Goal: Task Accomplishment & Management: Manage account settings

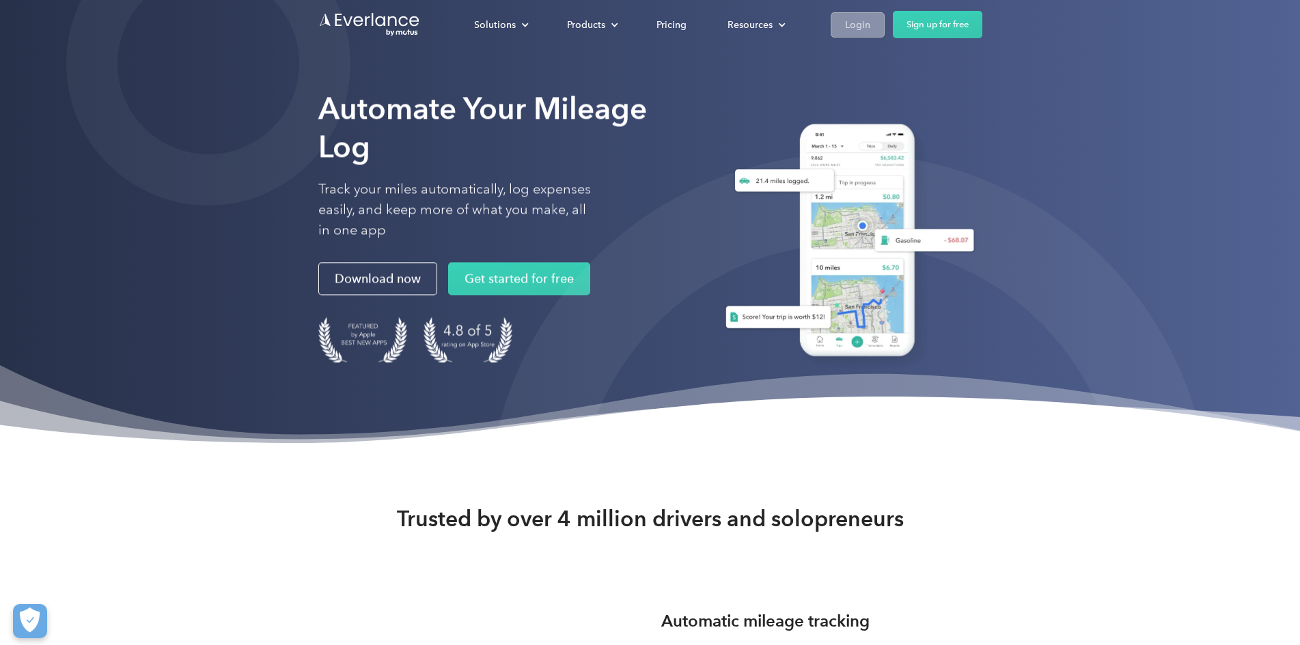
click at [870, 30] on div "Login" at bounding box center [857, 24] width 25 height 17
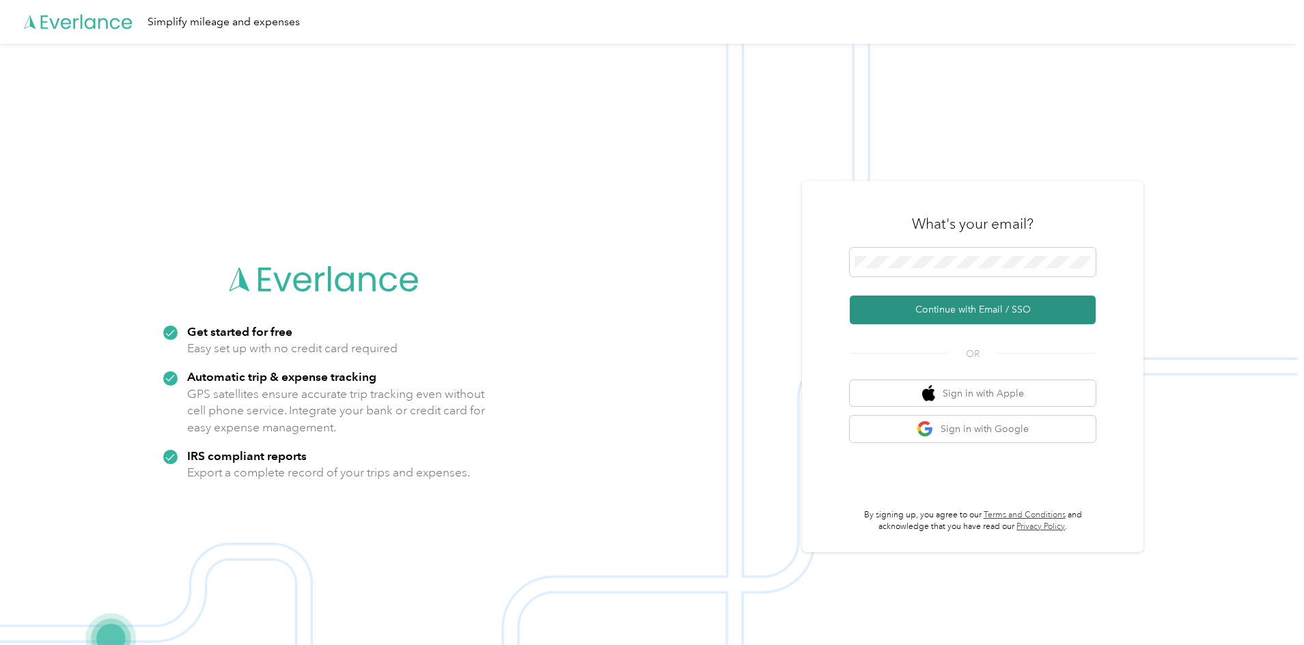
click at [936, 314] on button "Continue with Email / SSO" at bounding box center [973, 310] width 246 height 29
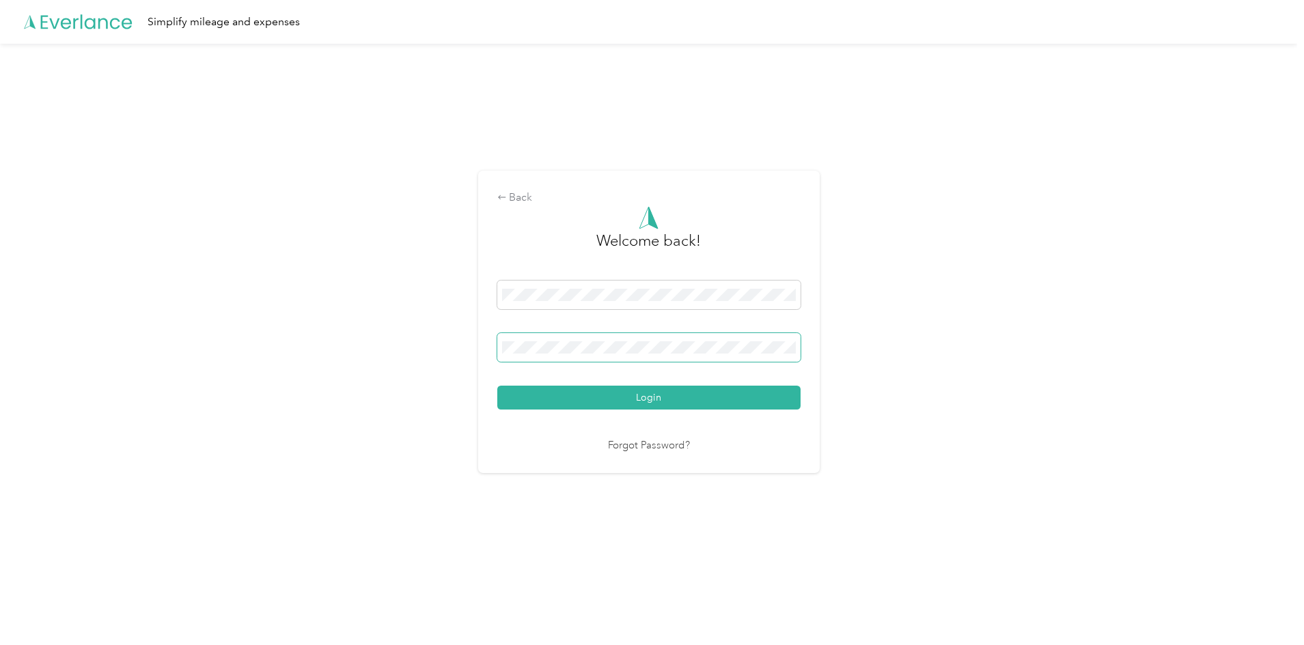
click at [497, 386] on button "Login" at bounding box center [648, 398] width 303 height 24
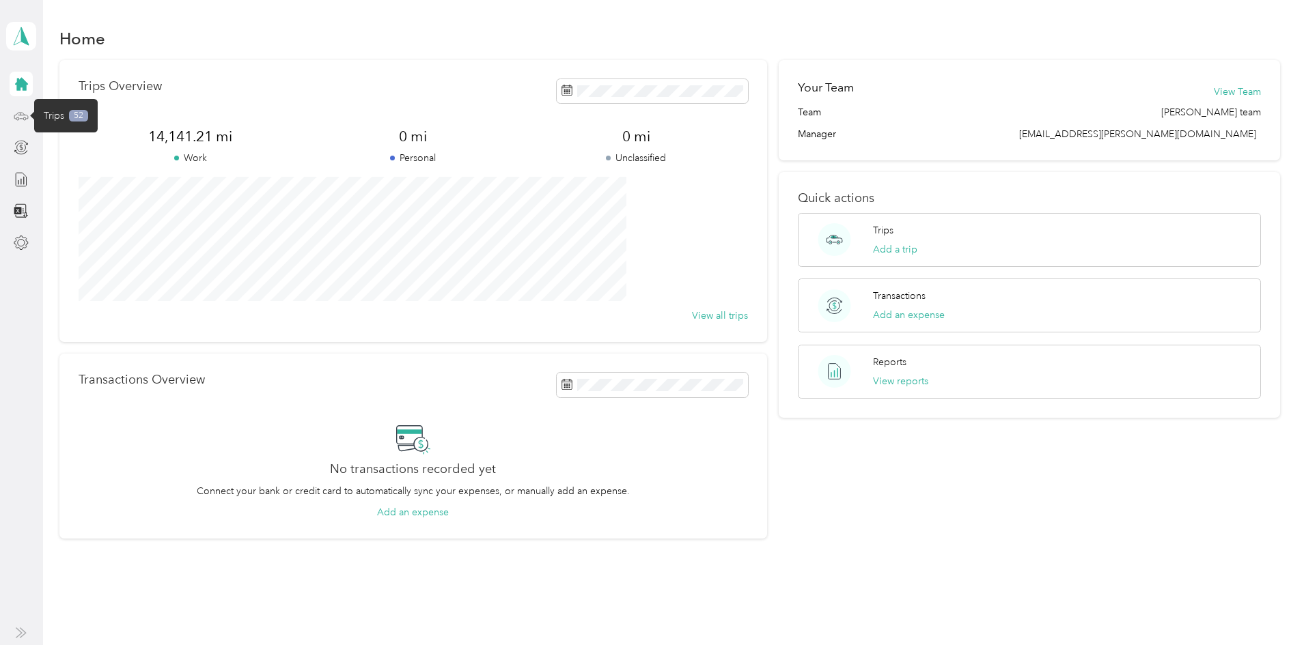
click at [17, 115] on icon at bounding box center [21, 116] width 15 height 15
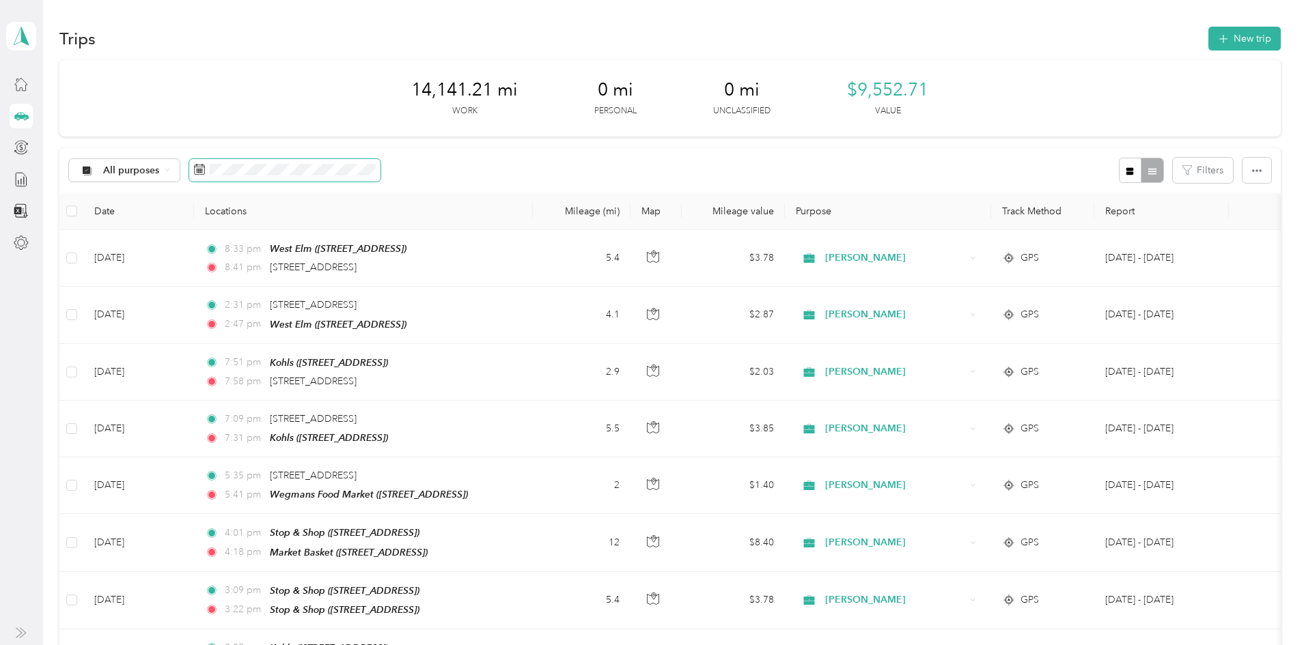
click at [380, 163] on span at bounding box center [284, 170] width 191 height 23
click at [1119, 171] on button "button" at bounding box center [1130, 170] width 23 height 25
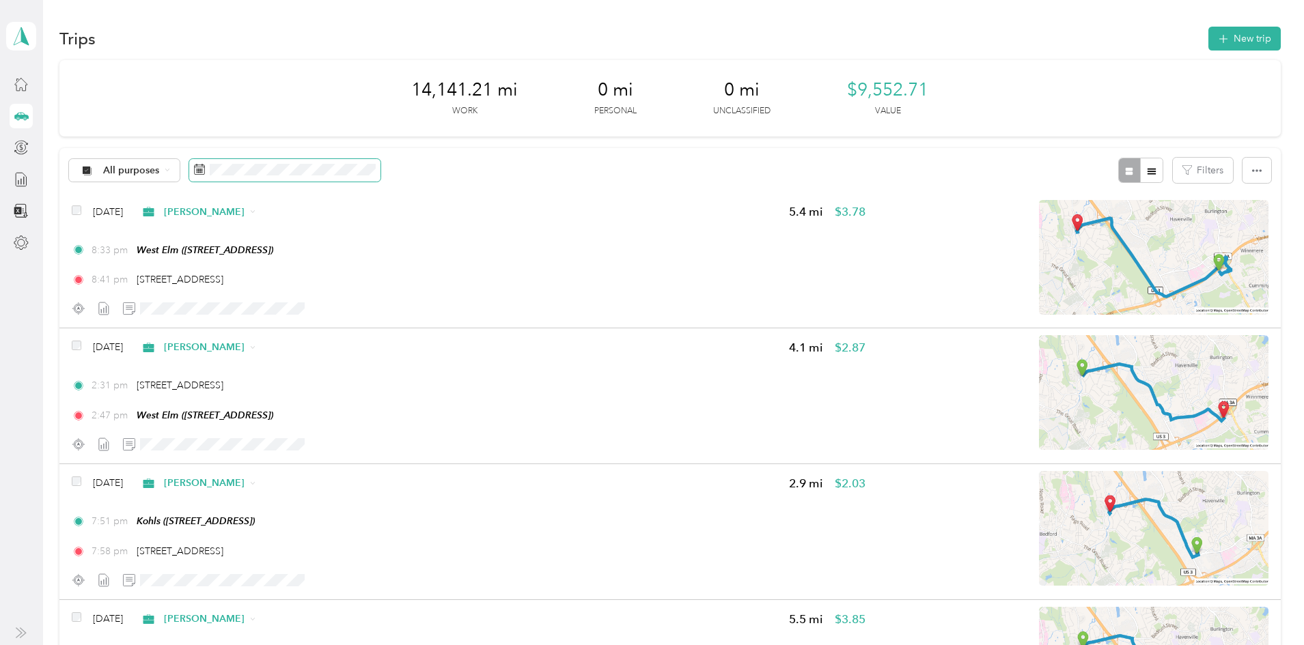
click at [380, 163] on span at bounding box center [284, 170] width 191 height 23
click at [464, 284] on button "Last month" at bounding box center [481, 284] width 83 height 24
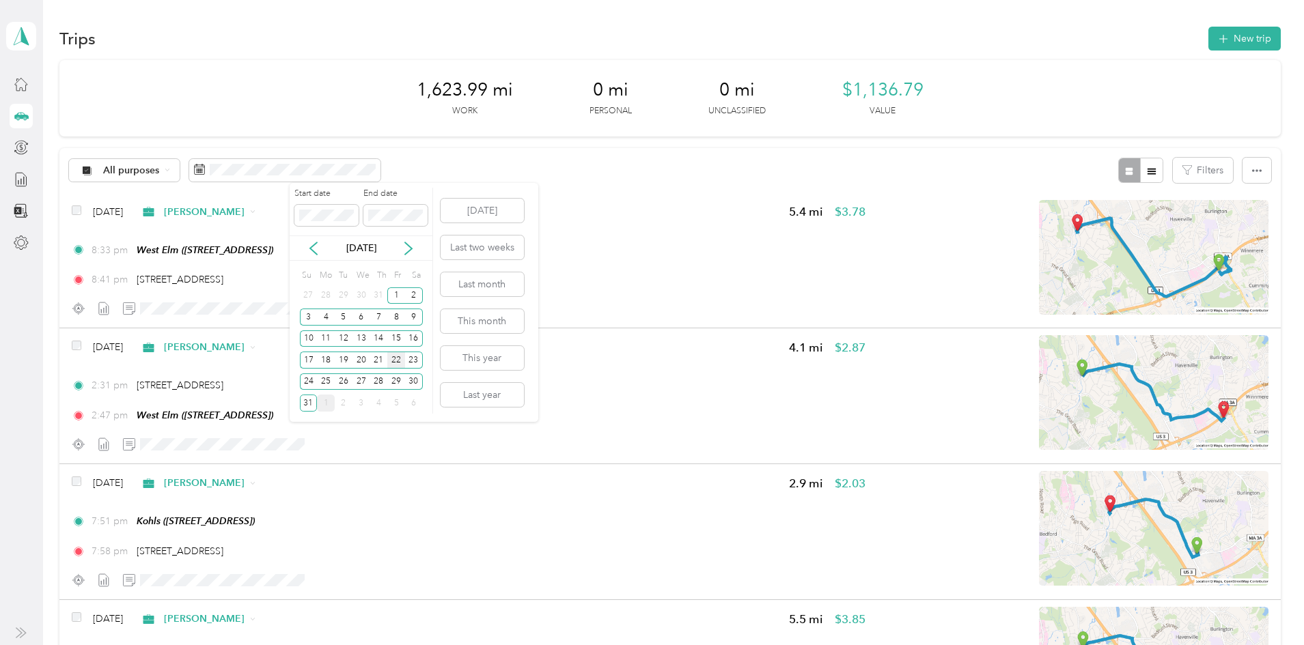
click at [397, 361] on div "22" at bounding box center [396, 360] width 18 height 17
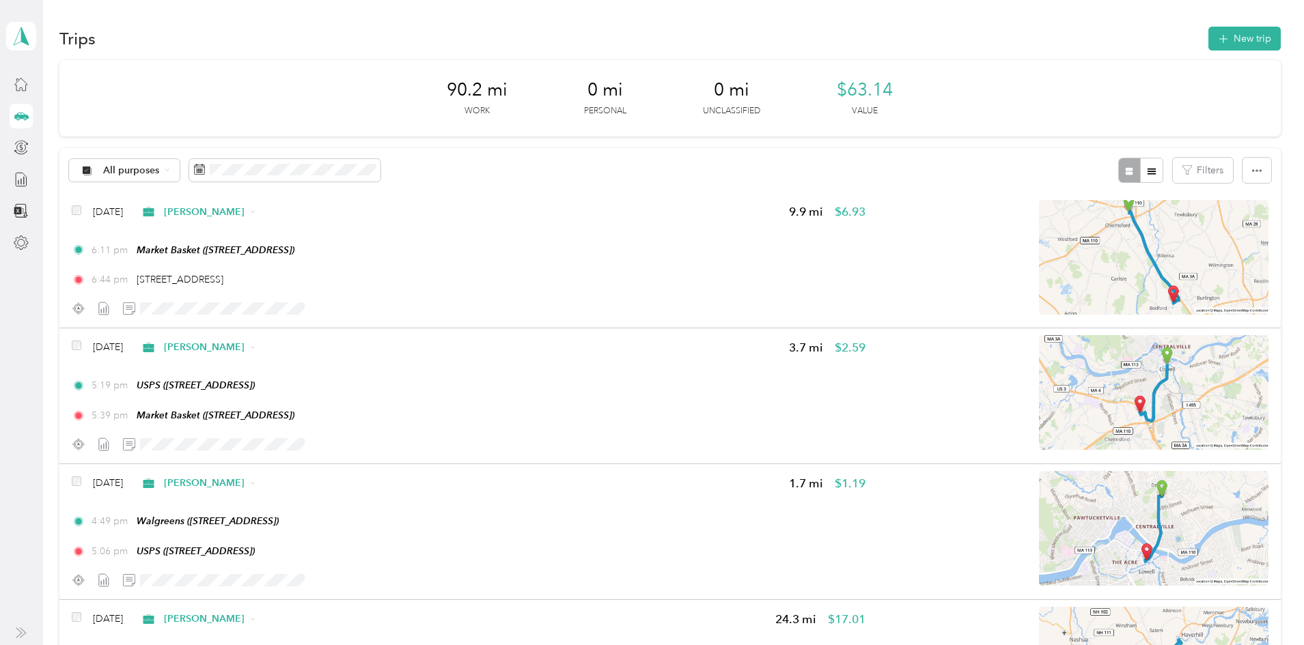
click at [0, 428] on aside "[PERSON_NAME] Personal dashboard" at bounding box center [21, 322] width 43 height 645
click at [1208, 37] on button "New trip" at bounding box center [1244, 39] width 72 height 24
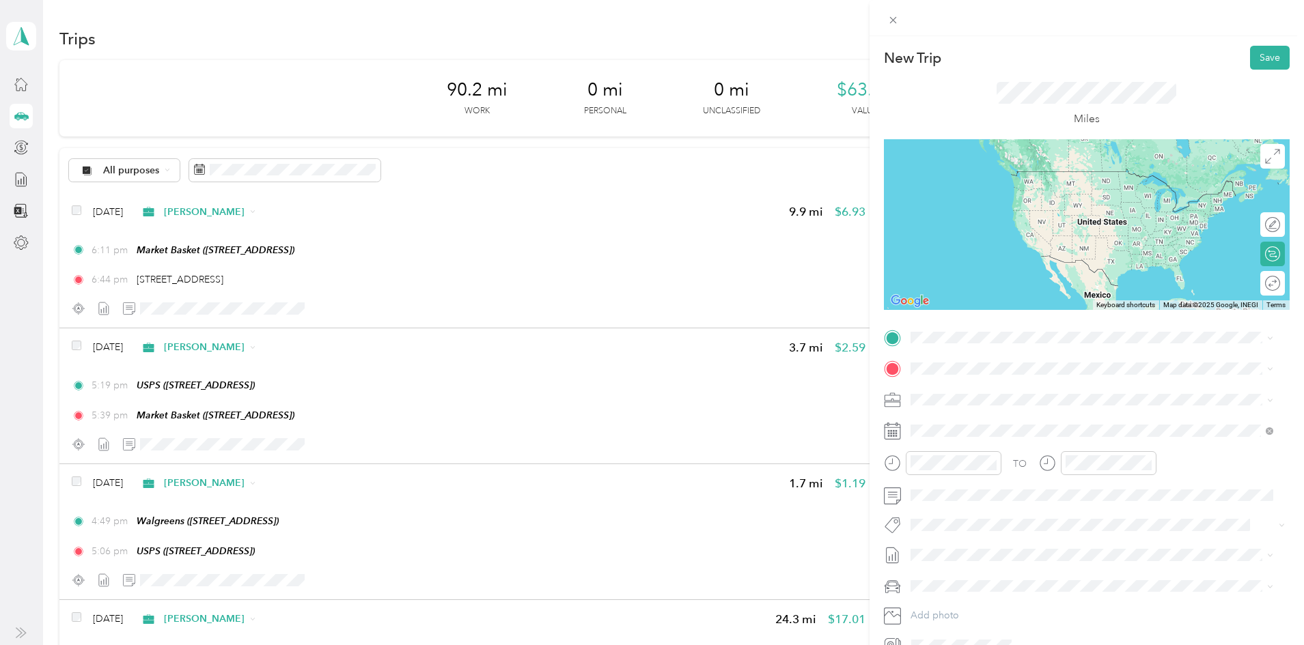
click at [106, 420] on div "New Trip Save This trip cannot be edited because it is either under review, app…" at bounding box center [652, 322] width 1304 height 645
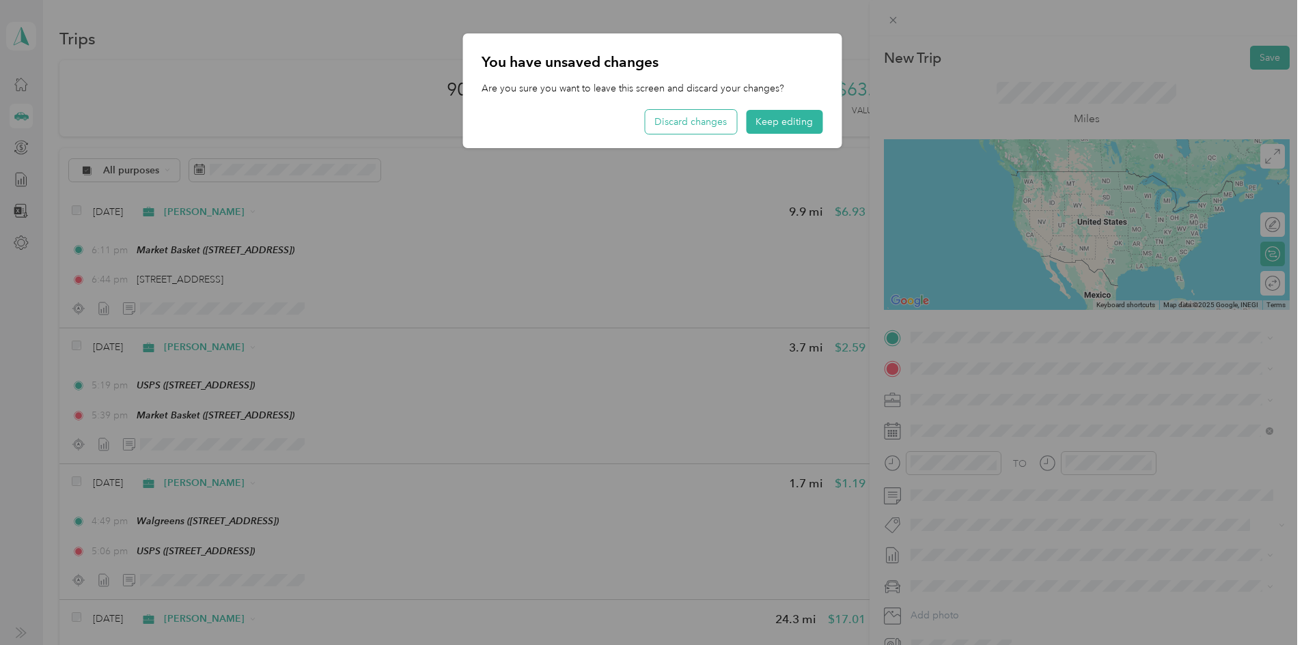
click at [702, 116] on button "Discard changes" at bounding box center [691, 122] width 92 height 24
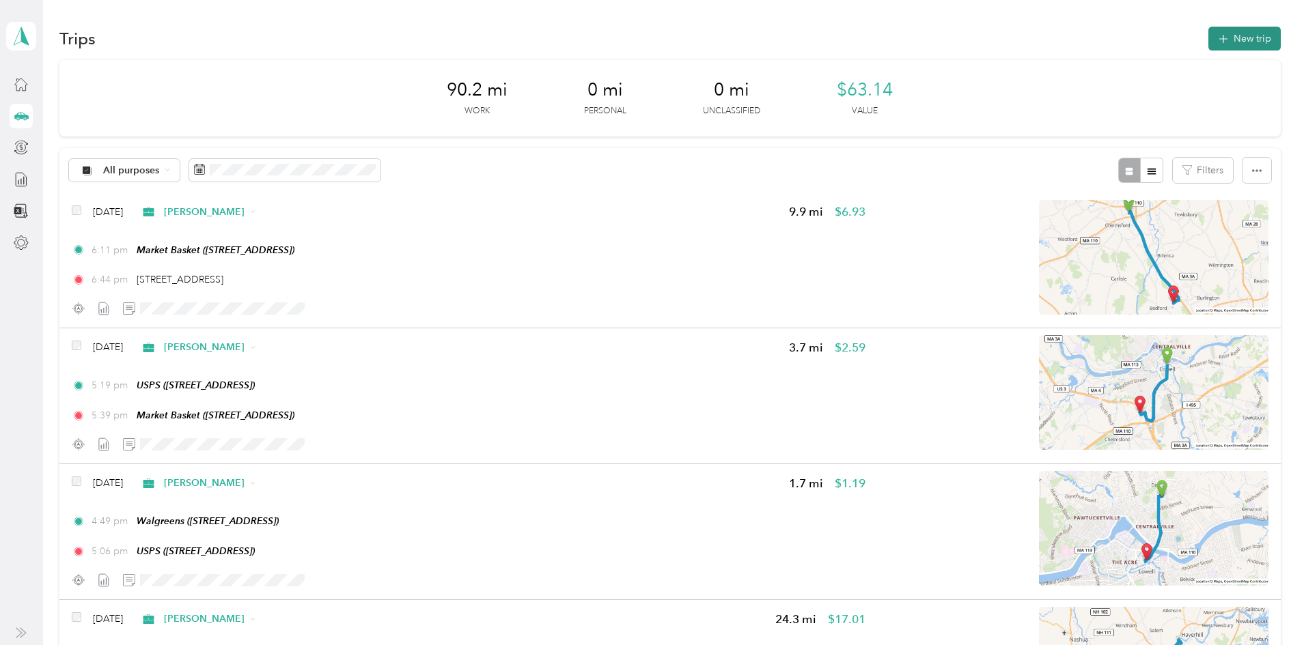
click at [1208, 38] on button "New trip" at bounding box center [1244, 39] width 72 height 24
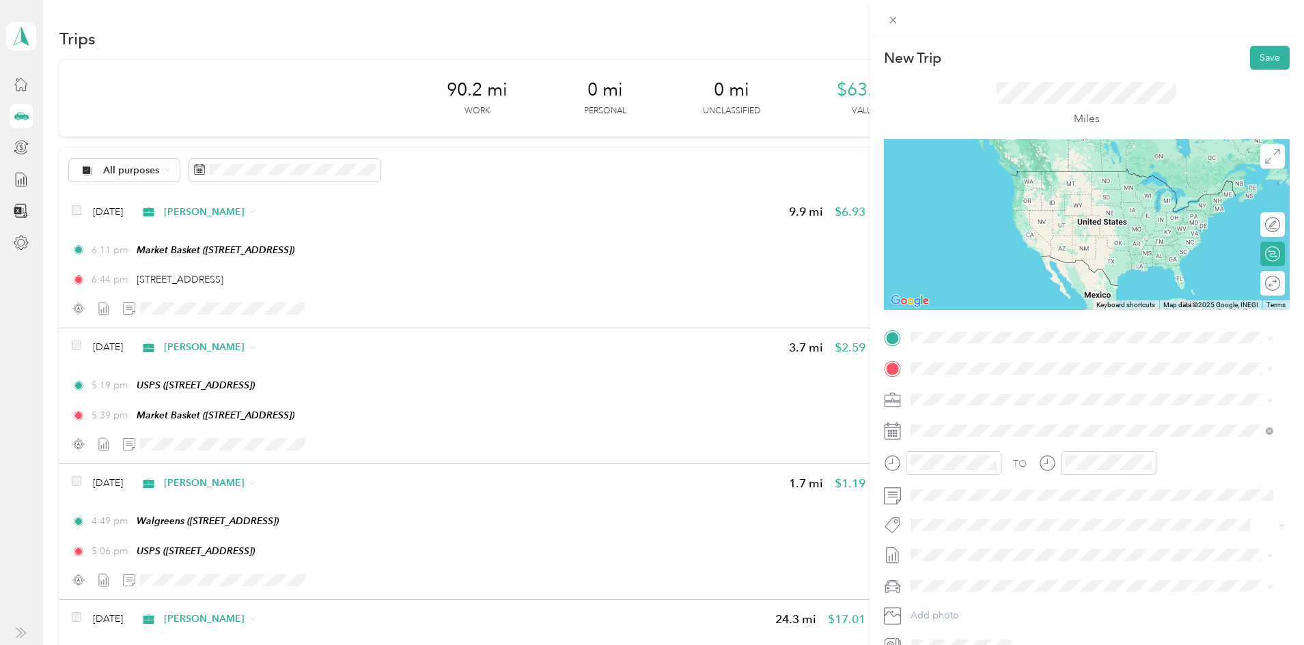
click at [944, 382] on span "[STREET_ADDRESS][US_STATE]" at bounding box center [1004, 383] width 137 height 12
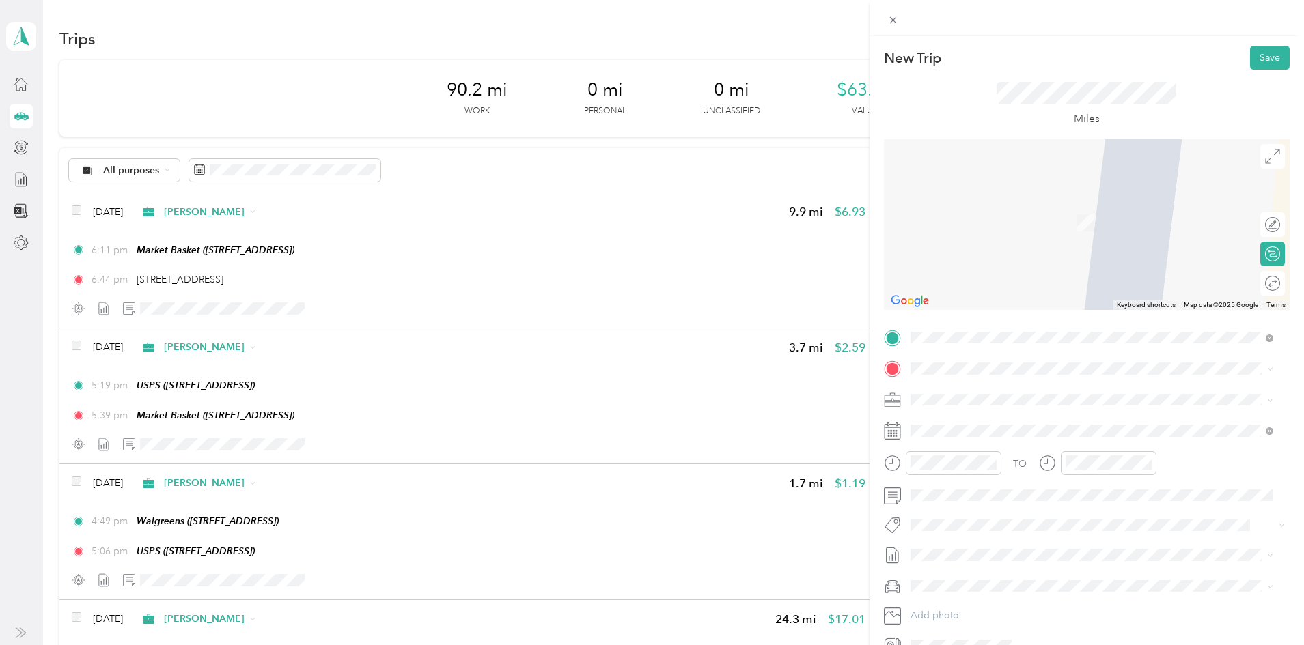
click at [998, 445] on div "TEAM Market Basket [STREET_ADDRESS]" at bounding box center [1091, 426] width 353 height 38
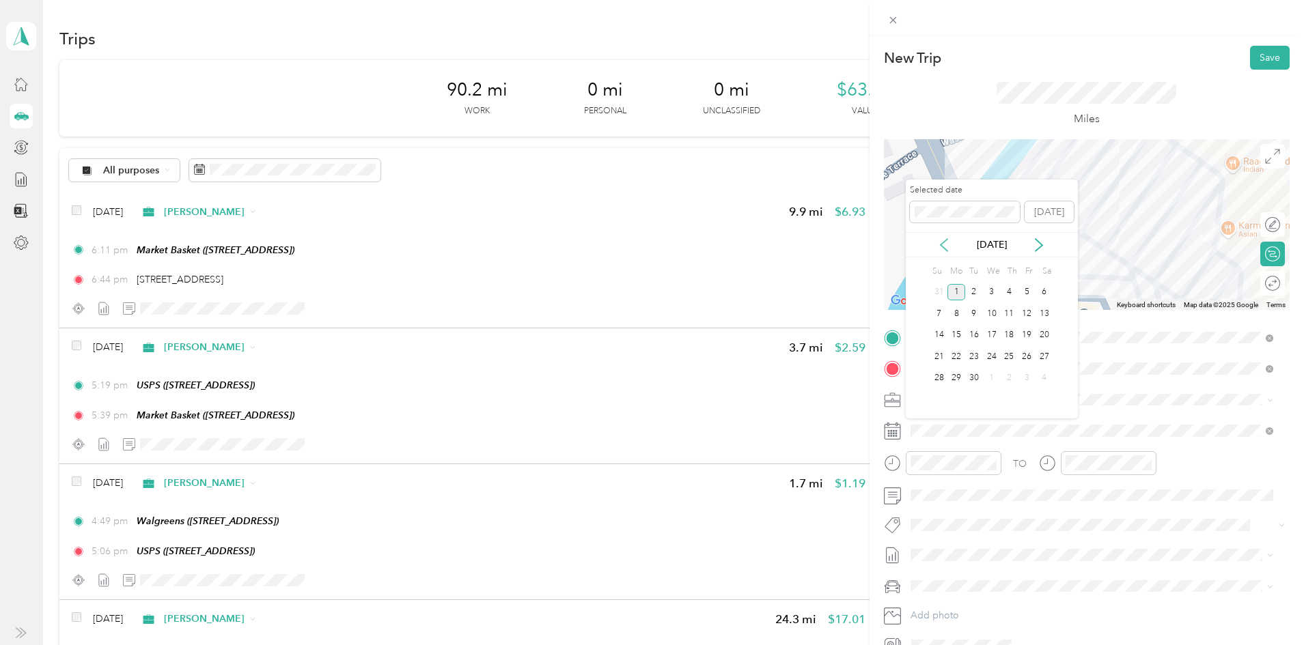
click at [946, 239] on icon at bounding box center [944, 245] width 14 height 14
click at [1028, 359] on div "22" at bounding box center [1027, 356] width 18 height 17
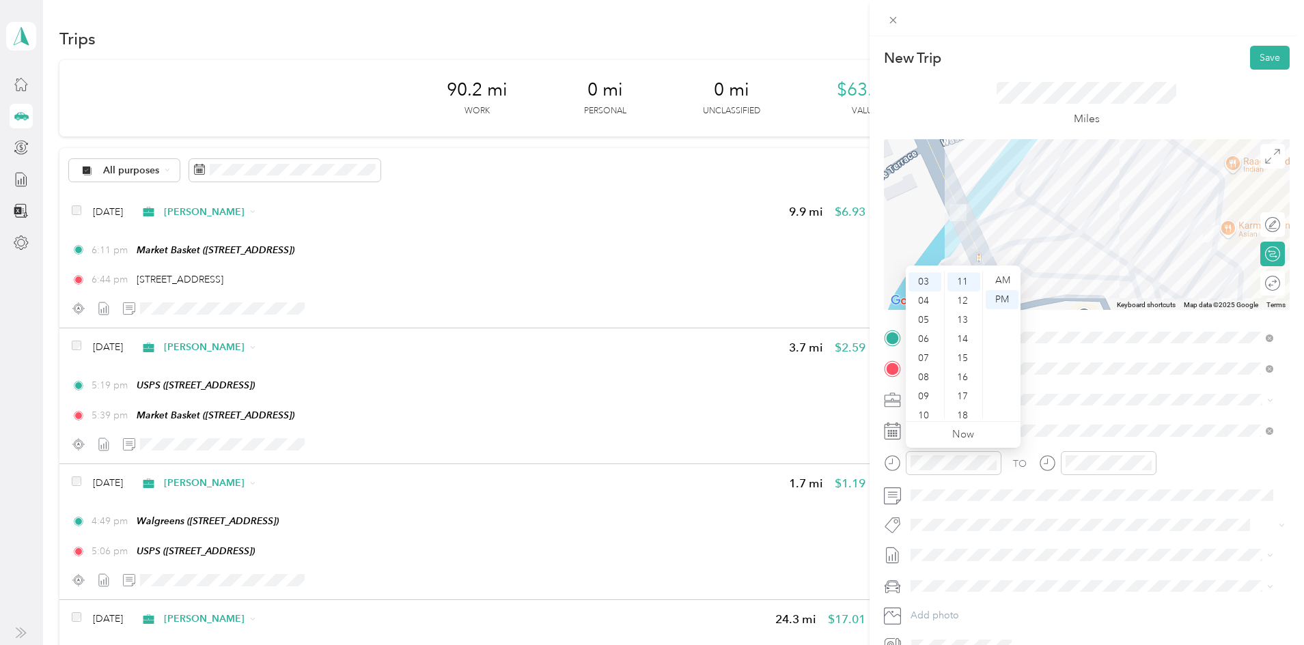
scroll to position [29, 0]
click at [928, 285] on div "02" at bounding box center [924, 290] width 33 height 19
click at [982, 275] on ul "AM PM" at bounding box center [1001, 345] width 38 height 148
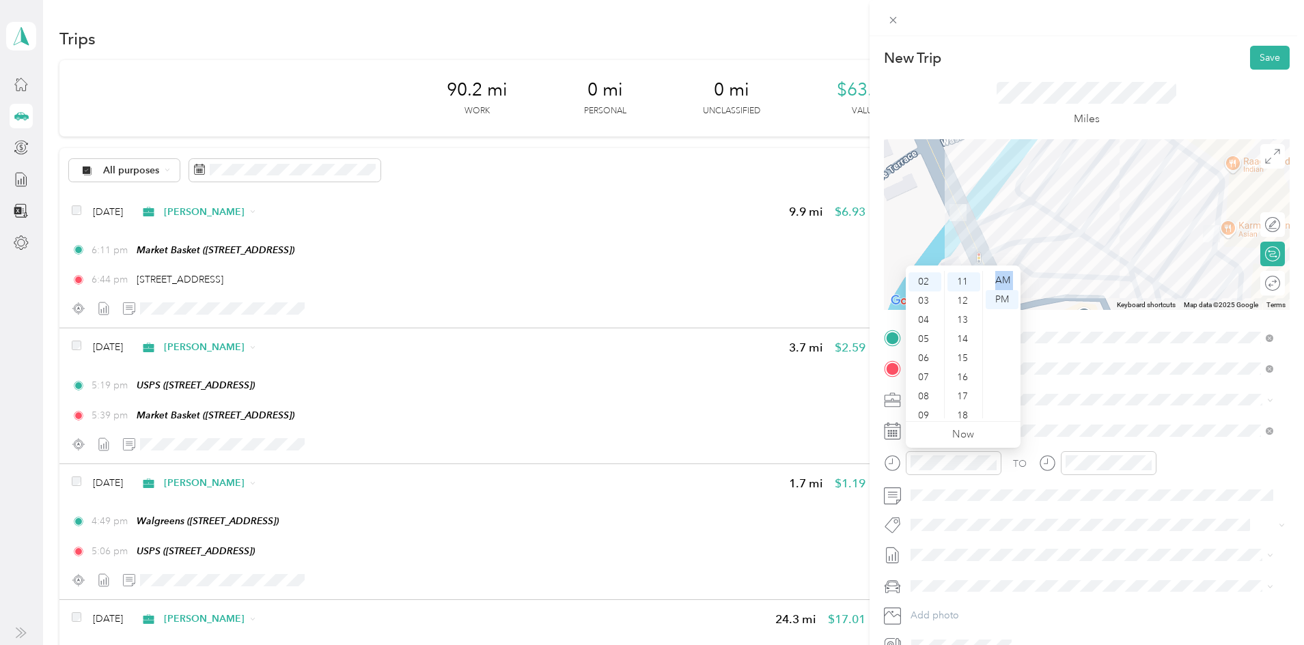
click at [982, 275] on ul "AM PM" at bounding box center [1001, 345] width 38 height 148
click at [966, 283] on div "20" at bounding box center [963, 290] width 33 height 19
click at [1086, 285] on div "02" at bounding box center [1079, 290] width 33 height 19
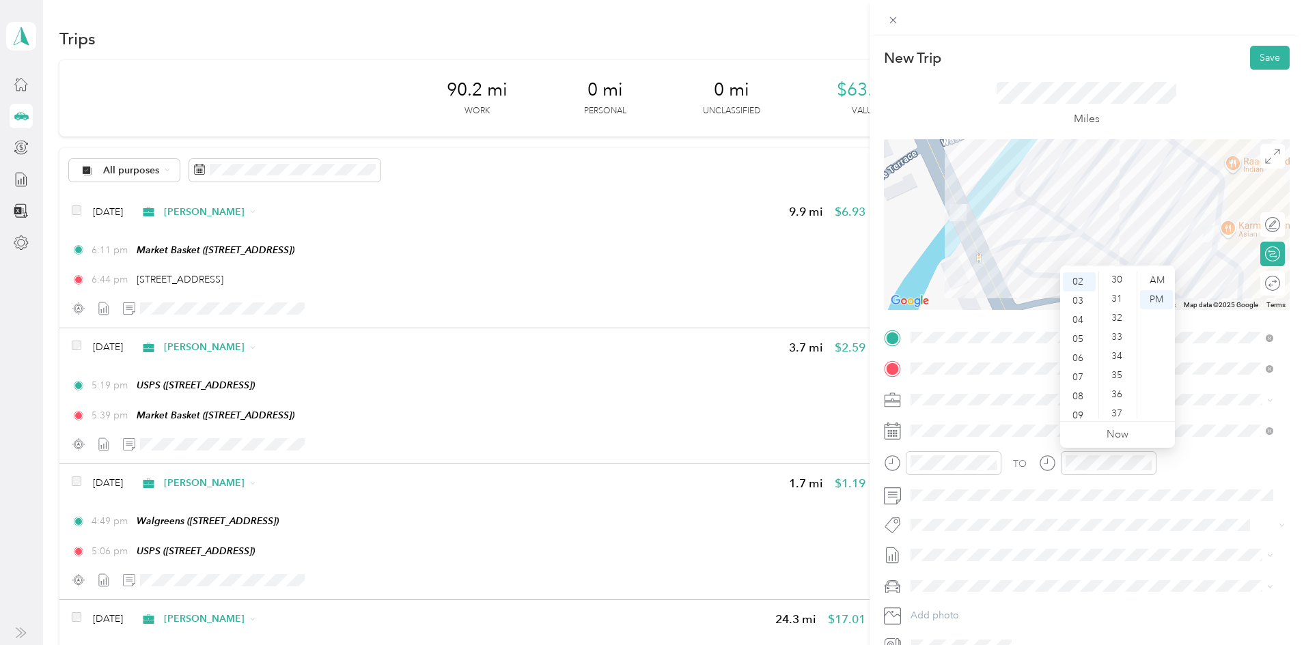
scroll to position [568, 0]
click at [1120, 281] on div "30" at bounding box center [1118, 286] width 33 height 19
click at [1173, 105] on div "Miles" at bounding box center [1087, 105] width 406 height 70
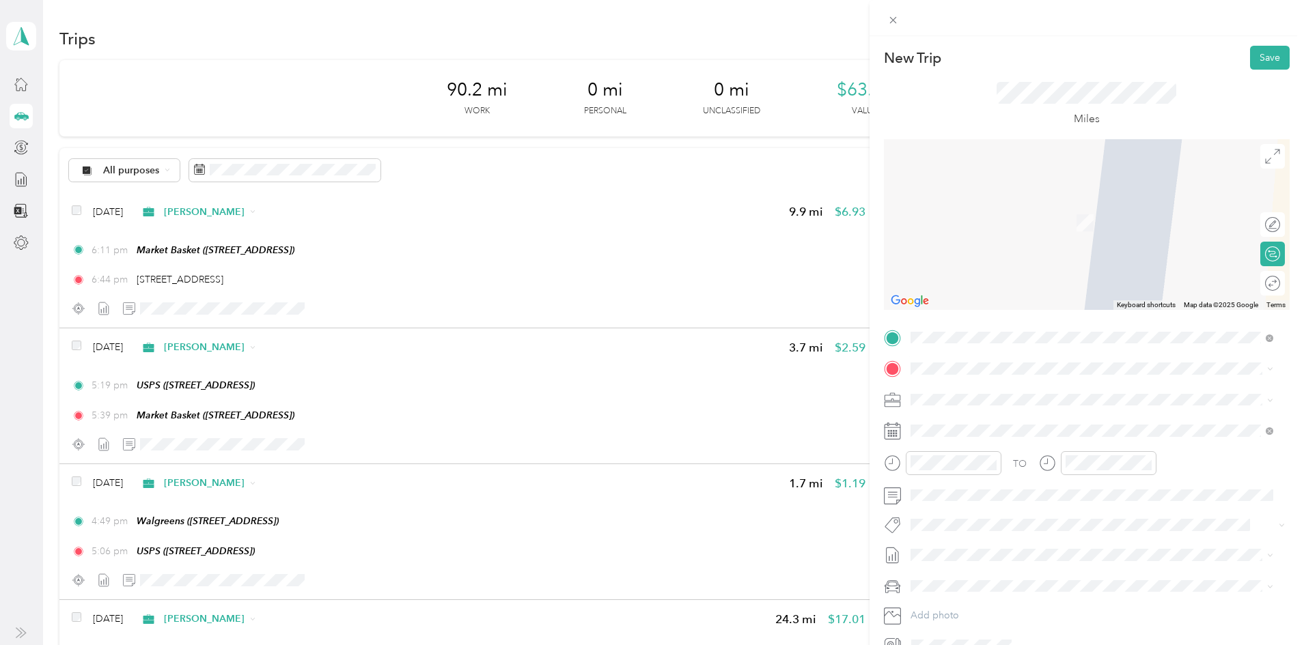
click at [1048, 484] on div "TEAM Market Basket [STREET_ADDRESS]" at bounding box center [992, 474] width 112 height 33
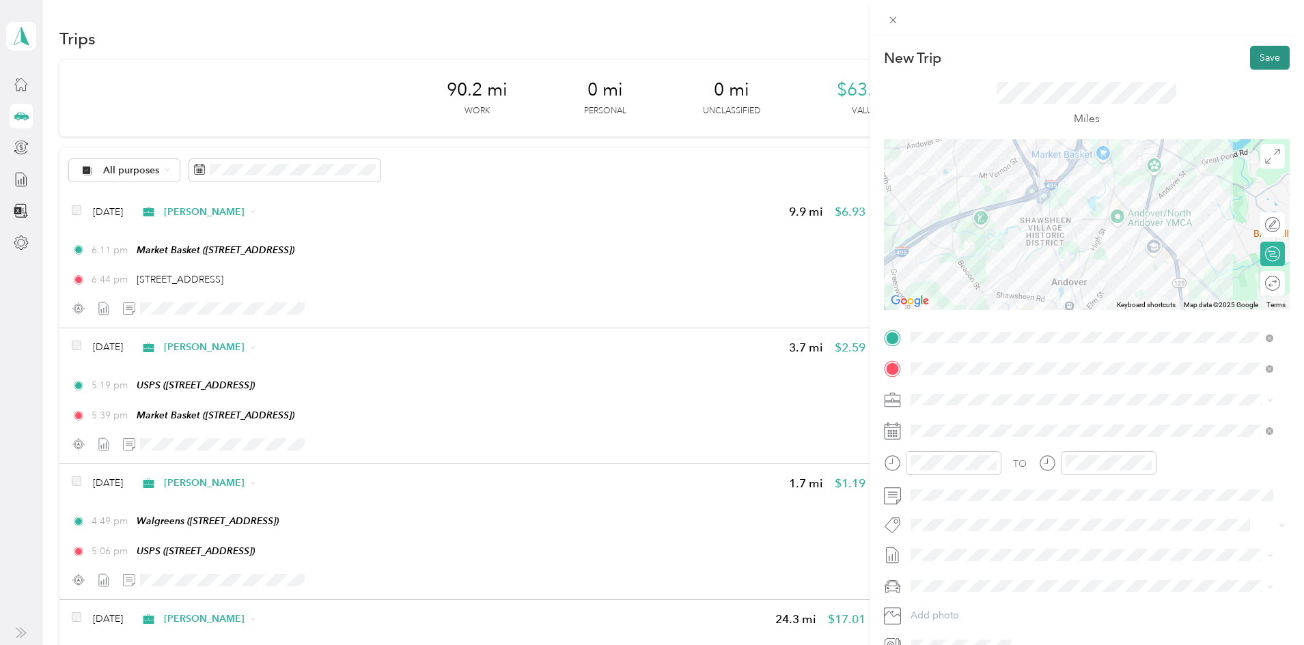
click at [1251, 53] on button "Save" at bounding box center [1270, 58] width 40 height 24
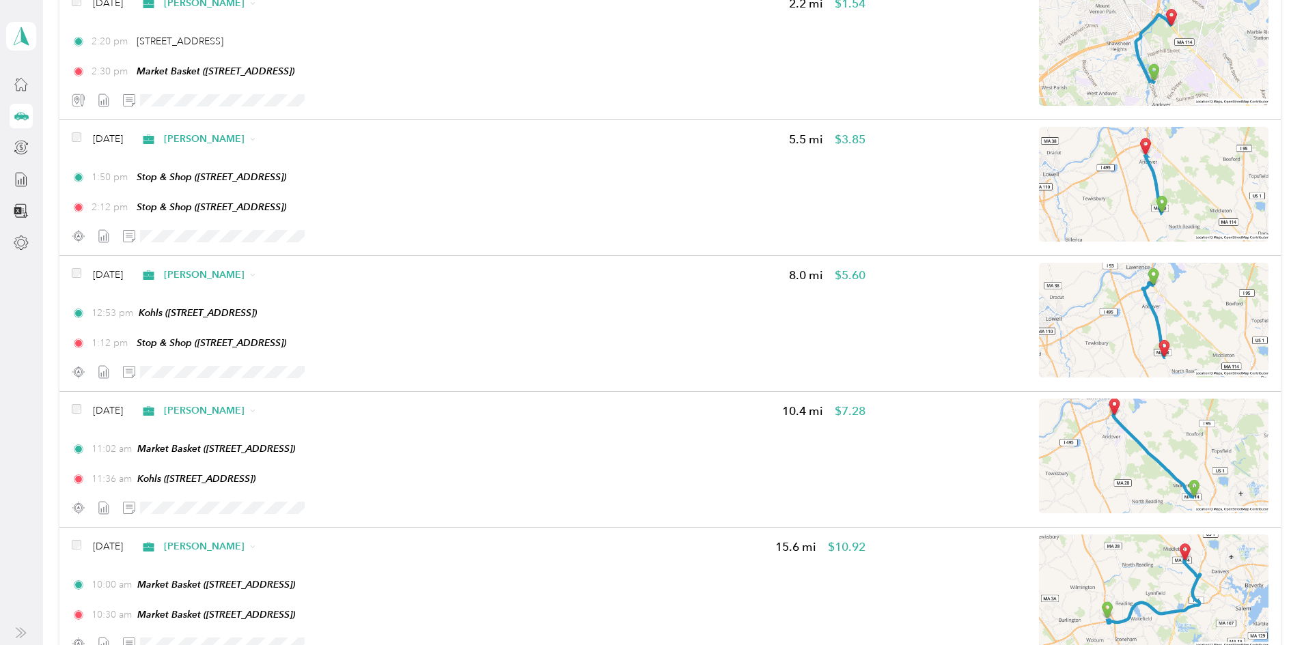
scroll to position [751, 0]
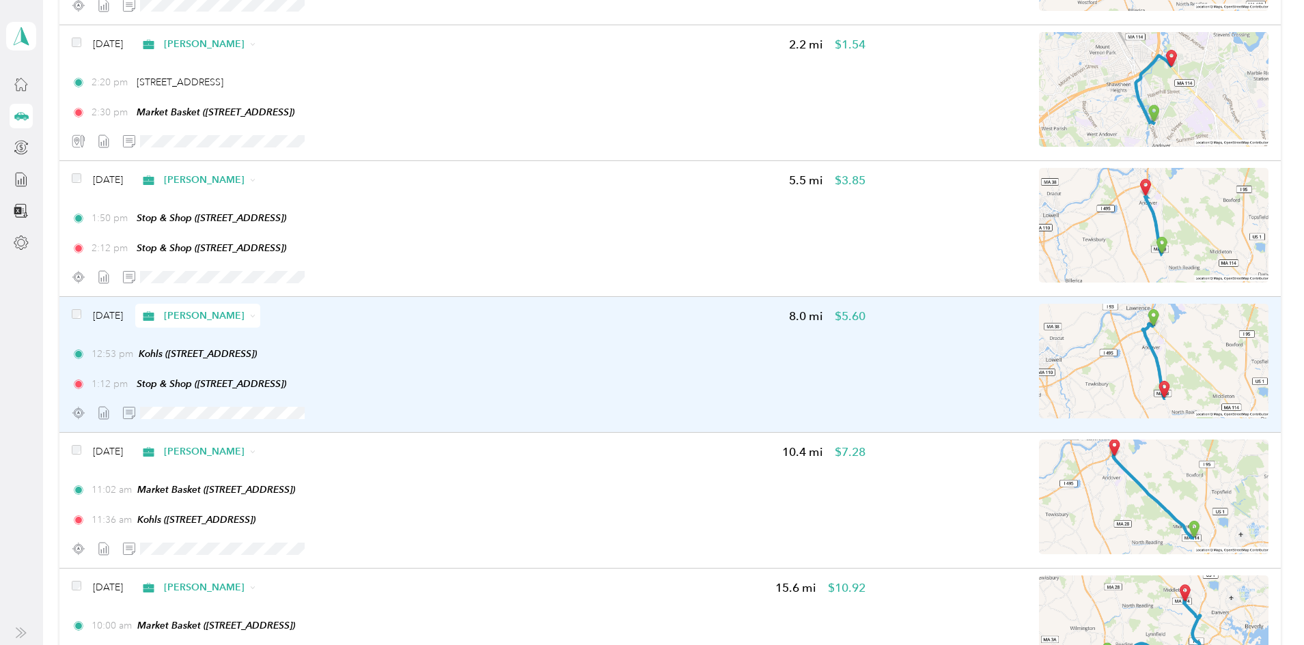
click at [537, 414] on div at bounding box center [469, 413] width 794 height 24
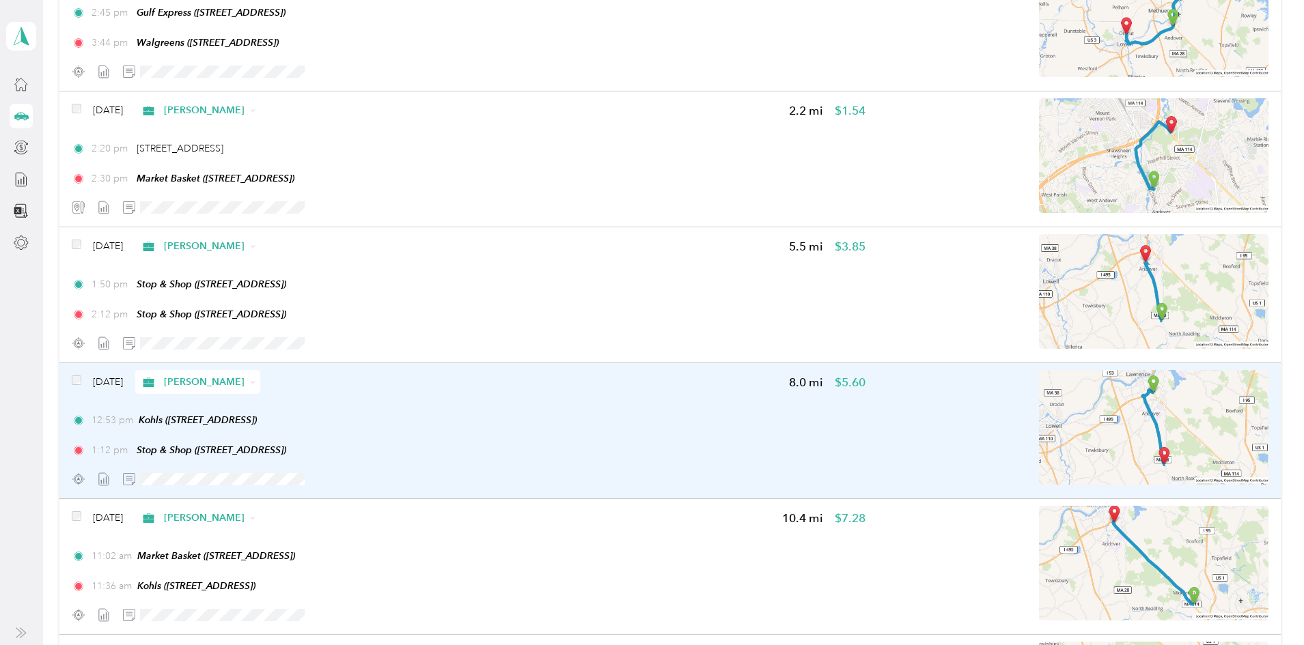
scroll to position [622, 0]
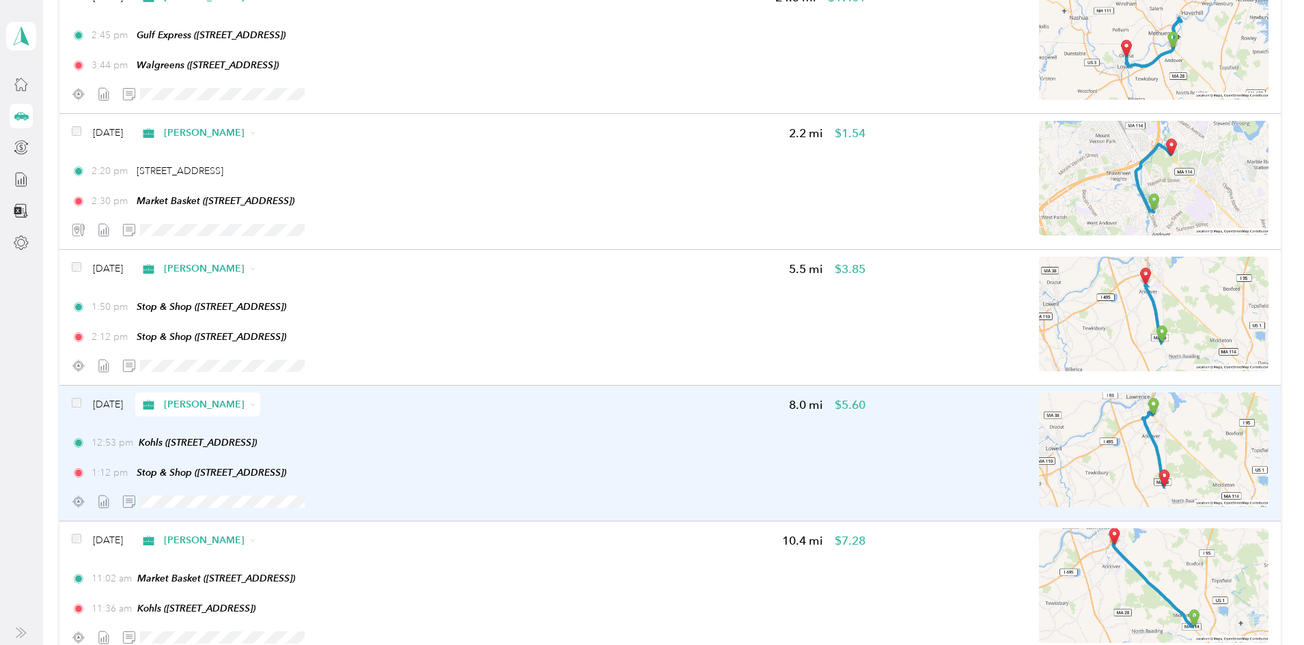
click at [566, 438] on div "12:53 pm Kohls ([STREET_ADDRESS])" at bounding box center [469, 443] width 794 height 14
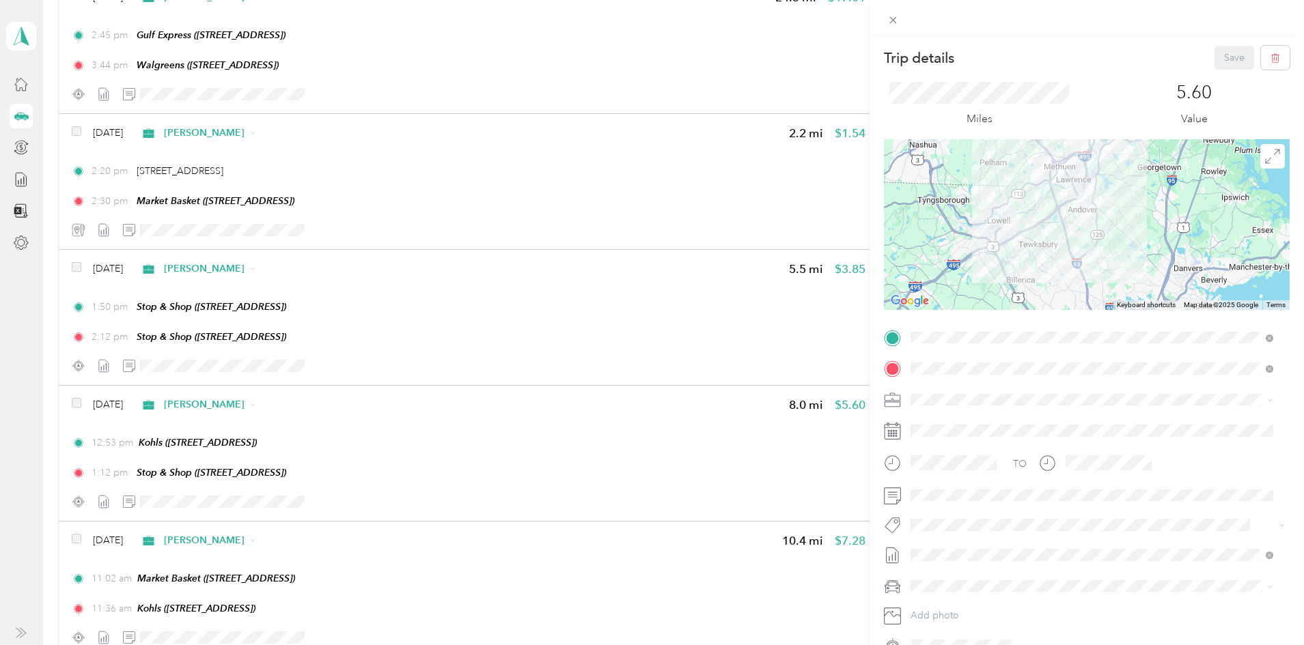
click at [109, 329] on div "Trip details Save This trip cannot be edited because it is either under review,…" at bounding box center [652, 322] width 1304 height 645
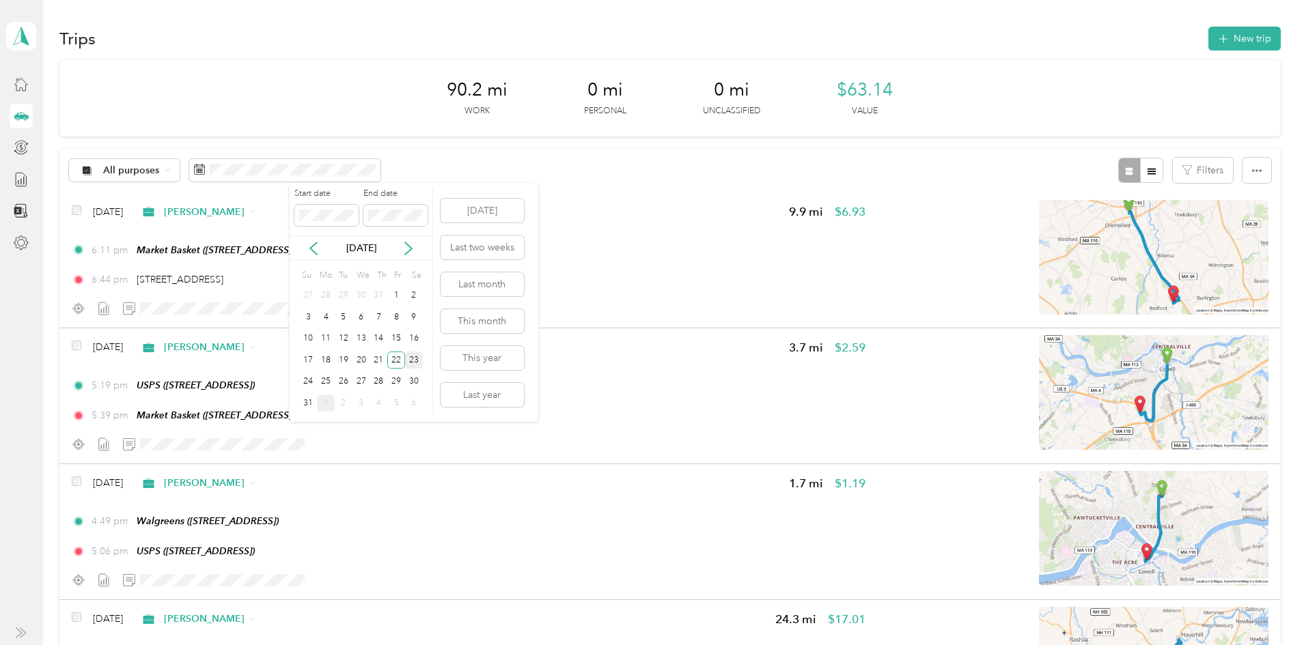
click at [412, 360] on div "23" at bounding box center [414, 360] width 18 height 17
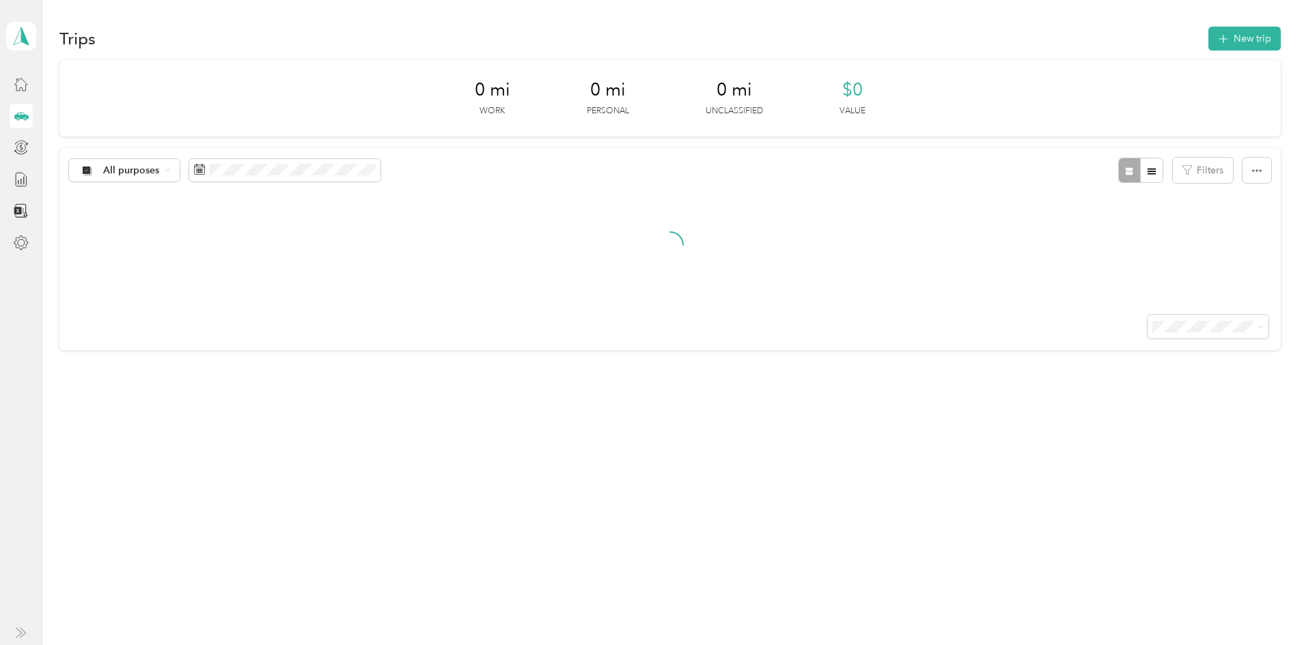
click at [412, 360] on div "23" at bounding box center [414, 356] width 18 height 17
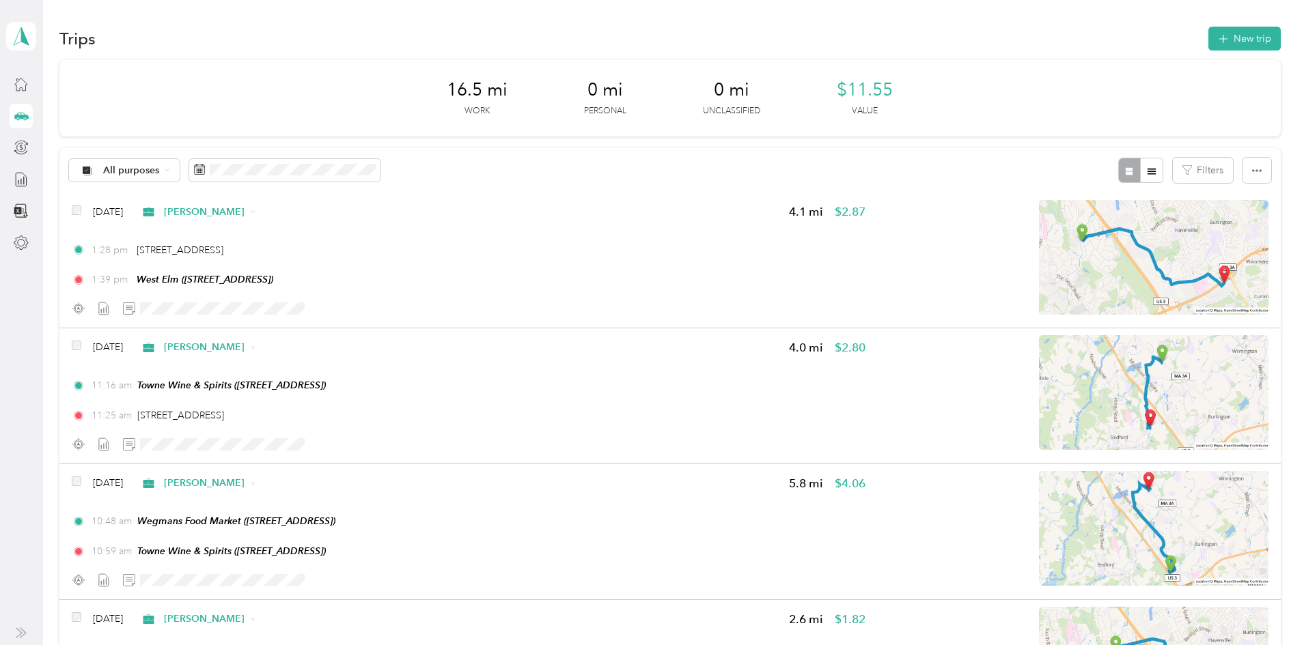
click at [113, 428] on div "16.5 mi Work 0 mi Personal 0 mi Unclassified $11.55 Value All purposes Filters …" at bounding box center [669, 448] width 1220 height 776
click at [309, 387] on div "24" at bounding box center [309, 382] width 18 height 17
click at [309, 387] on div "Su Mo Tu We Th Fr Sa 27 28 29 30 31 1 2 3 4 5 6 7 8 9 10 11 12 13 14 15 16 17 1…" at bounding box center [361, 340] width 123 height 148
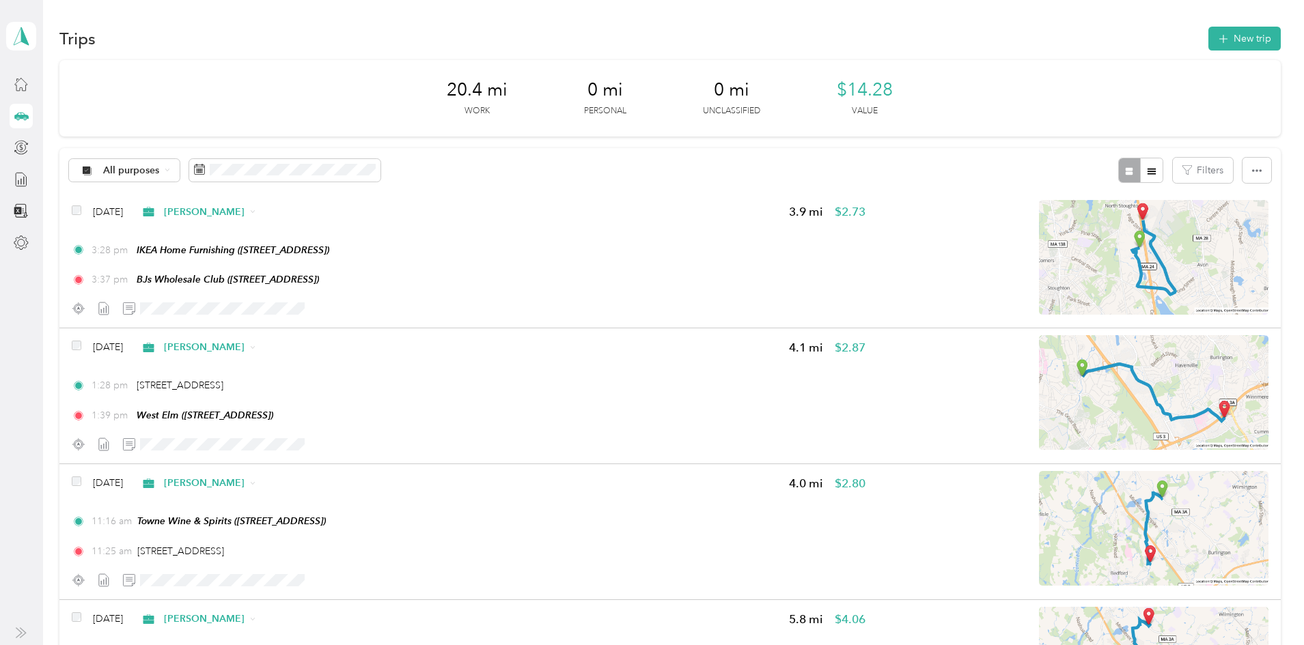
click at [104, 337] on div "20.4 mi Work 0 mi Personal 0 mi Unclassified $14.28 Value All purposes Filters …" at bounding box center [669, 516] width 1220 height 912
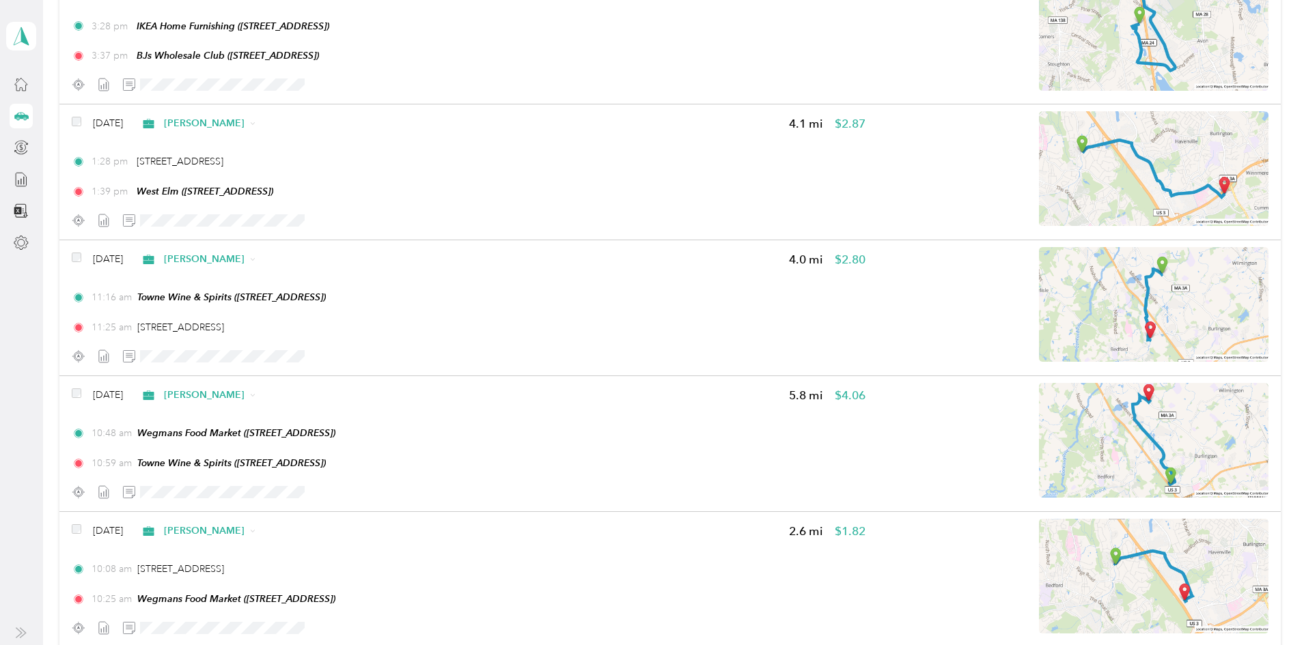
scroll to position [278, 0]
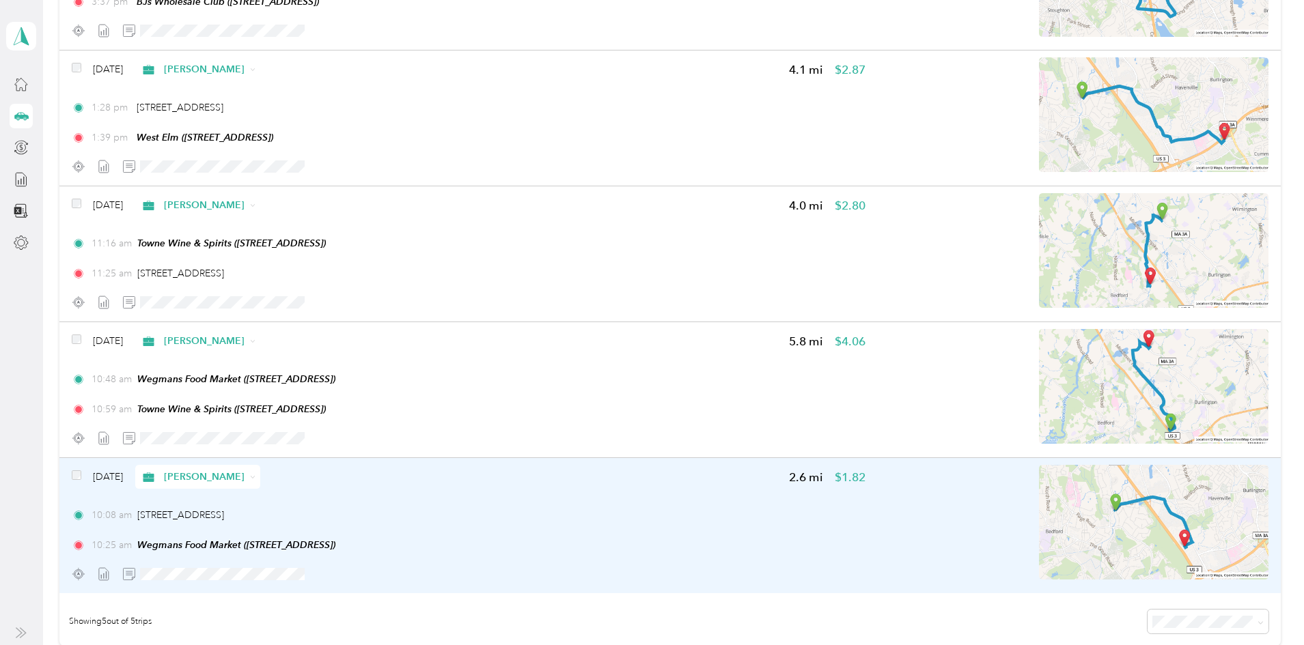
click at [680, 551] on div "10:25 am Wegmans Food Market ([STREET_ADDRESS])" at bounding box center [469, 545] width 794 height 14
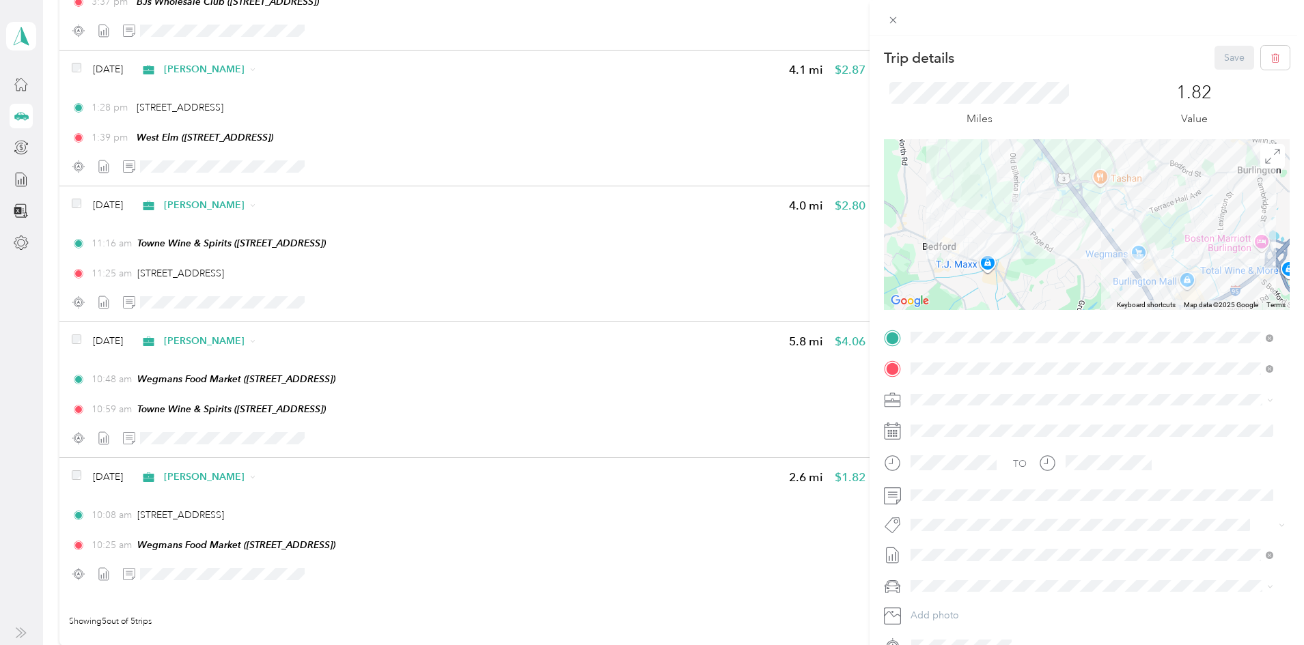
click at [103, 311] on div "Trip details Save This trip cannot be edited because it is either under review,…" at bounding box center [652, 322] width 1304 height 645
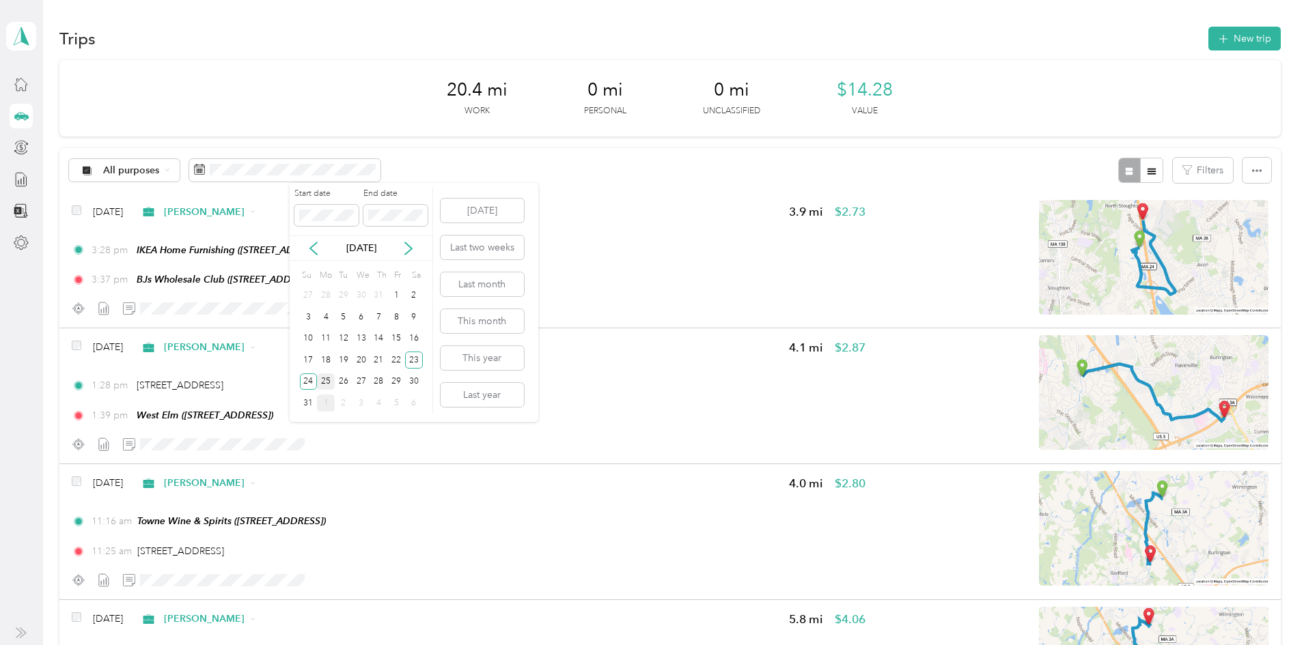
click at [326, 384] on div "25" at bounding box center [326, 382] width 18 height 17
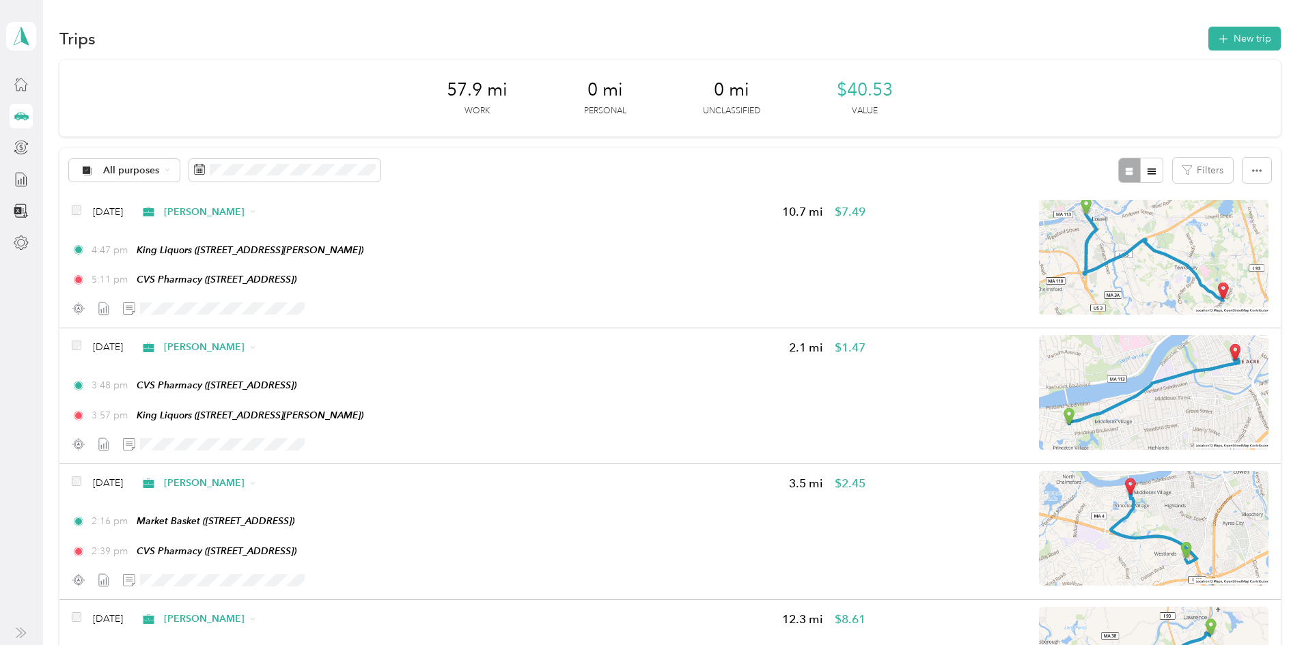
click at [61, 372] on div "57.9 mi Work 0 mi Personal 0 mi Unclassified $40.53 Value All purposes Filters …" at bounding box center [669, 584] width 1220 height 1048
click at [1208, 33] on button "New trip" at bounding box center [1244, 39] width 72 height 24
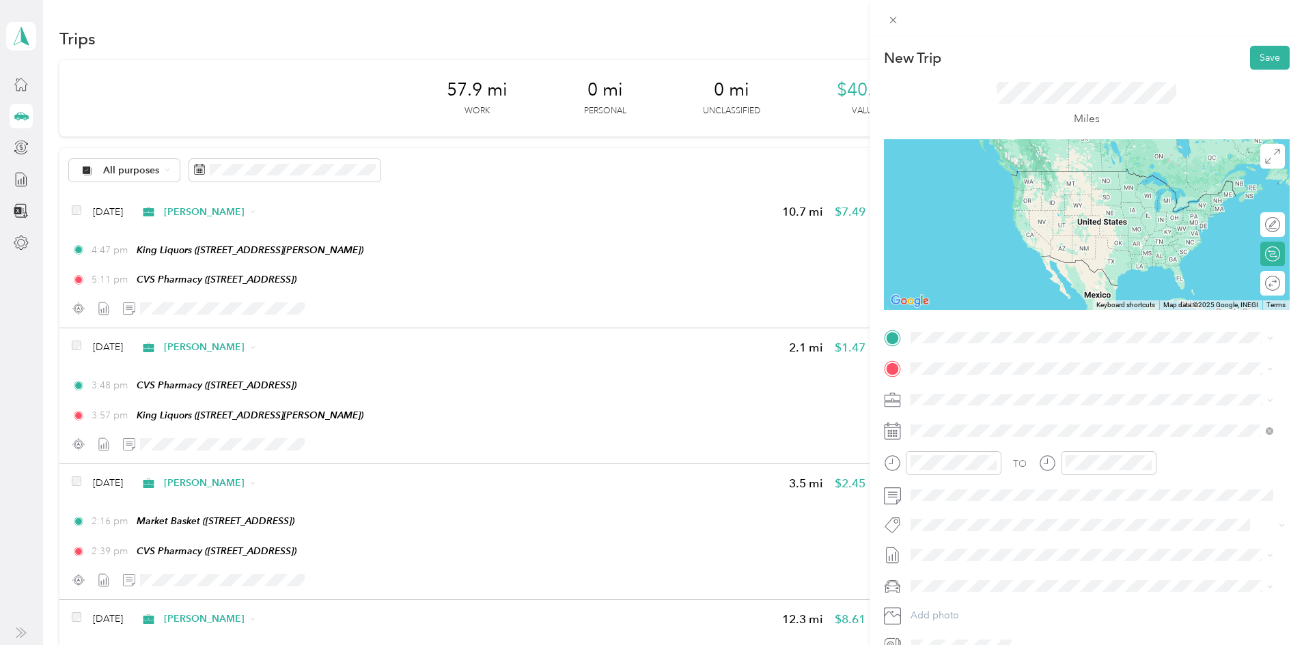
click at [967, 449] on div "TEAM Market Basket [STREET_ADDRESS]" at bounding box center [992, 444] width 112 height 33
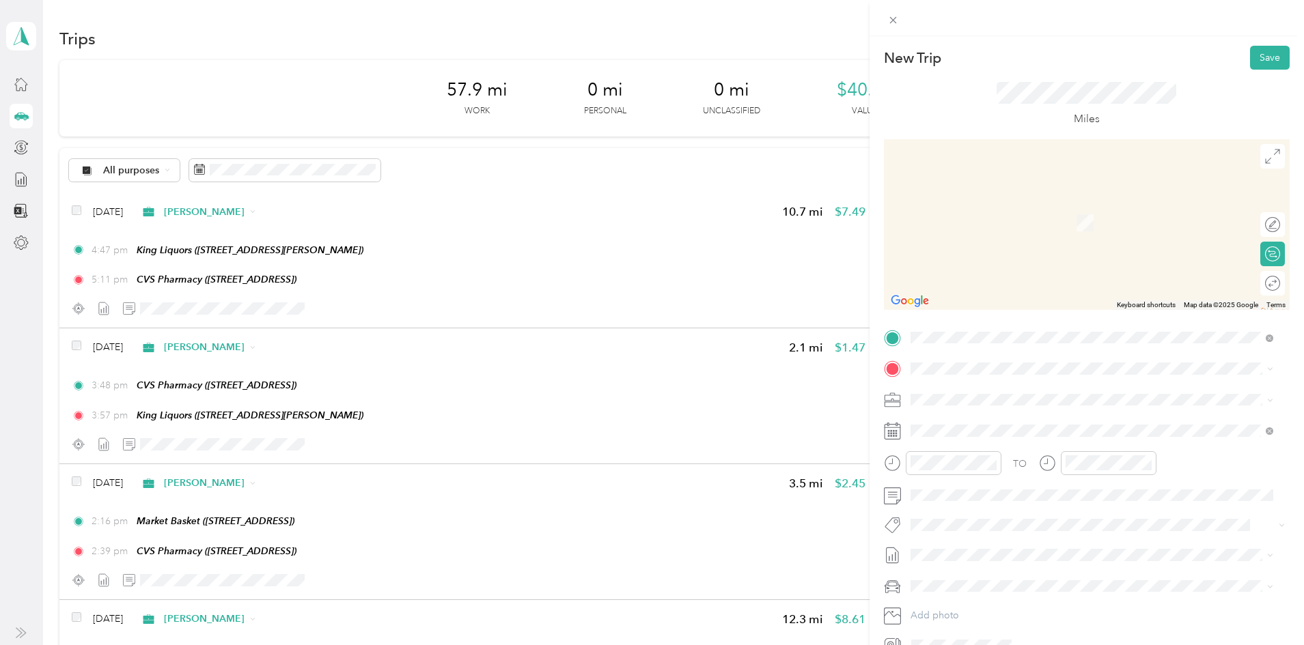
click at [974, 417] on span "[STREET_ADDRESS][US_STATE]" at bounding box center [1004, 410] width 137 height 12
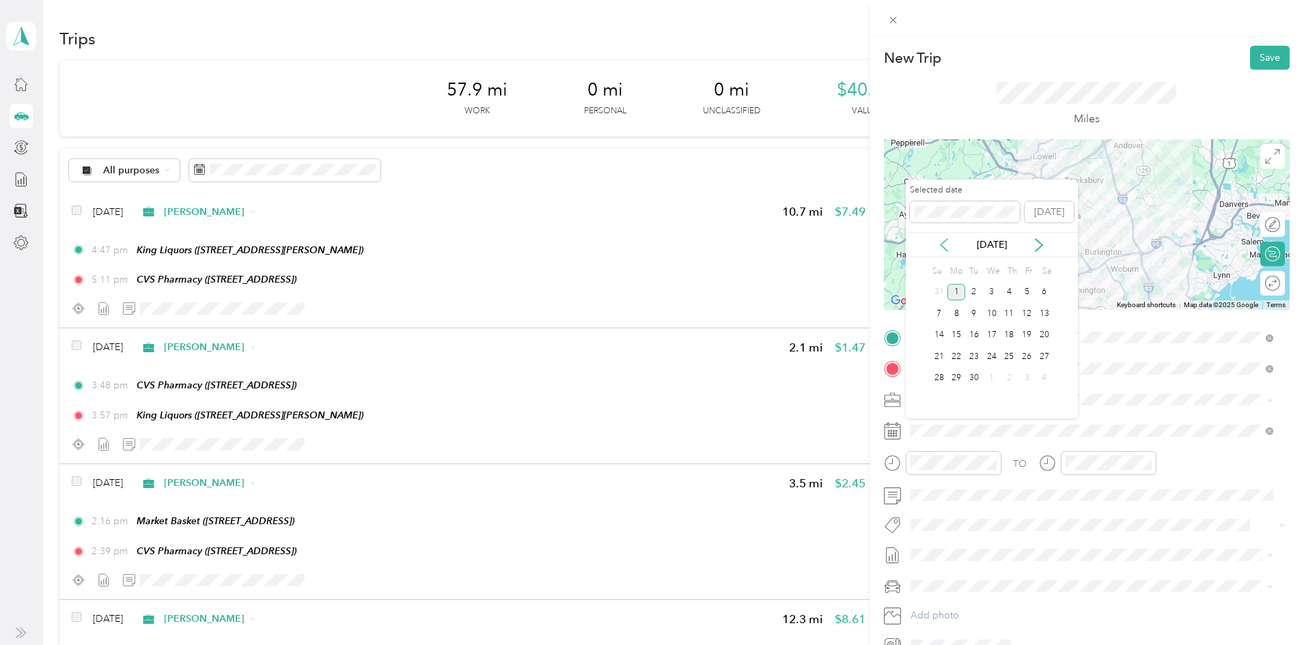
click at [942, 246] on icon at bounding box center [943, 245] width 7 height 12
click at [958, 380] on div "25" at bounding box center [956, 378] width 18 height 17
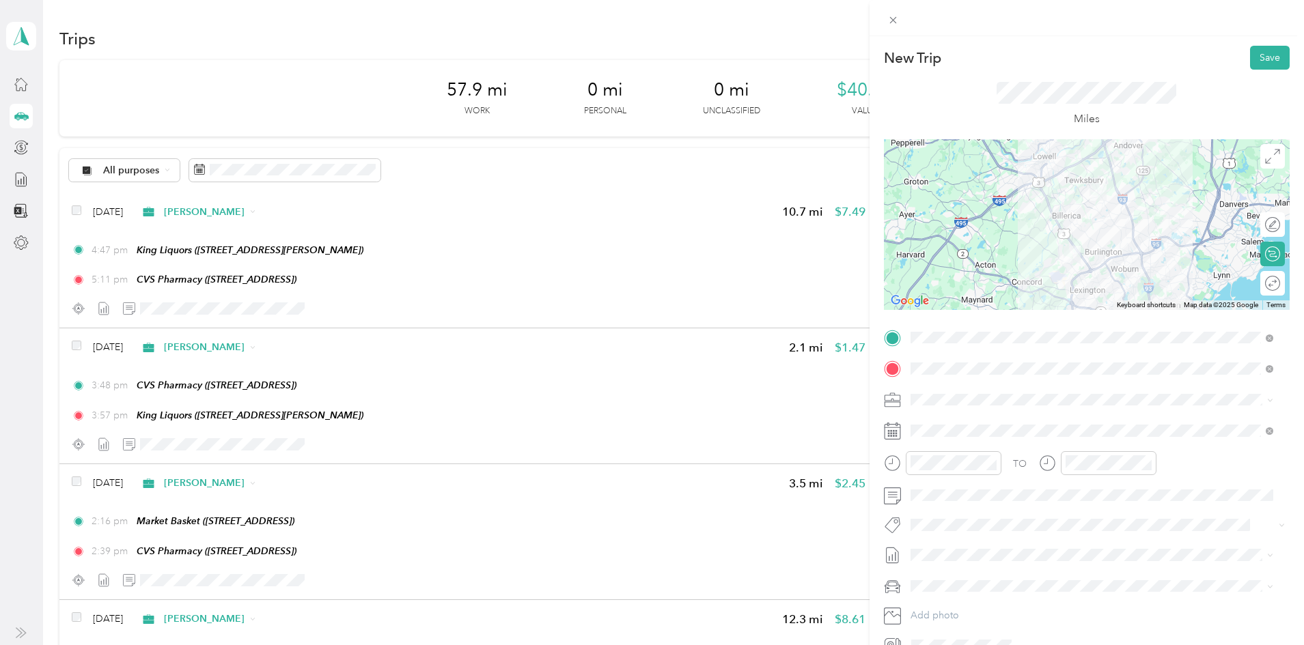
click at [958, 380] on div "25" at bounding box center [956, 371] width 18 height 22
click at [932, 332] on div "06" at bounding box center [924, 339] width 33 height 19
click at [964, 277] on div "00" at bounding box center [963, 280] width 33 height 19
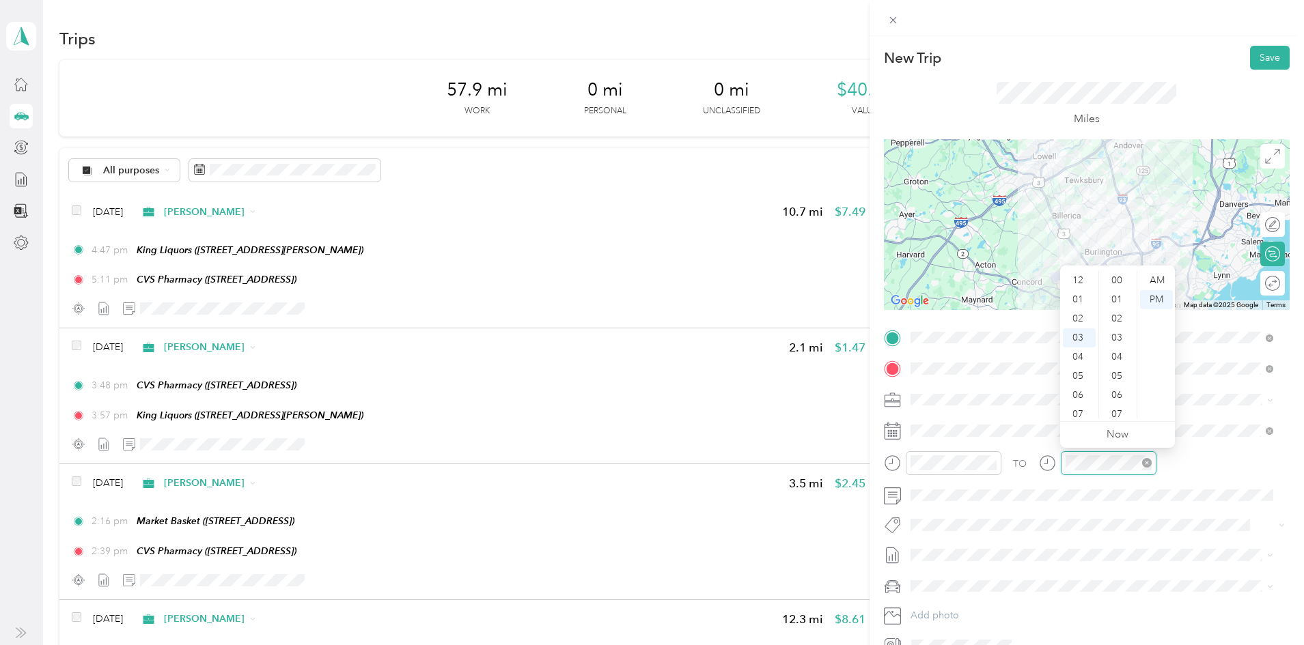
scroll to position [343, 0]
click at [1077, 337] on div "06" at bounding box center [1079, 339] width 33 height 19
click at [1119, 348] on div "10" at bounding box center [1118, 347] width 33 height 19
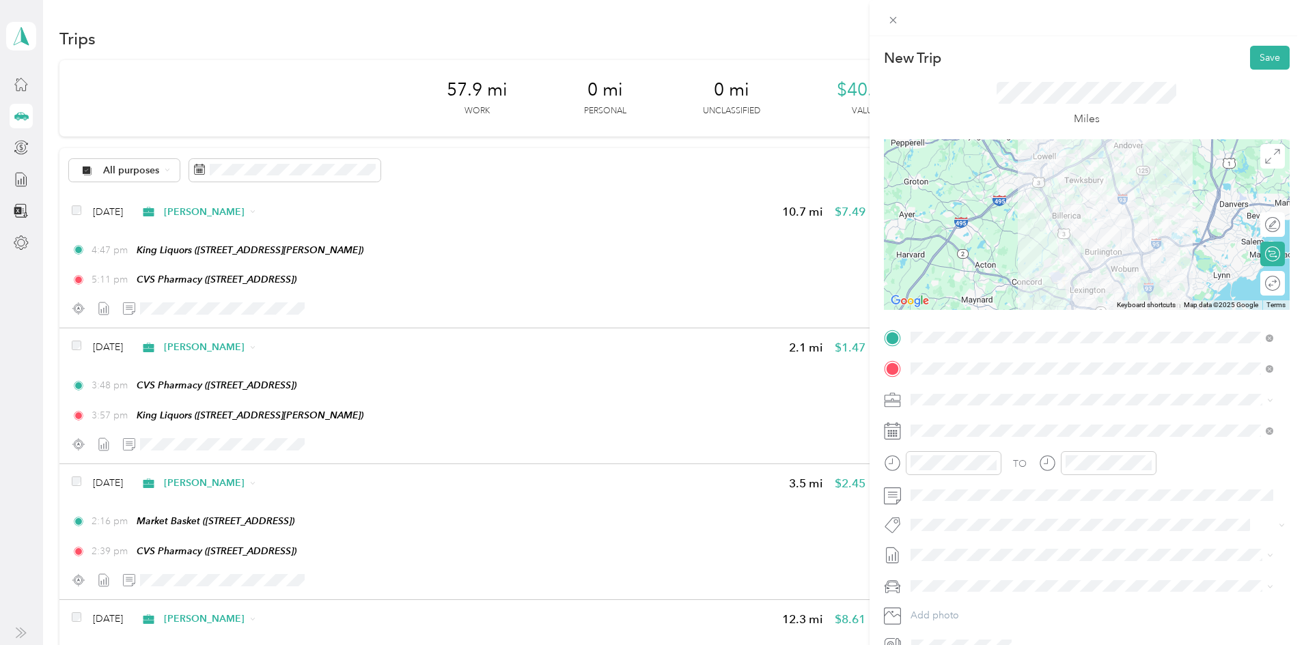
click at [1138, 107] on div "Miles" at bounding box center [1086, 105] width 180 height 46
click at [1264, 54] on button "Save" at bounding box center [1270, 58] width 40 height 24
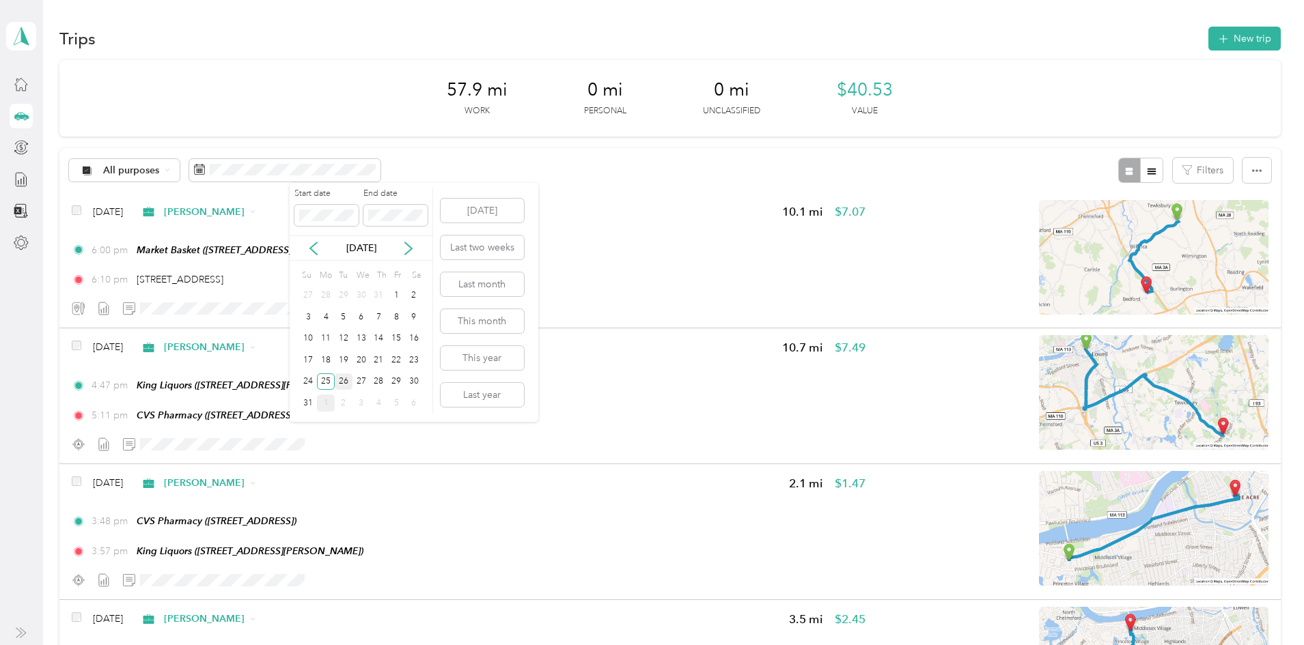
click at [341, 380] on div "26" at bounding box center [344, 382] width 18 height 17
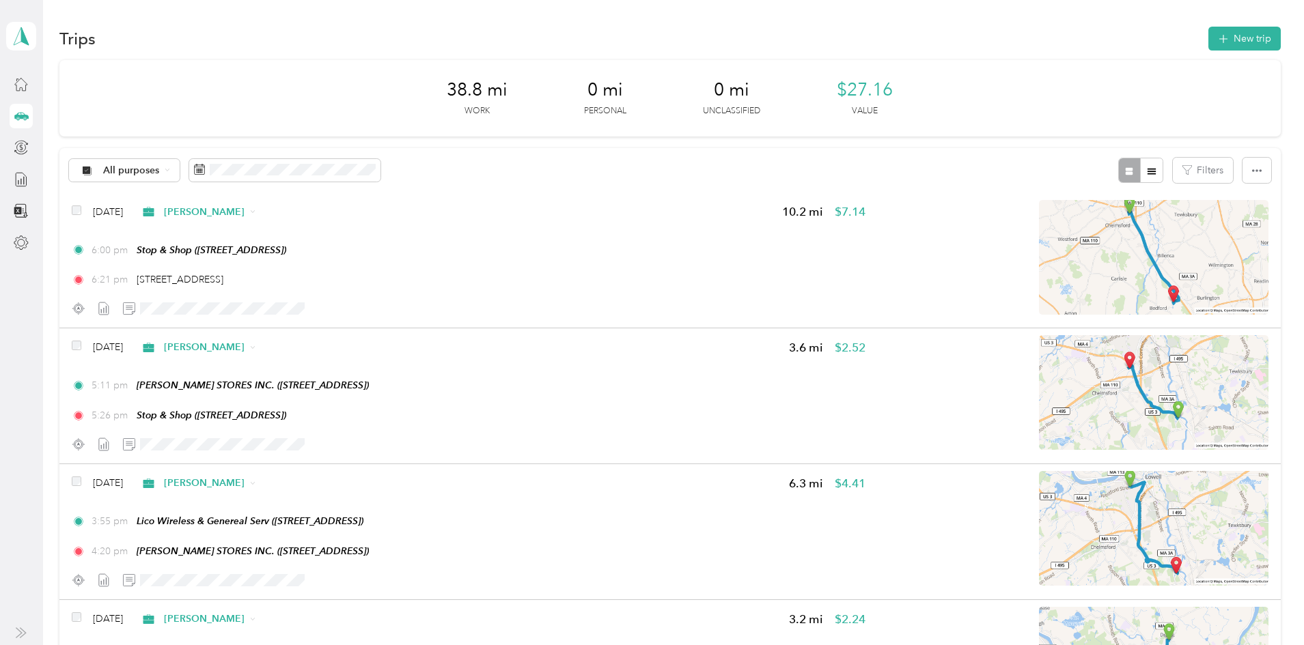
click at [87, 327] on div "38.8 mi Work 0 mi Personal 0 mi Unclassified $27.16 Value All purposes Filters …" at bounding box center [669, 651] width 1220 height 1183
click at [1208, 43] on button "New trip" at bounding box center [1244, 39] width 72 height 24
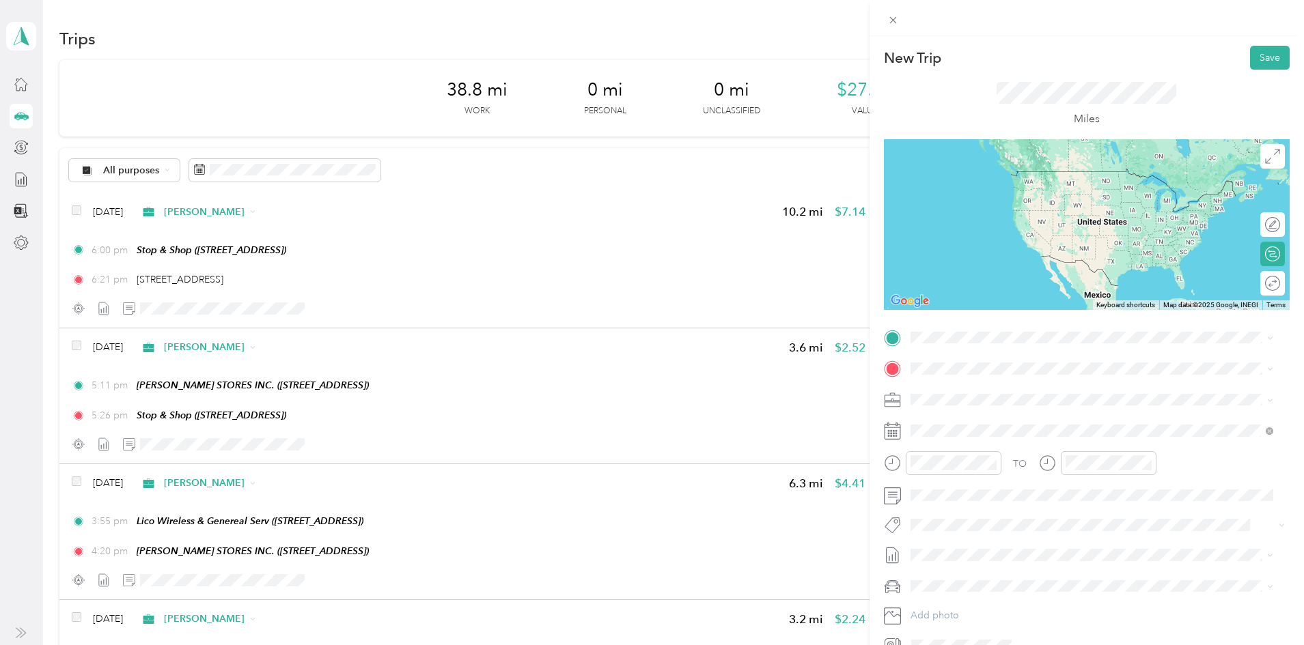
click at [1005, 408] on span "[STREET_ADDRESS]" at bounding box center [979, 407] width 87 height 12
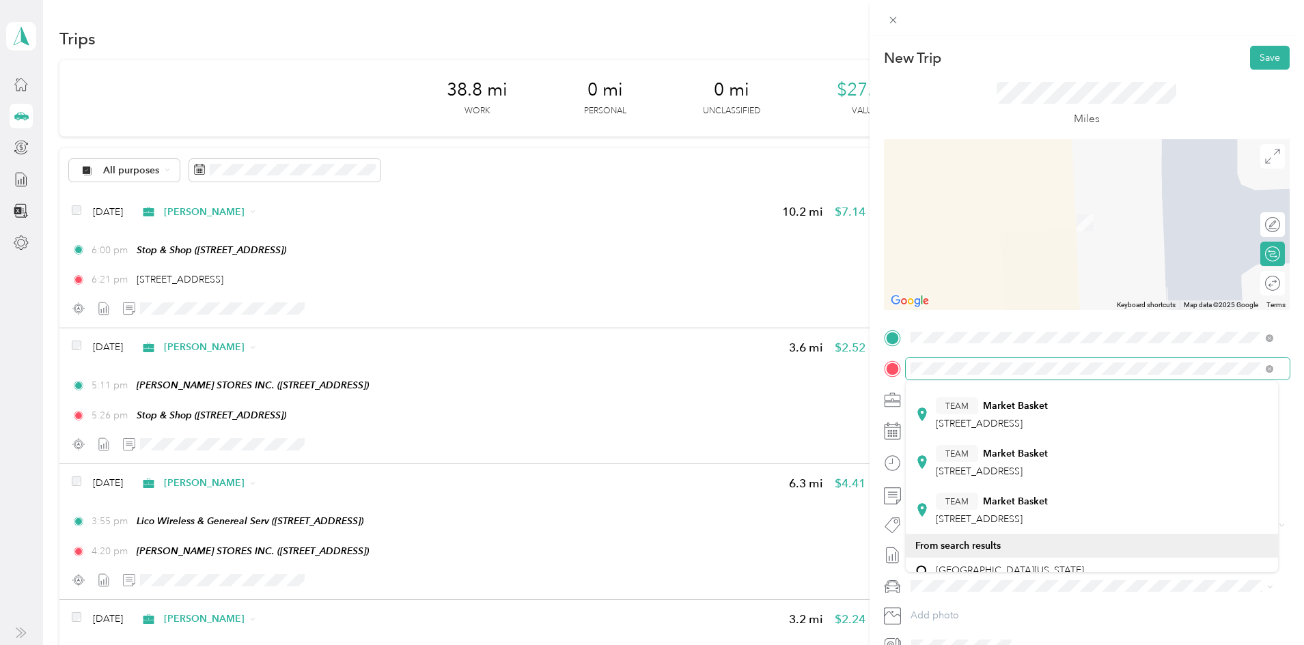
scroll to position [212, 0]
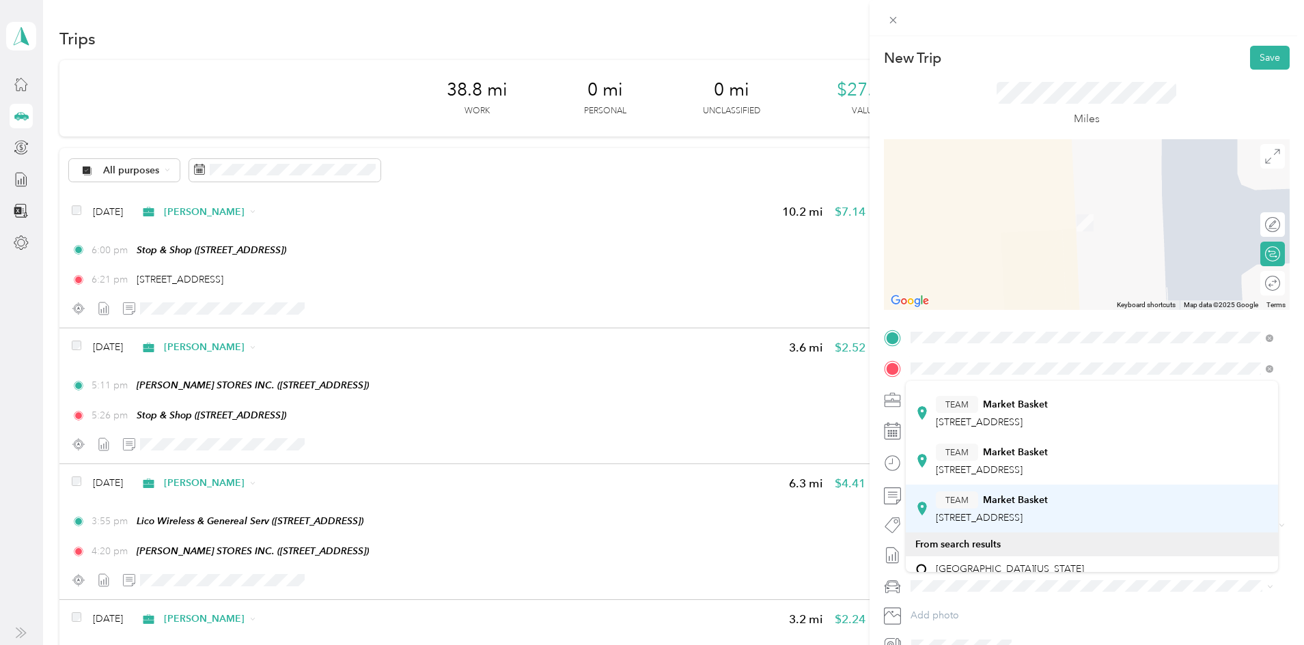
click at [1048, 508] on div "TEAM Market Basket" at bounding box center [992, 500] width 112 height 17
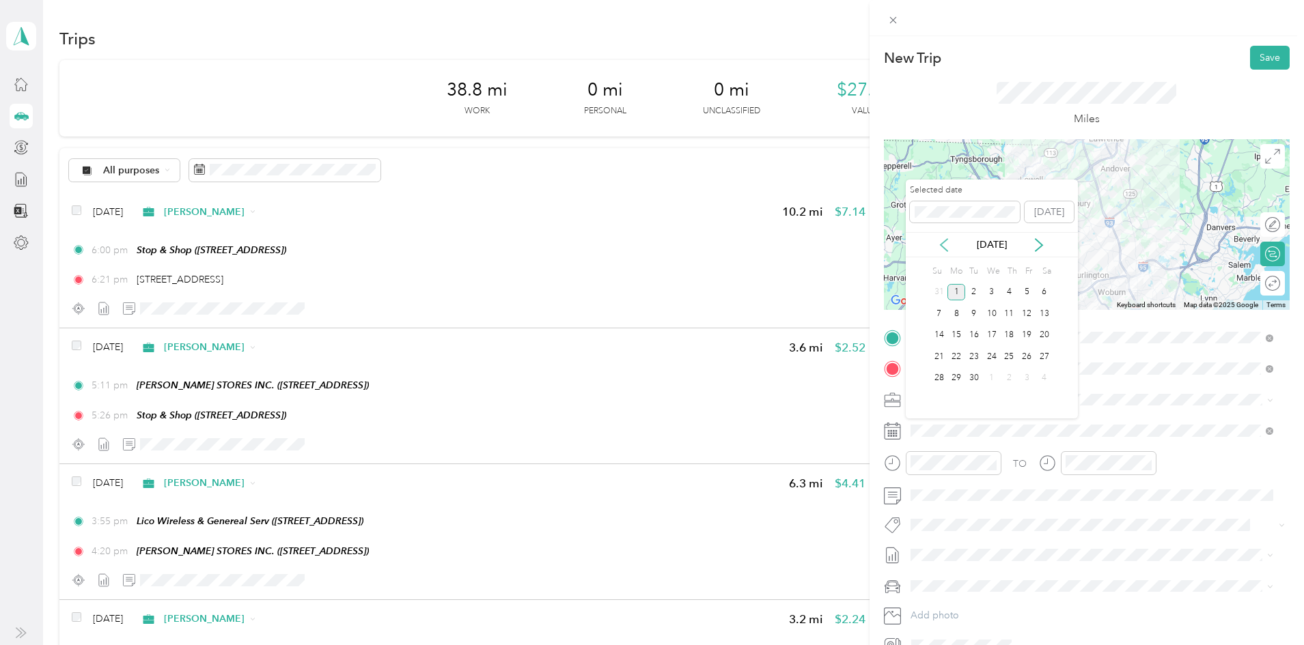
click at [946, 238] on icon at bounding box center [944, 245] width 14 height 14
click at [973, 379] on div "26" at bounding box center [974, 378] width 18 height 17
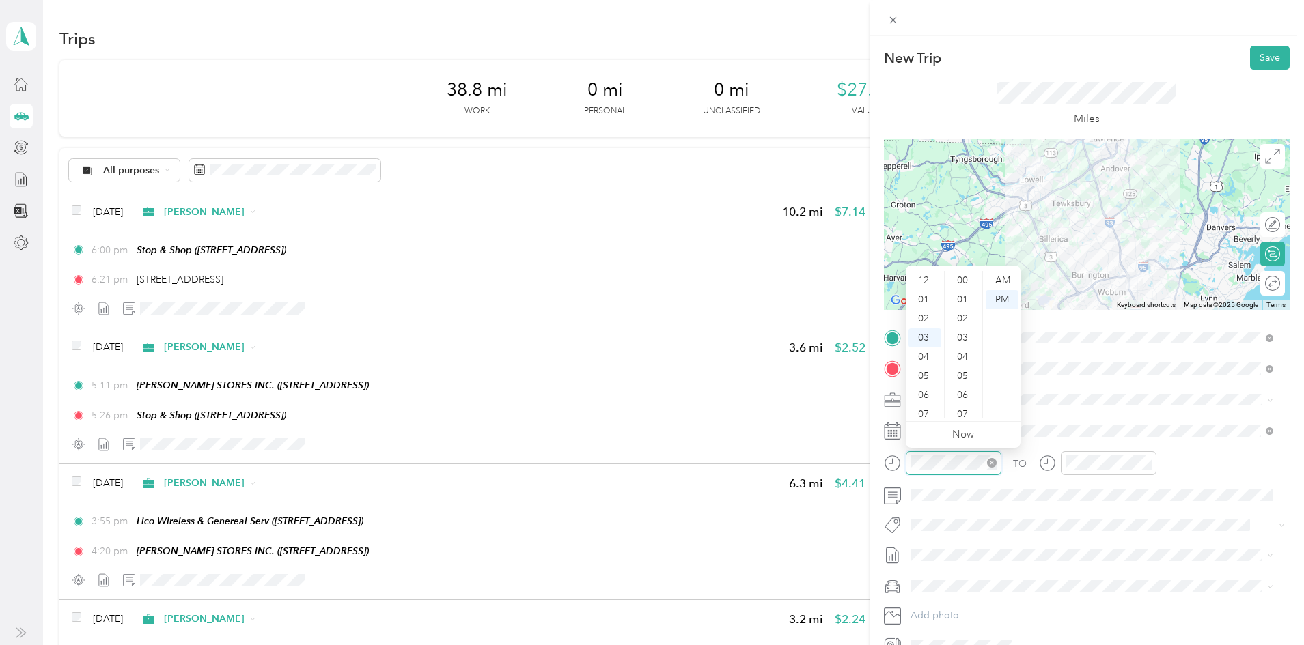
scroll to position [515, 0]
click at [923, 305] on div "04" at bounding box center [924, 301] width 33 height 19
click at [966, 279] on div "00" at bounding box center [963, 280] width 33 height 19
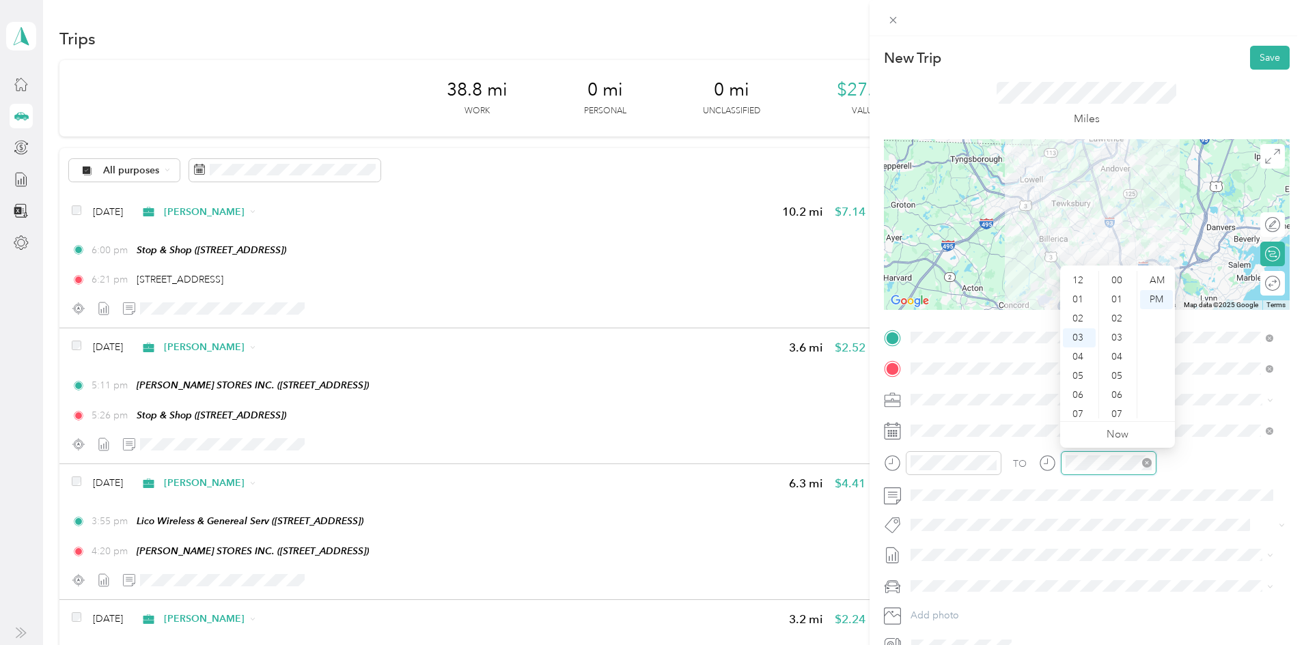
scroll to position [515, 0]
click at [1080, 292] on div "04" at bounding box center [1079, 301] width 33 height 19
click at [1124, 344] on div "30" at bounding box center [1118, 339] width 33 height 19
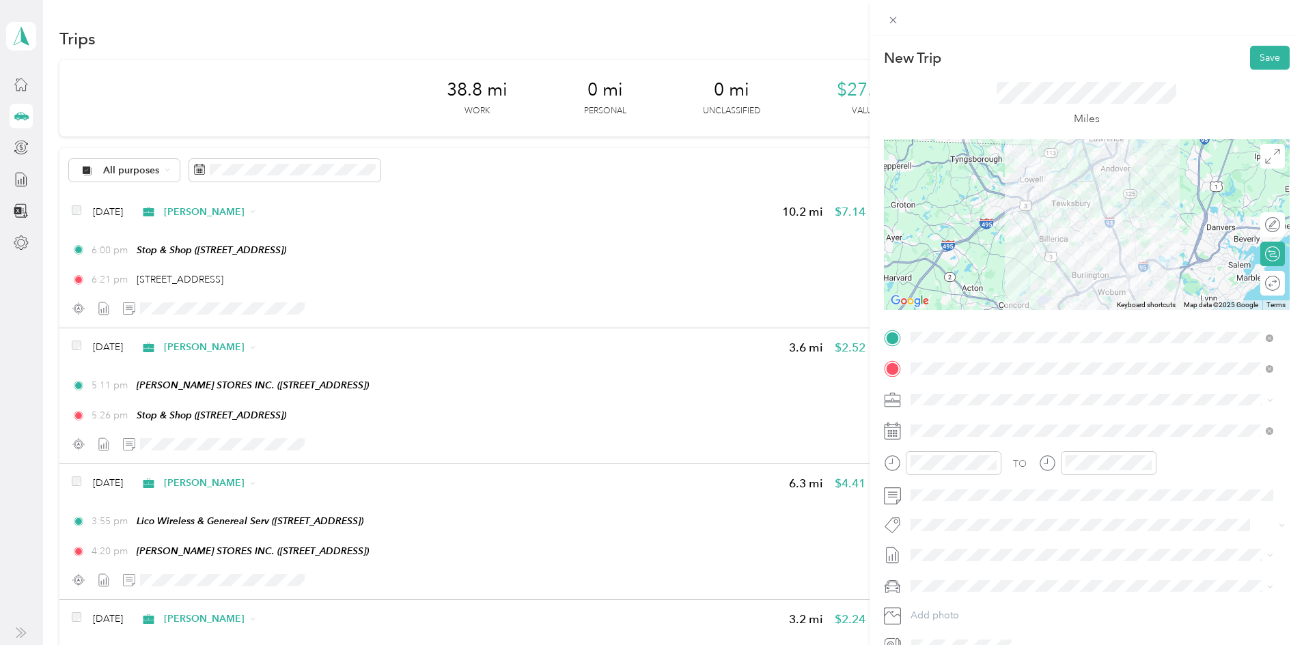
click at [1097, 212] on div at bounding box center [1087, 224] width 406 height 171
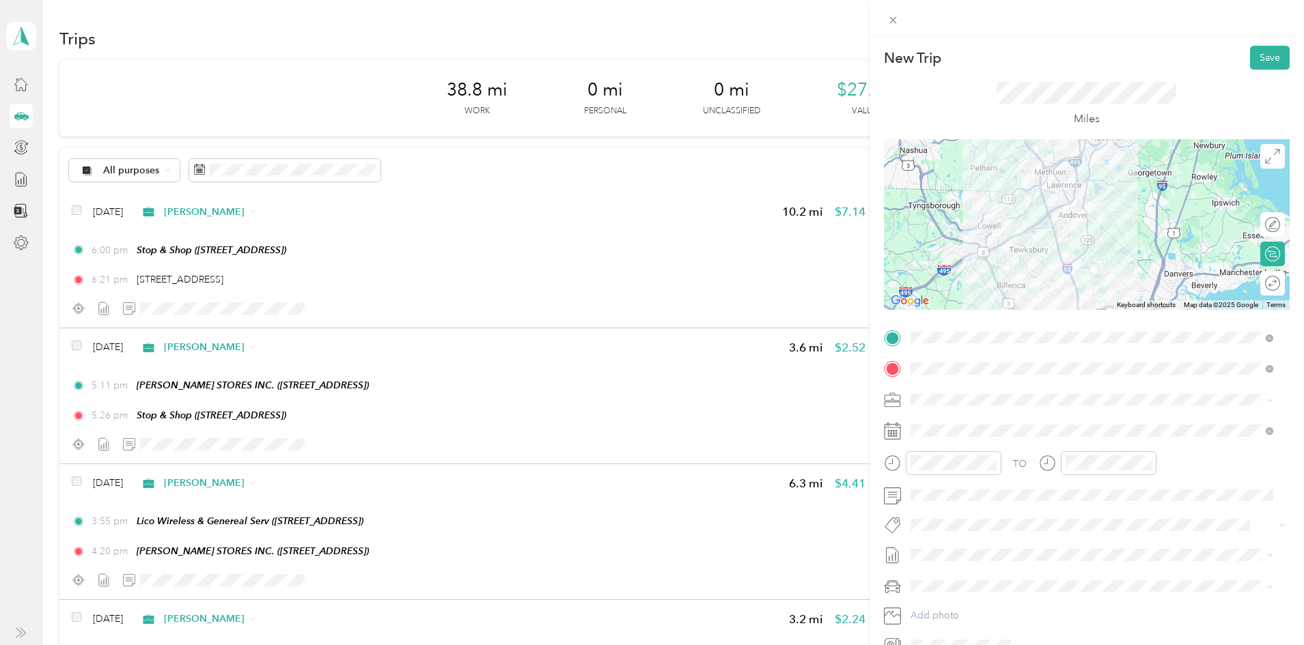
drag, startPoint x: 1100, startPoint y: 212, endPoint x: 1057, endPoint y: 260, distance: 63.9
click at [1057, 260] on div at bounding box center [1087, 224] width 406 height 171
click at [1265, 162] on icon at bounding box center [1272, 156] width 15 height 15
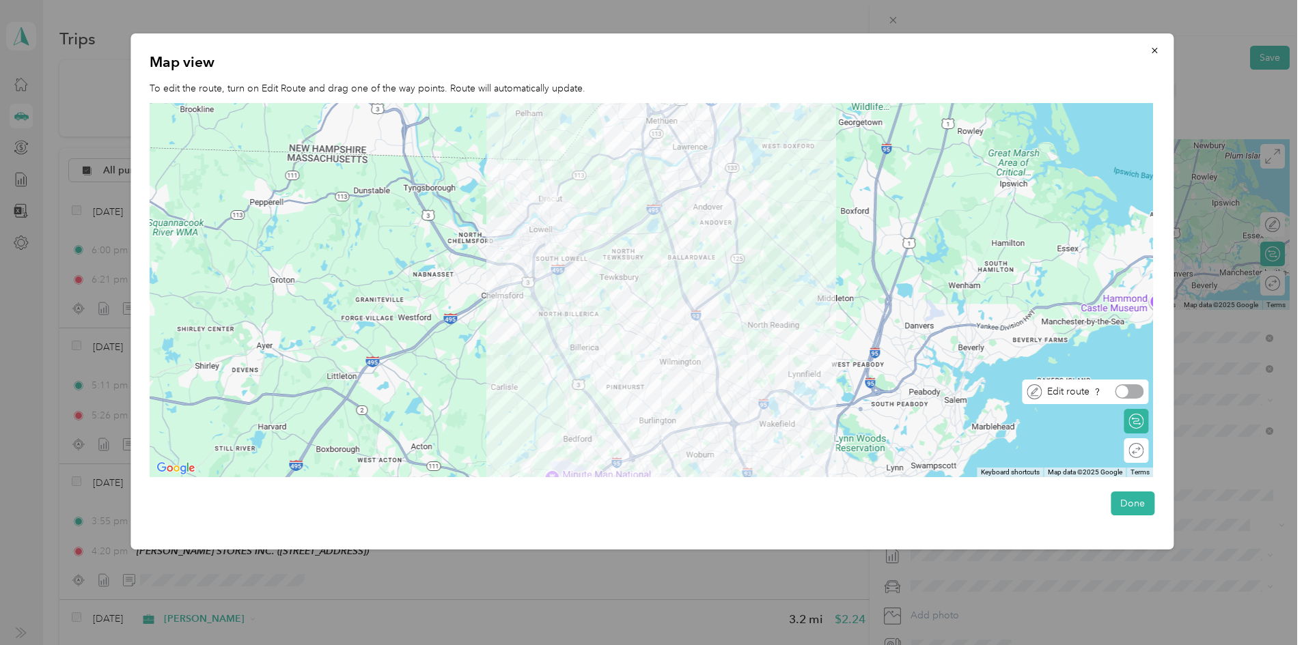
click at [1139, 392] on div at bounding box center [1129, 391] width 29 height 14
click at [684, 298] on div at bounding box center [652, 290] width 1004 height 374
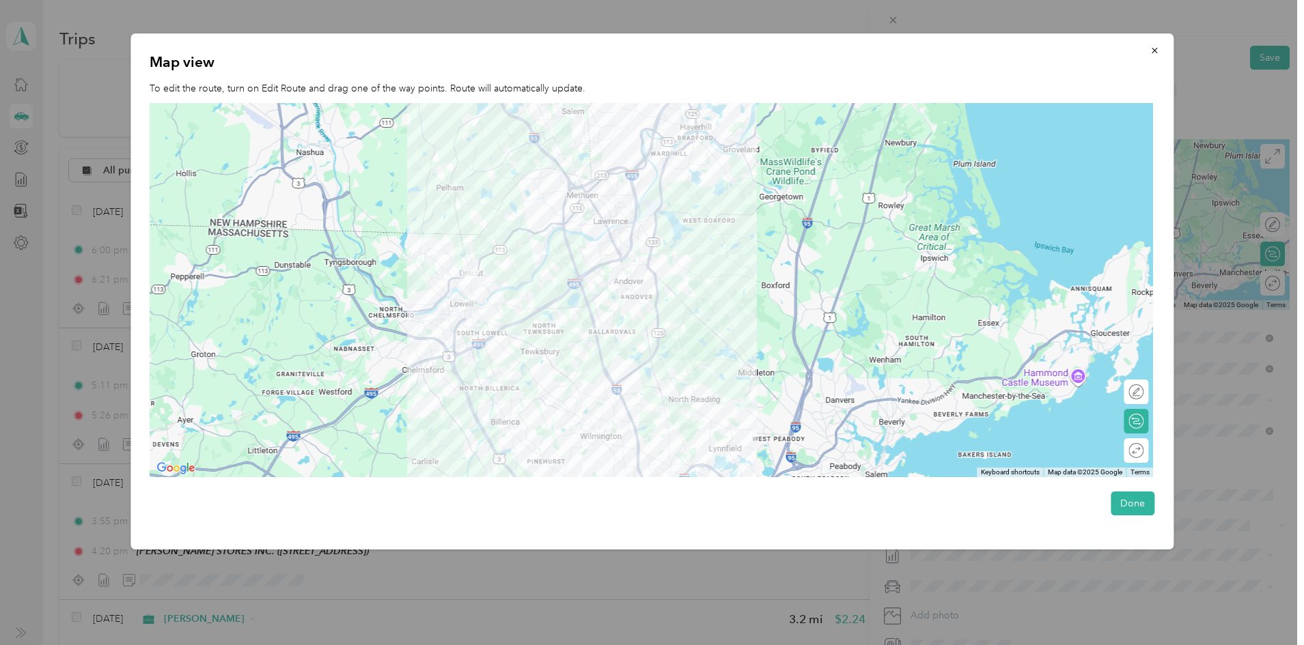
drag, startPoint x: 684, startPoint y: 298, endPoint x: 600, endPoint y: 376, distance: 114.0
click at [600, 376] on div at bounding box center [652, 290] width 1004 height 374
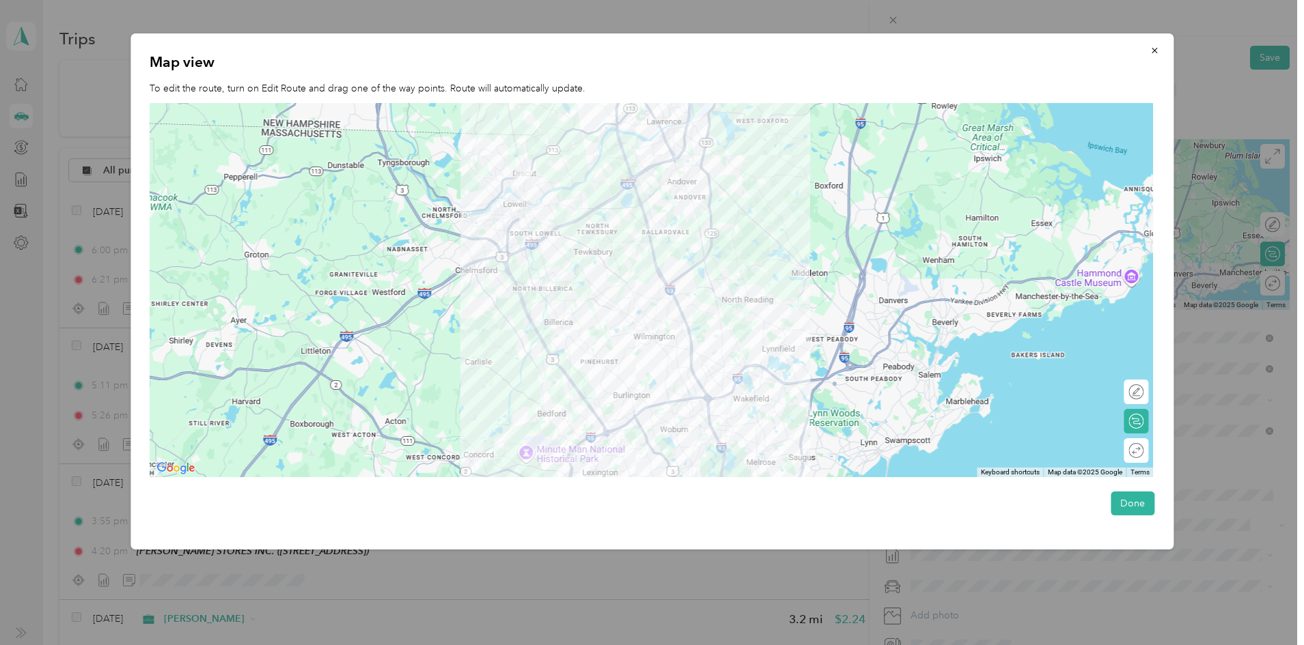
click at [1142, 394] on icon at bounding box center [1136, 391] width 15 height 15
click at [1143, 397] on div at bounding box center [1129, 391] width 29 height 14
drag, startPoint x: 651, startPoint y: 240, endPoint x: 542, endPoint y: 343, distance: 149.8
click at [1154, 53] on icon "button" at bounding box center [1154, 51] width 10 height 10
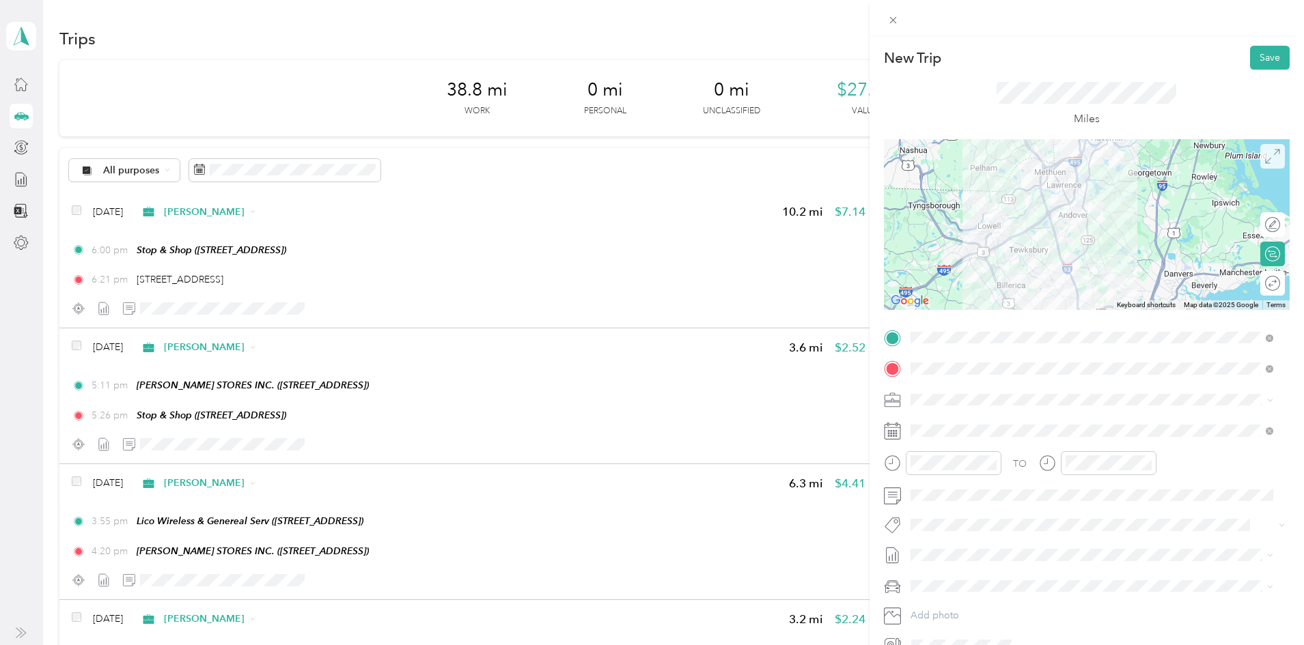
click at [1265, 158] on icon at bounding box center [1272, 156] width 15 height 15
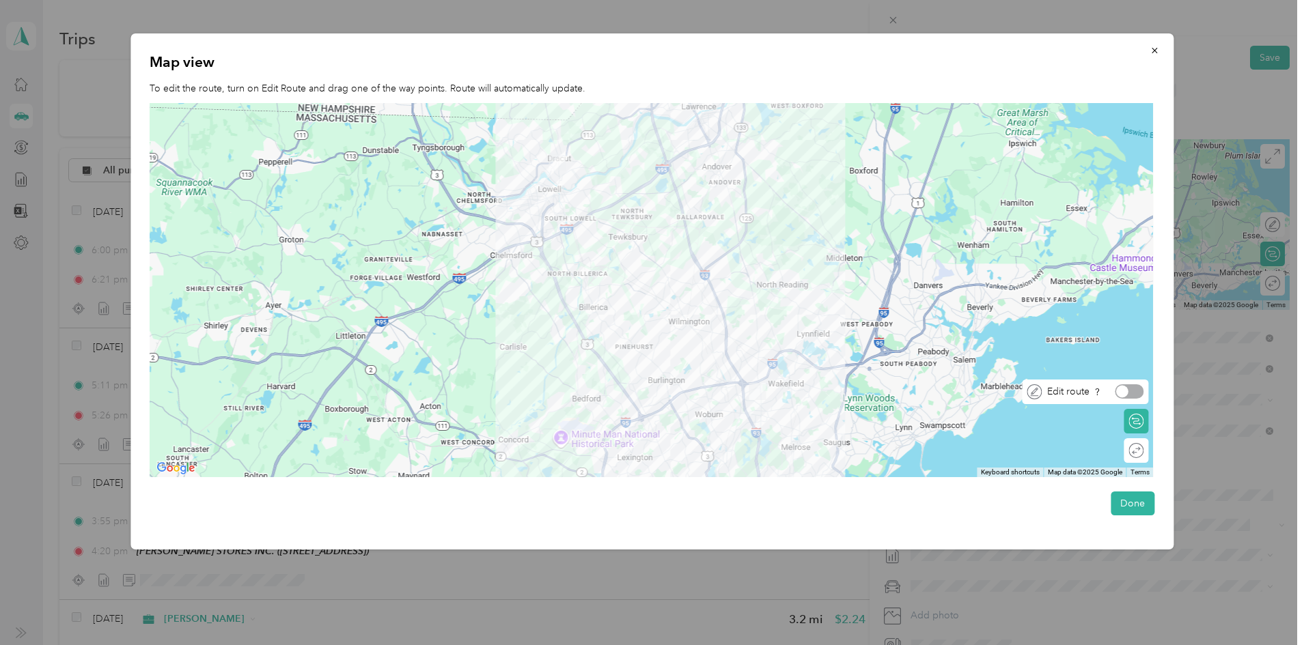
click at [1137, 390] on div at bounding box center [1129, 391] width 29 height 14
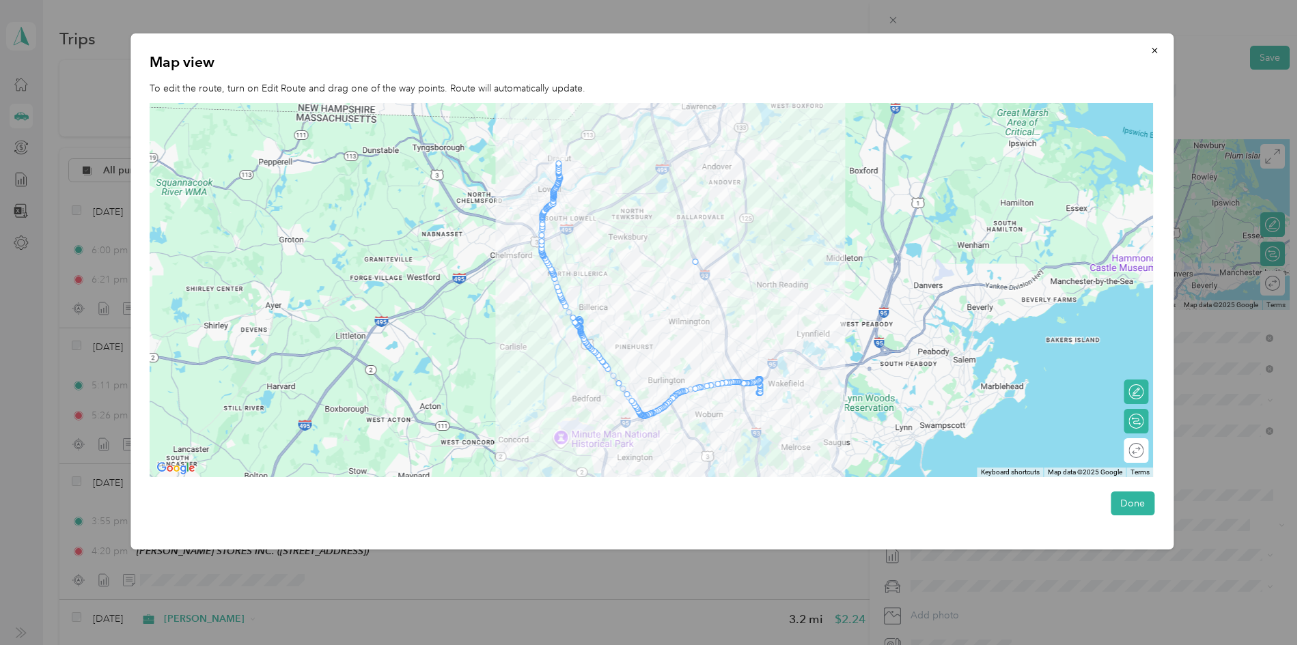
drag, startPoint x: 606, startPoint y: 361, endPoint x: 707, endPoint y: 266, distance: 138.2
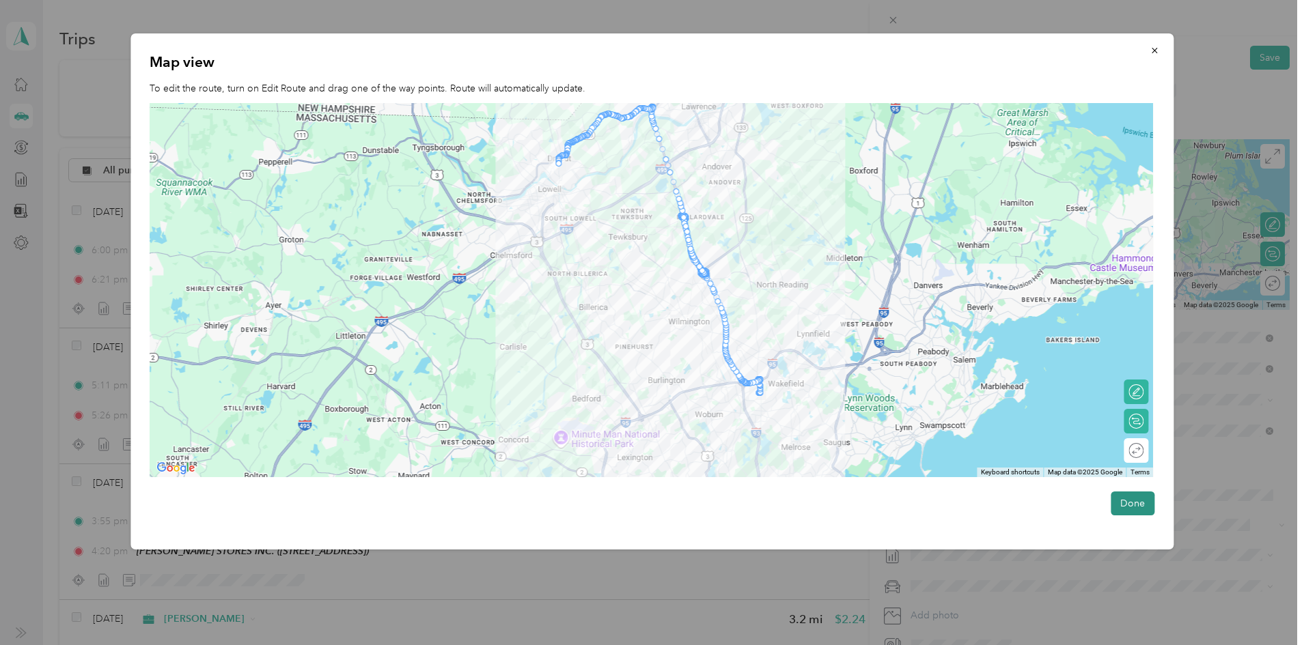
click at [1132, 500] on button "Done" at bounding box center [1132, 504] width 44 height 24
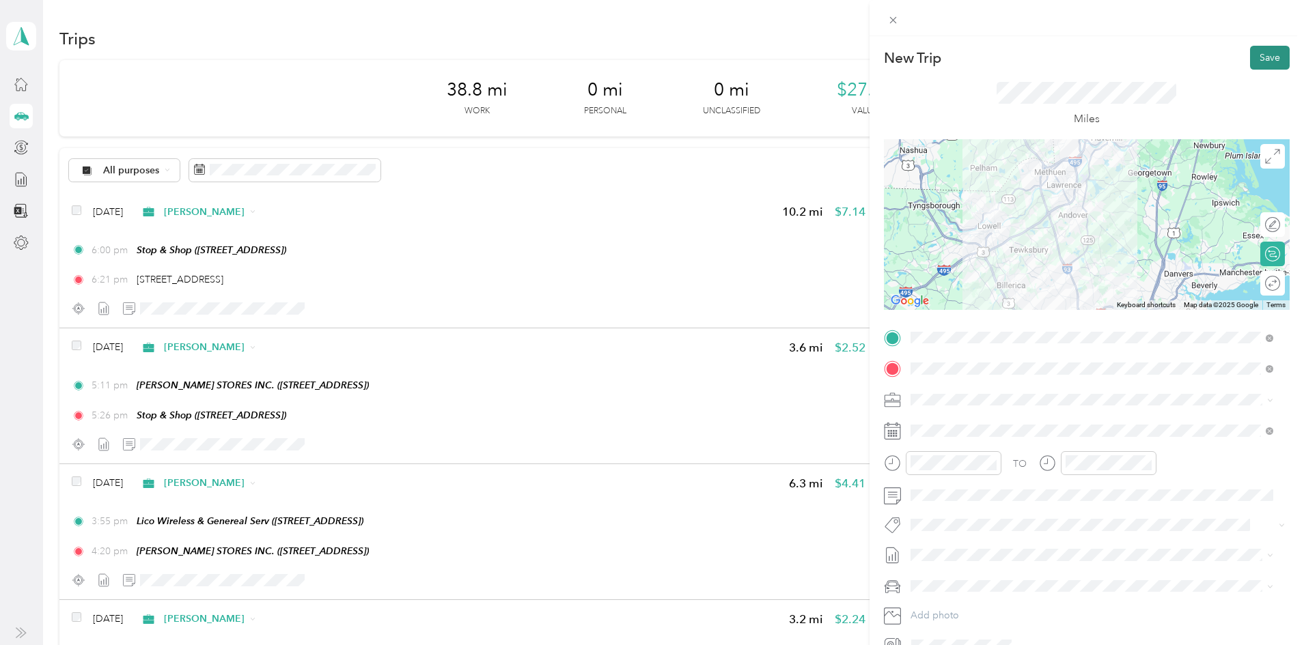
click at [1257, 60] on button "Save" at bounding box center [1270, 58] width 40 height 24
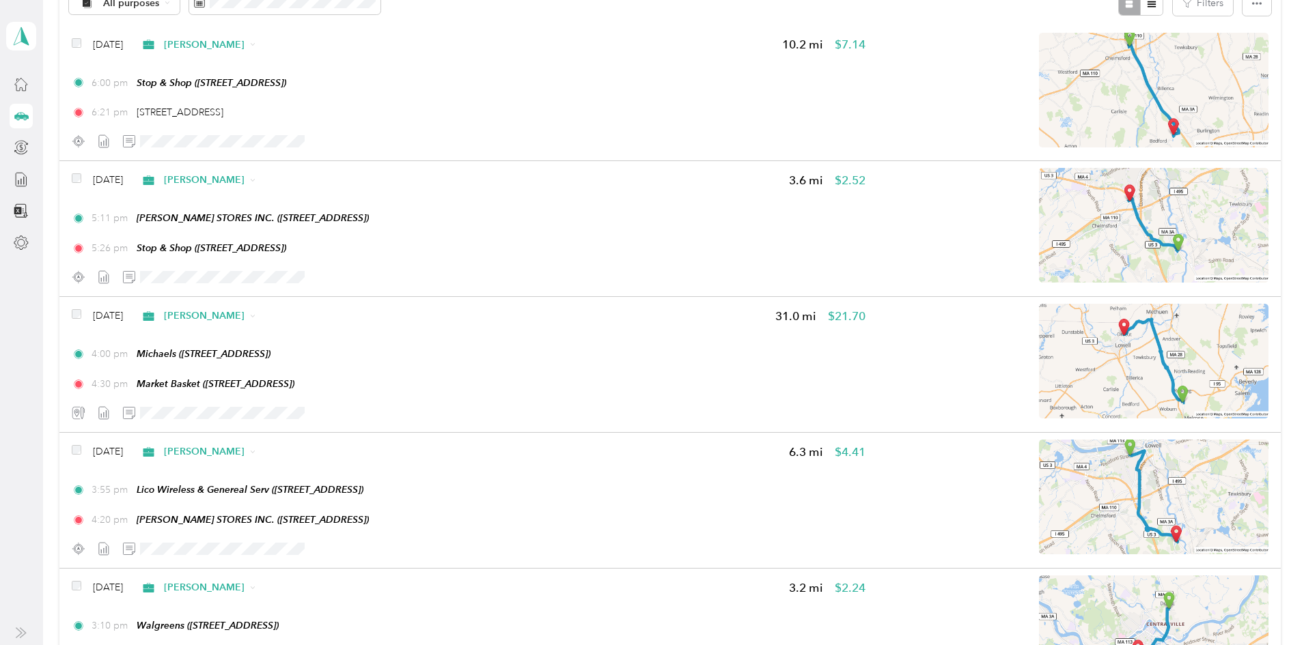
scroll to position [0, 0]
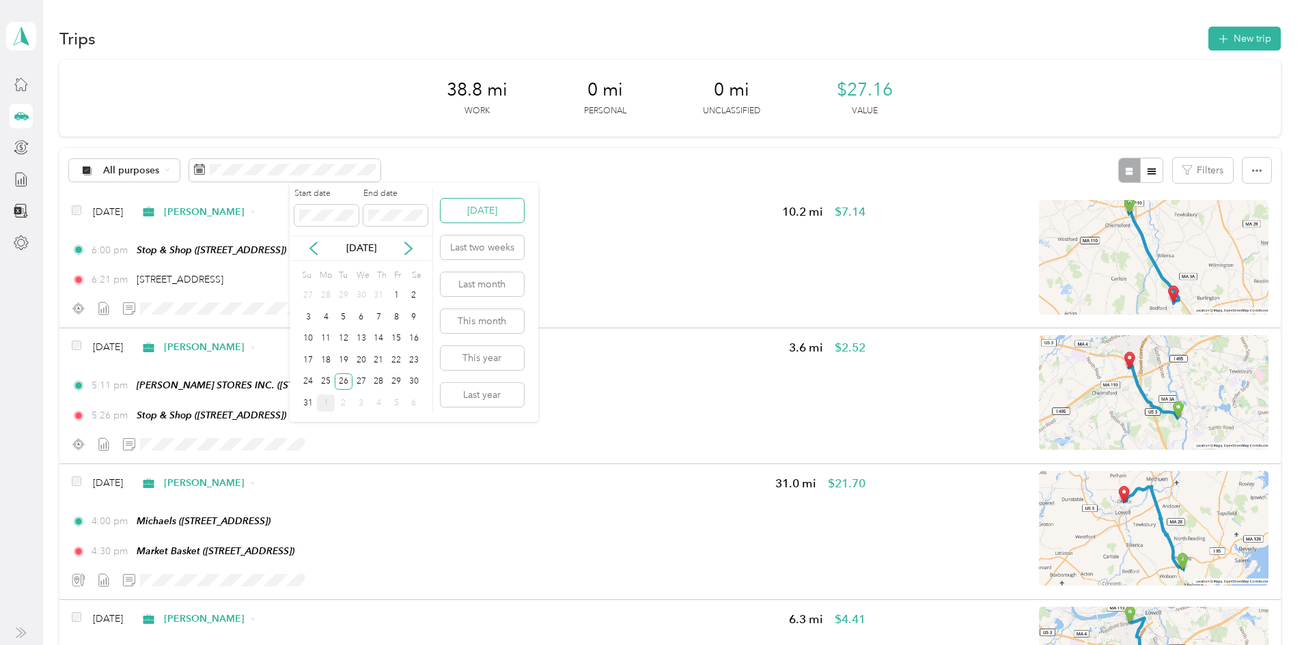
click at [475, 217] on button "[DATE]" at bounding box center [481, 211] width 83 height 24
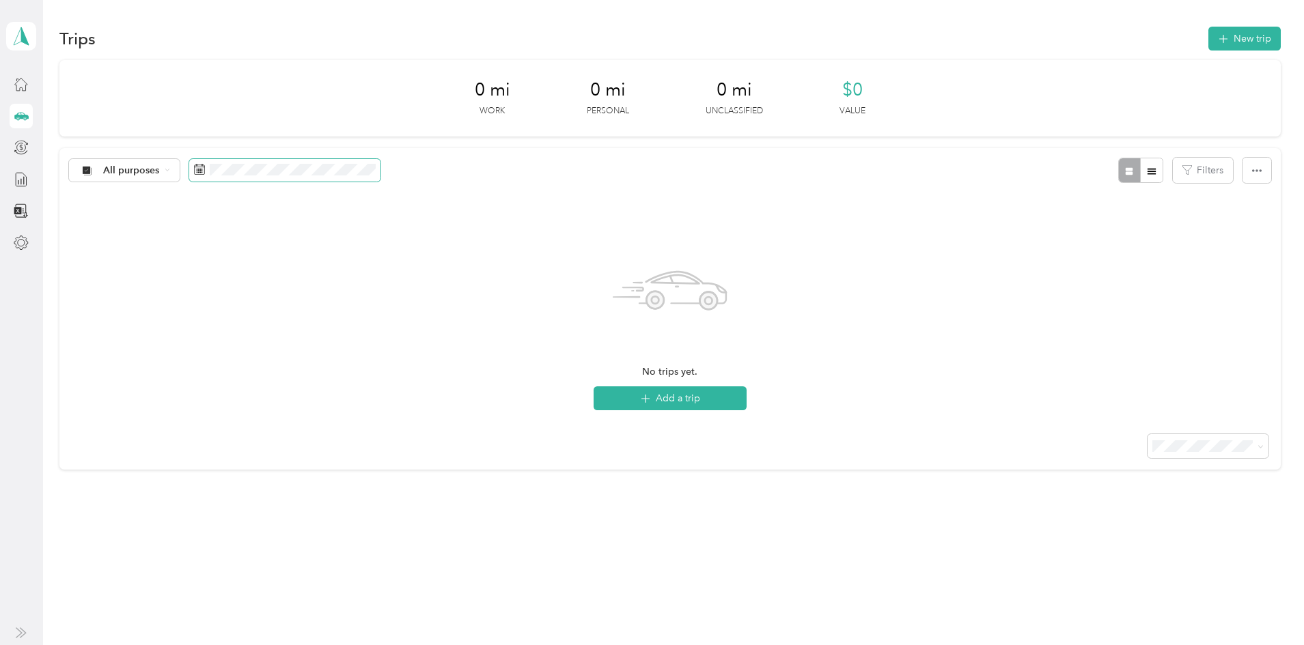
click at [380, 160] on span at bounding box center [284, 170] width 191 height 23
click at [311, 245] on icon at bounding box center [314, 249] width 14 height 14
click at [340, 384] on div "26" at bounding box center [344, 382] width 18 height 17
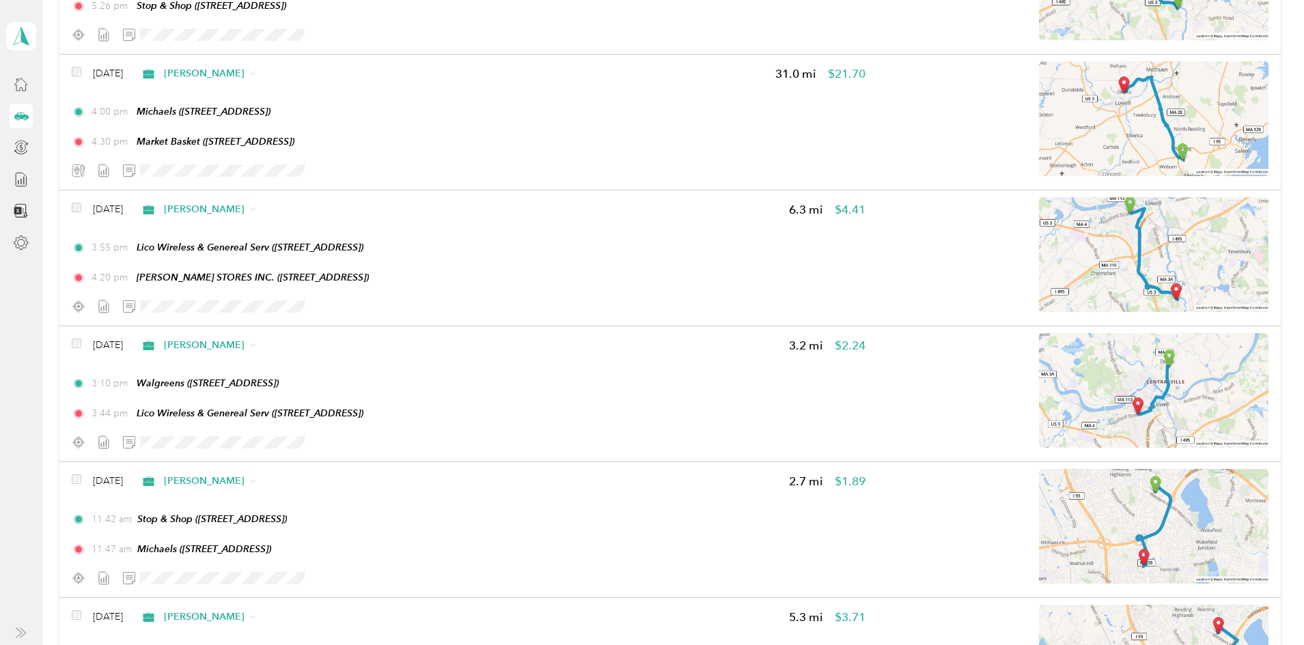
scroll to position [415, 0]
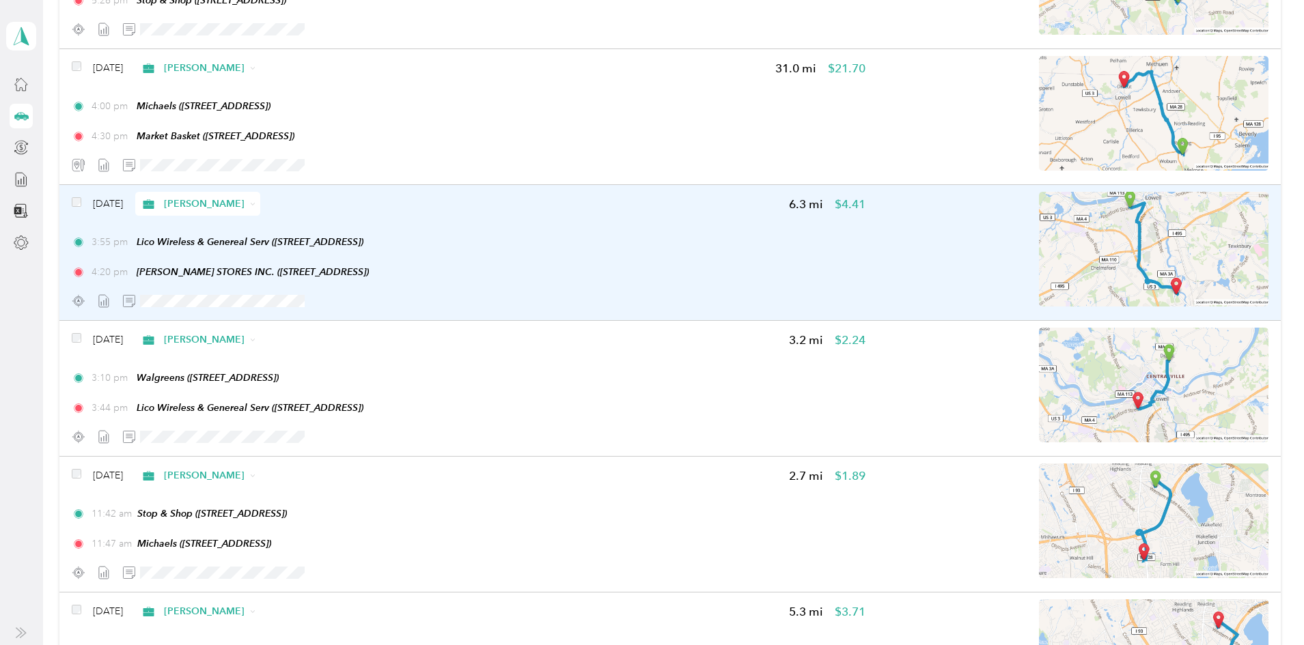
click at [1172, 207] on div "[DATE] [PERSON_NAME] 6.3 mi $4.41 3:55 pm Lico Wireless & Genereal Serv ([STREE…" at bounding box center [669, 253] width 1220 height 136
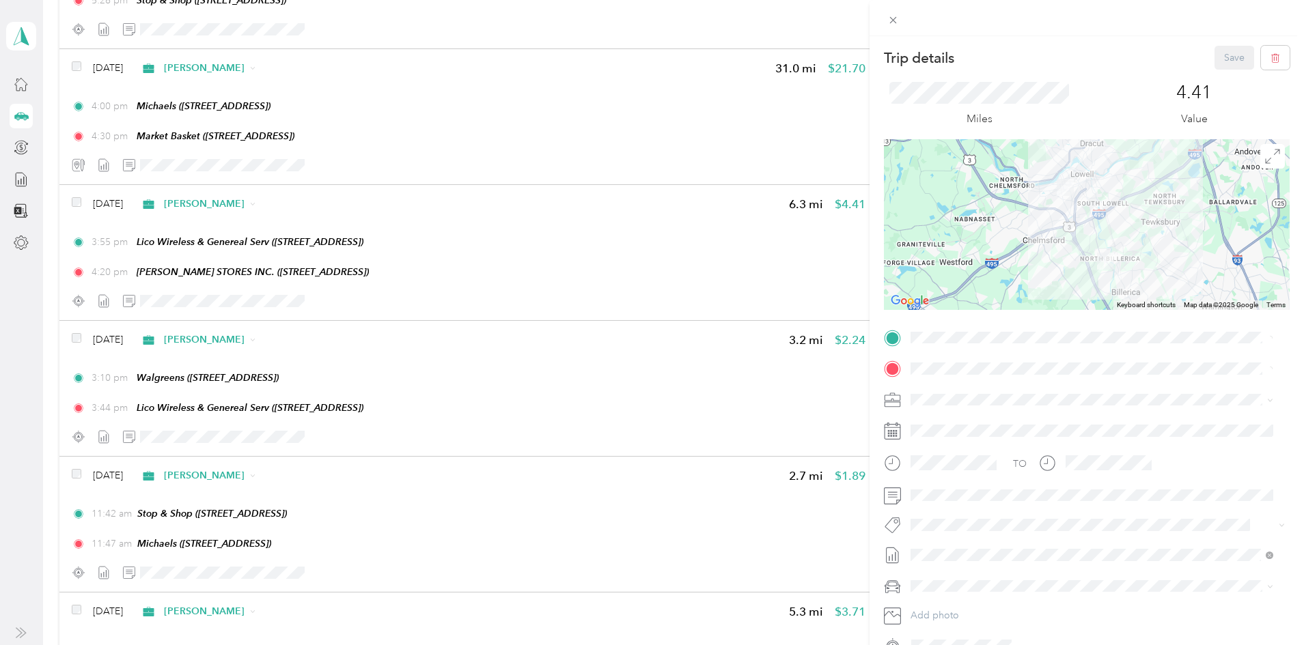
click at [104, 464] on div "Trip details Save This trip cannot be edited because it is either under review,…" at bounding box center [652, 322] width 1304 height 645
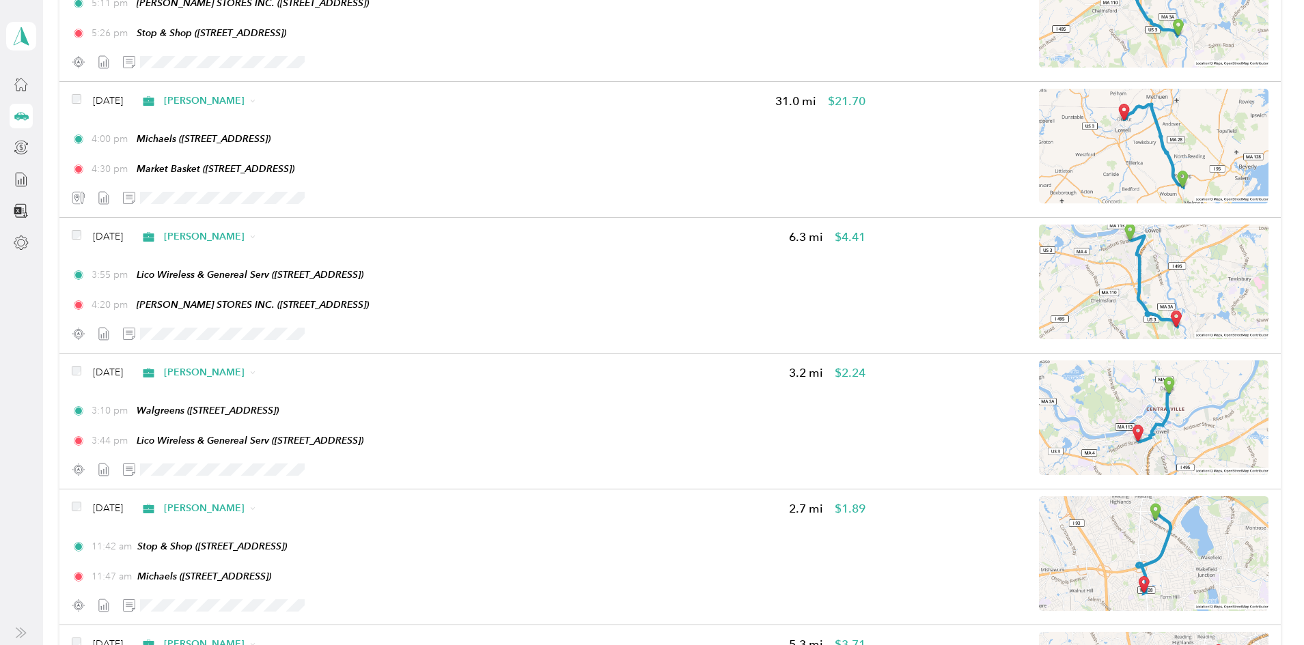
scroll to position [376, 0]
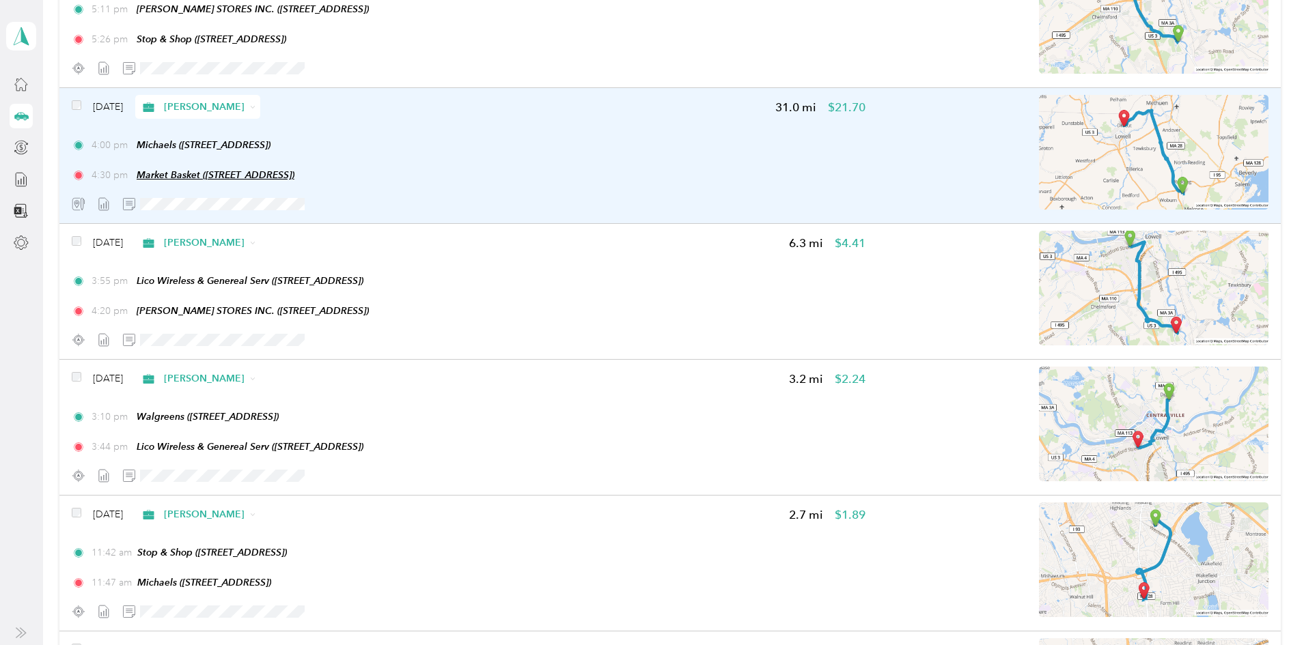
click at [273, 171] on span "Market Basket ([STREET_ADDRESS])" at bounding box center [216, 174] width 158 height 11
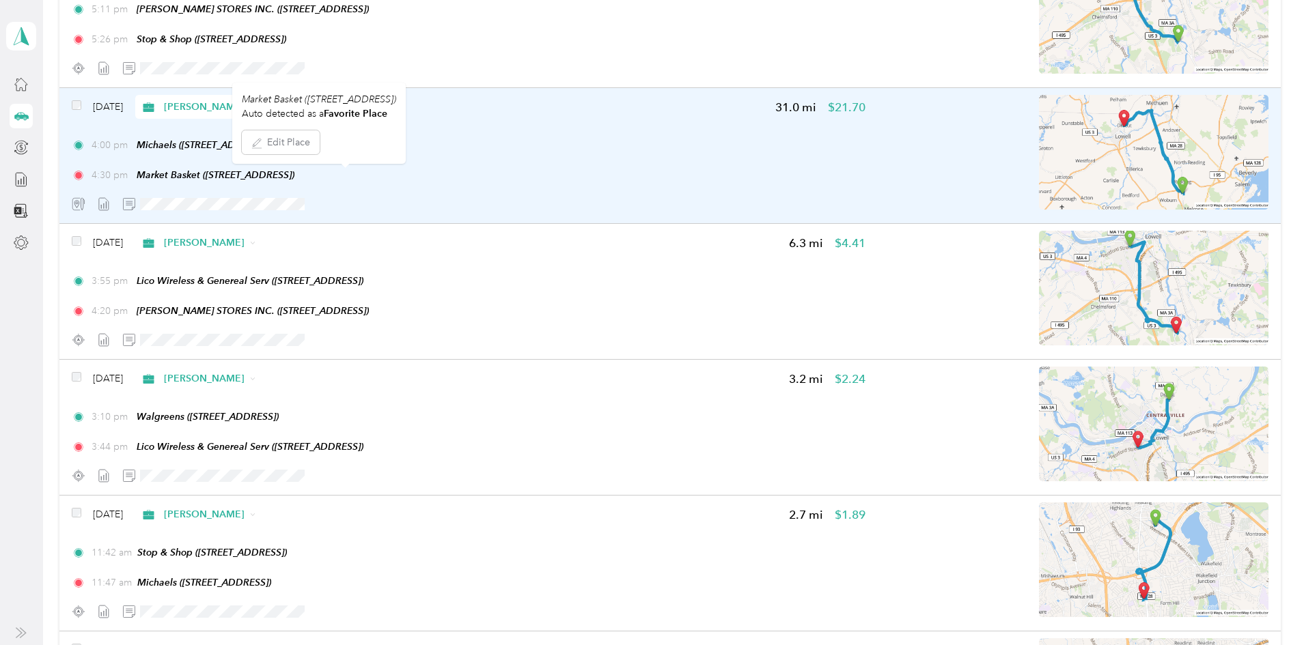
click at [878, 158] on div at bounding box center [1073, 155] width 391 height 121
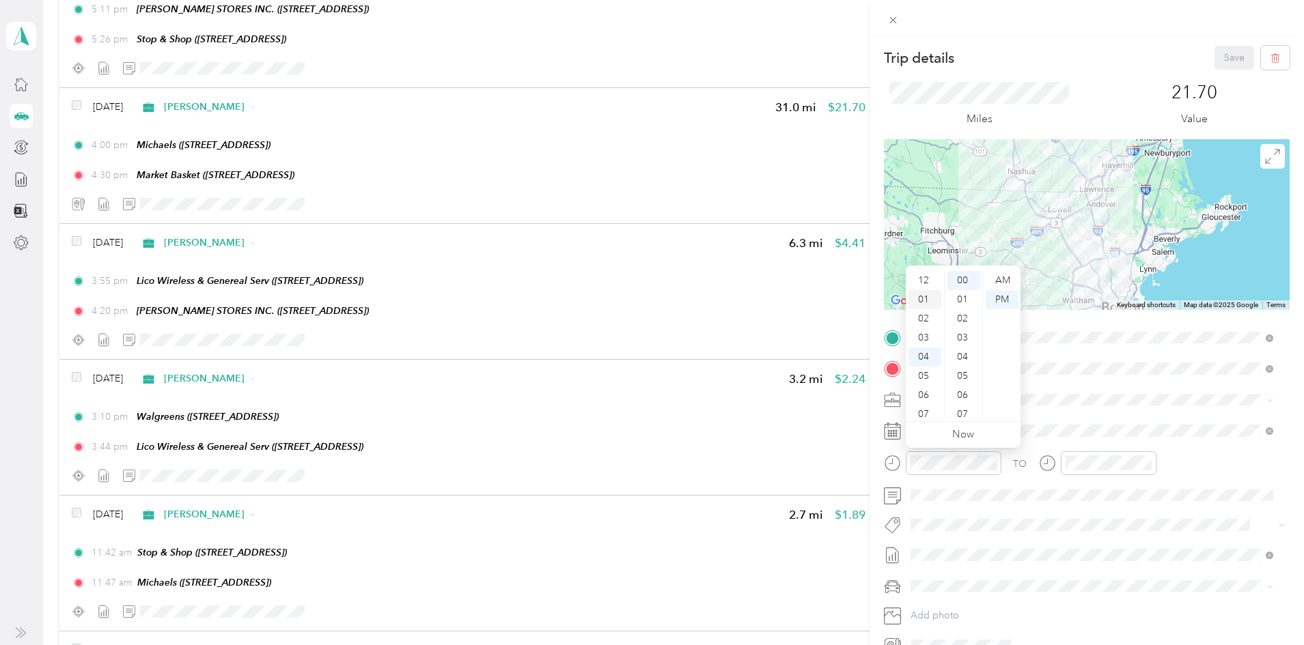
click at [926, 296] on div "01" at bounding box center [924, 299] width 33 height 19
click at [926, 296] on div "02" at bounding box center [924, 301] width 33 height 19
click at [927, 291] on div "01" at bounding box center [924, 290] width 33 height 19
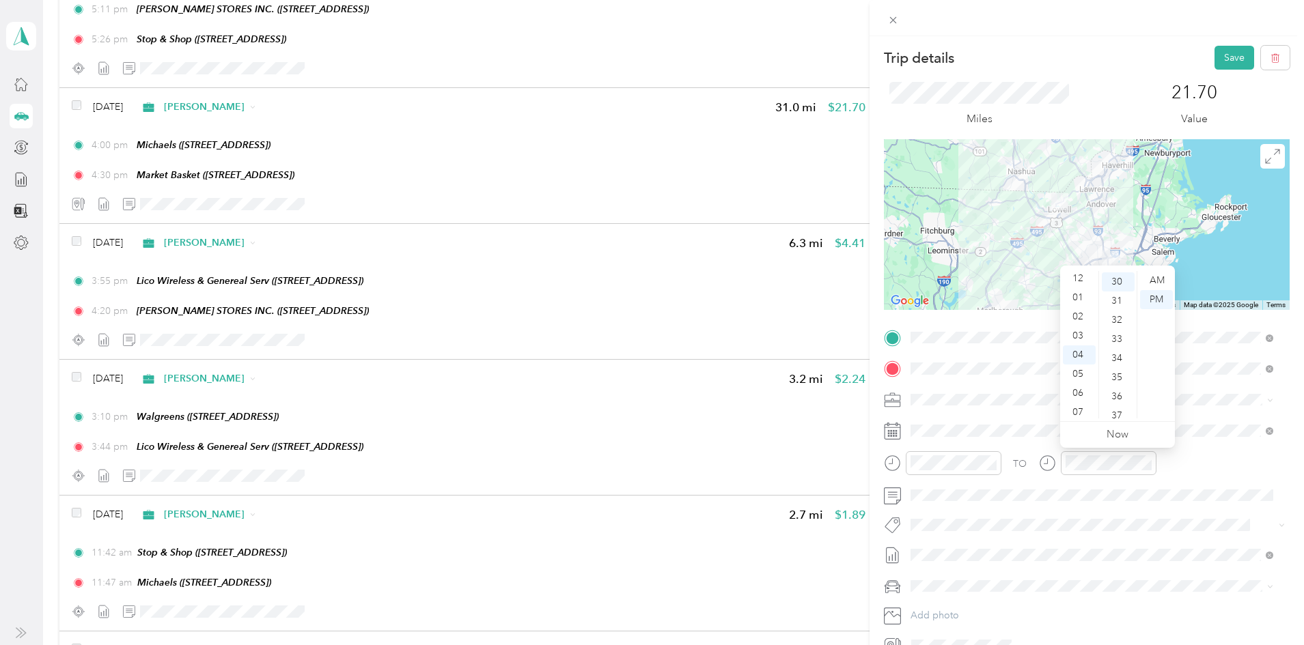
scroll to position [0, 0]
click at [1077, 301] on div "01" at bounding box center [1079, 299] width 33 height 19
click at [1223, 53] on button "Save" at bounding box center [1234, 58] width 40 height 24
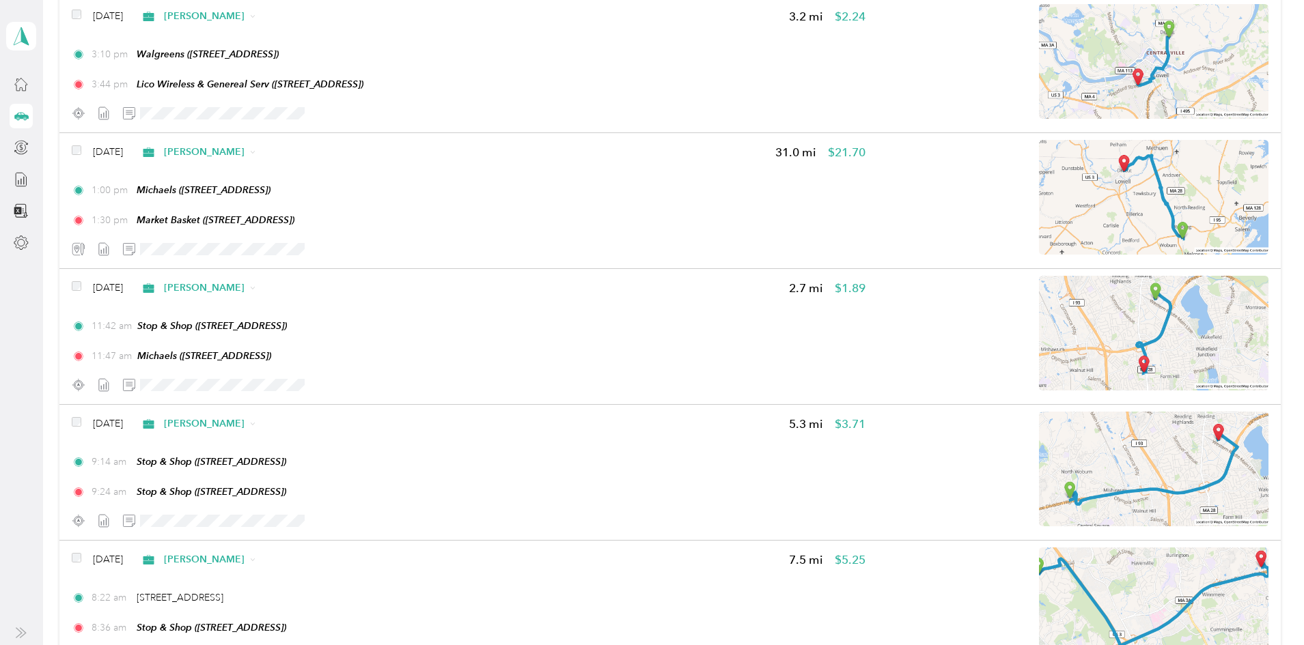
scroll to position [606, 0]
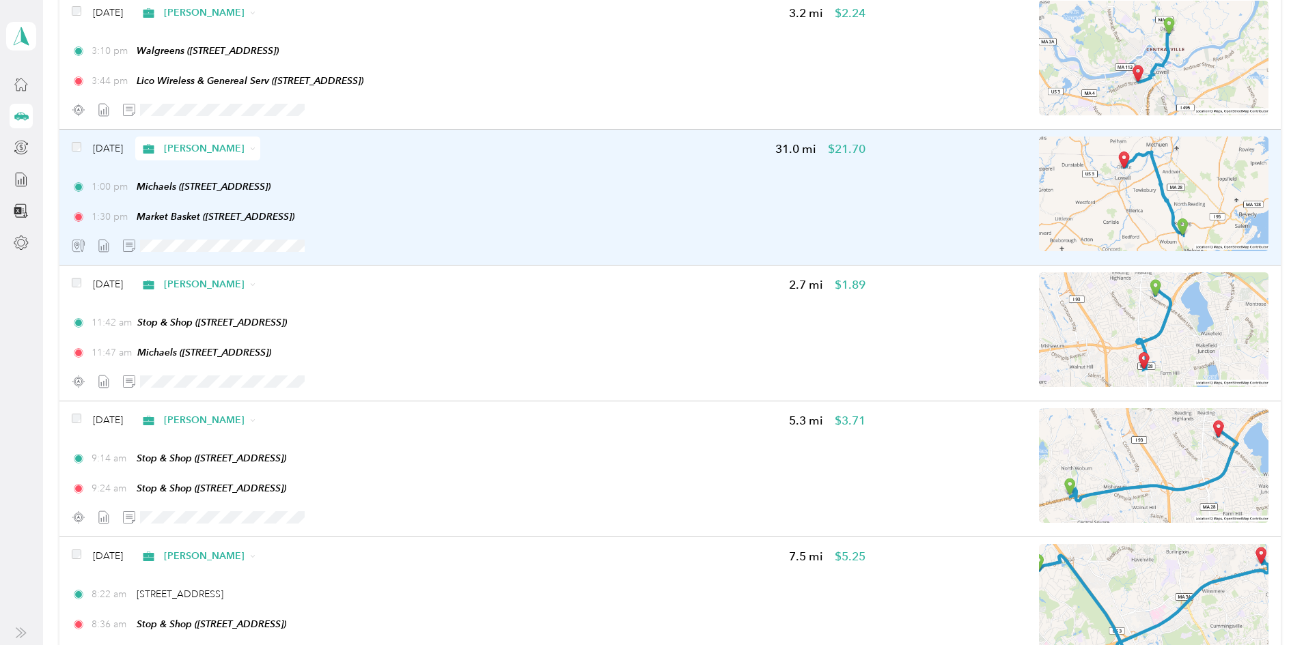
click at [1081, 186] on img at bounding box center [1153, 194] width 229 height 115
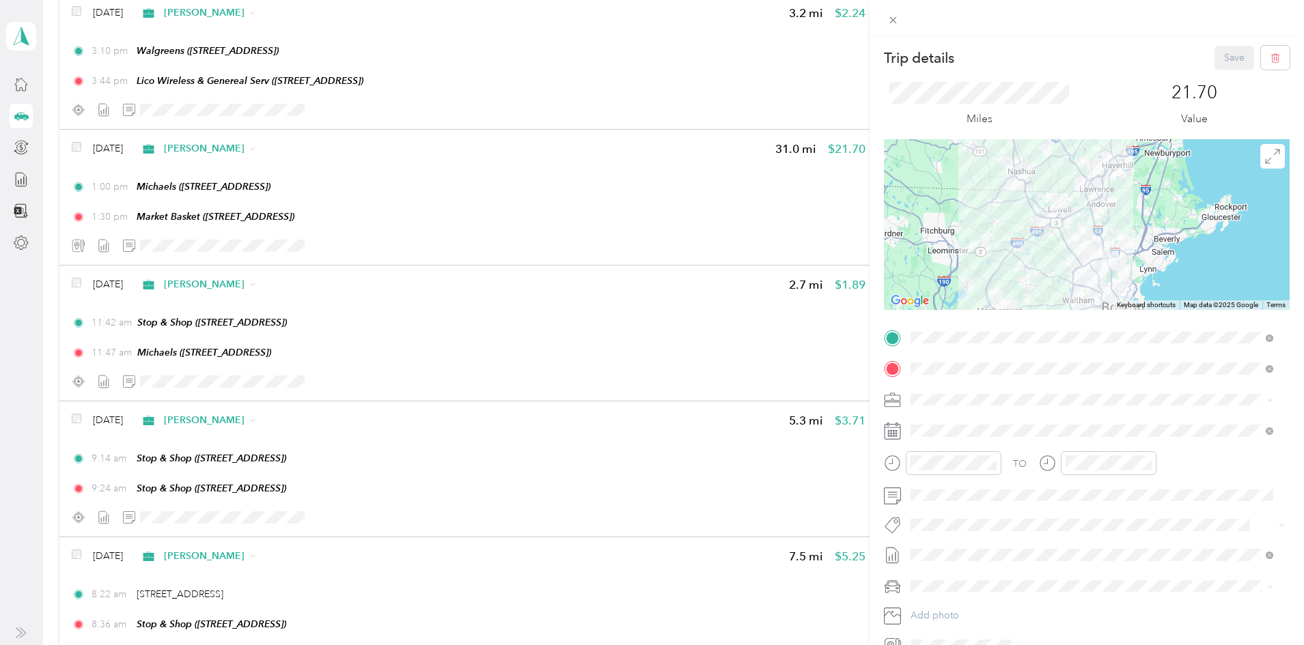
click at [714, 419] on div "Trip details Save This trip cannot be edited because it is either under review,…" at bounding box center [652, 322] width 1304 height 645
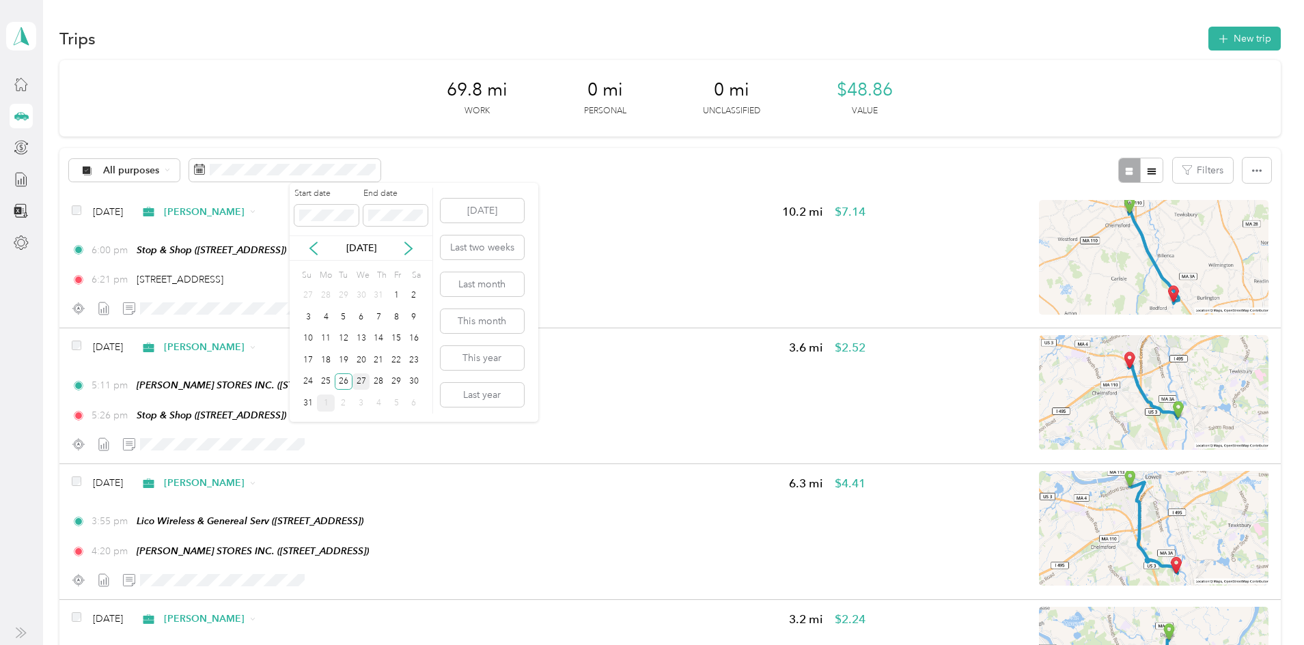
click at [361, 382] on div "27" at bounding box center [361, 382] width 18 height 17
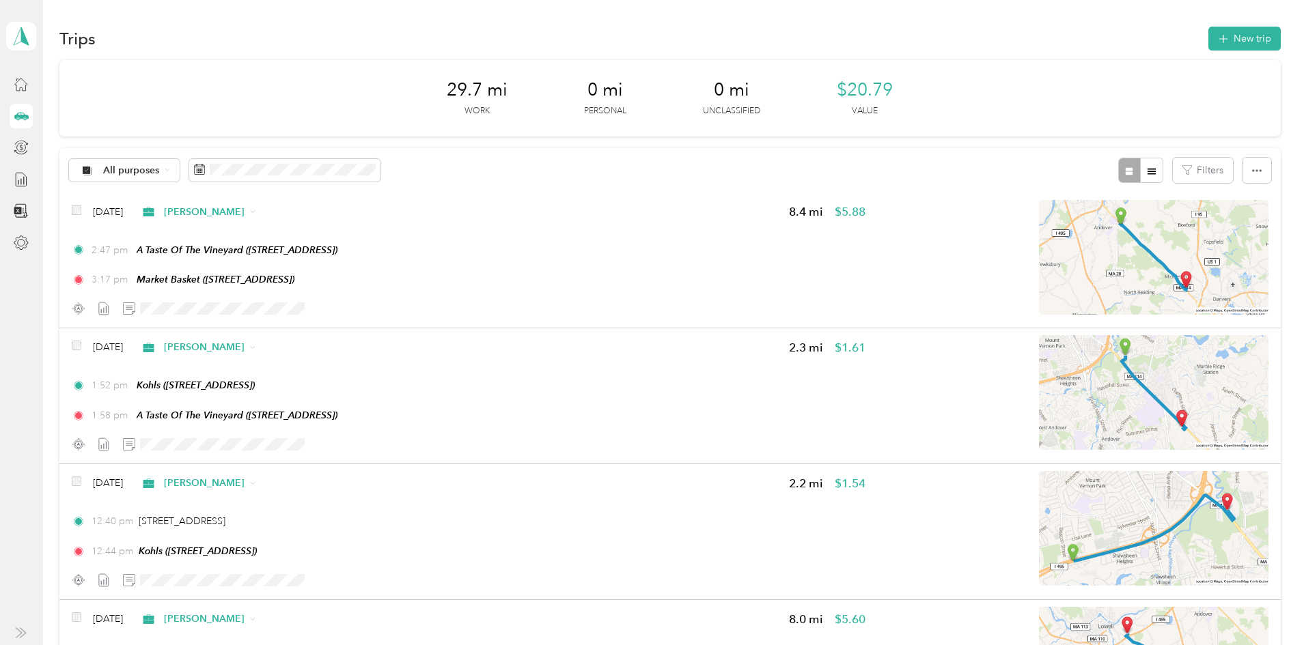
click at [55, 294] on div "Trips New trip 29.7 mi Work 0 mi Personal 0 mi Unclassified $20.79 Value All pu…" at bounding box center [670, 590] width 1254 height 1181
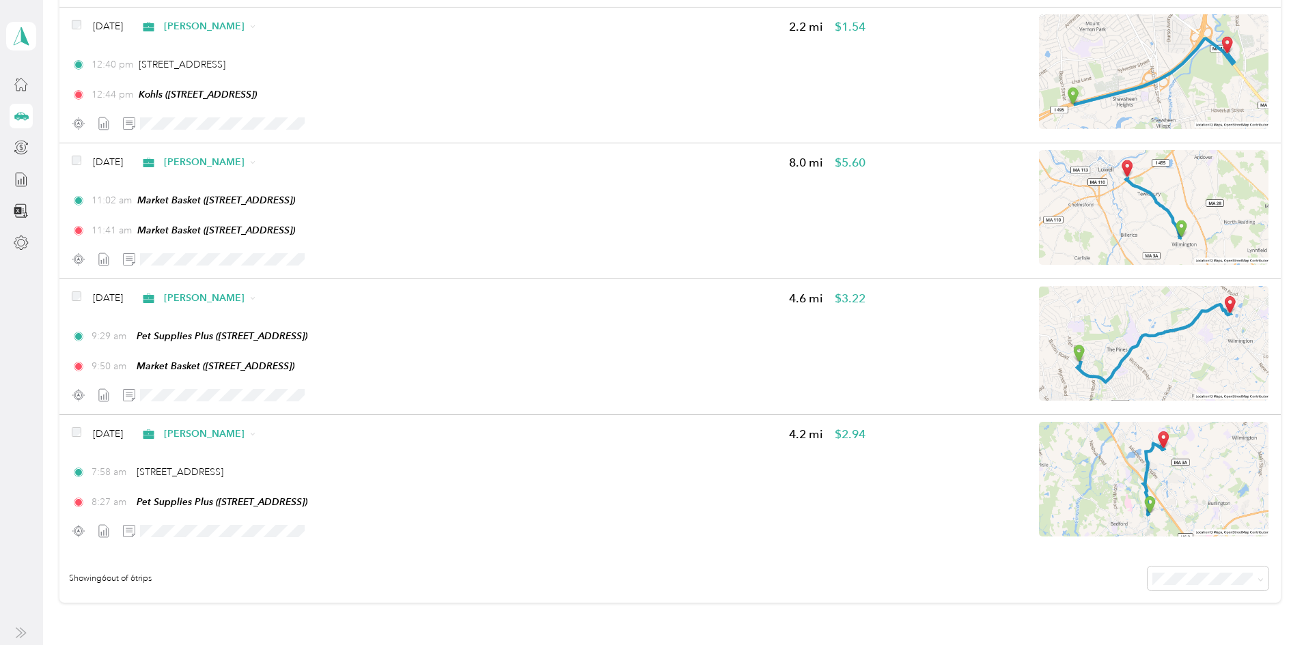
scroll to position [455, 0]
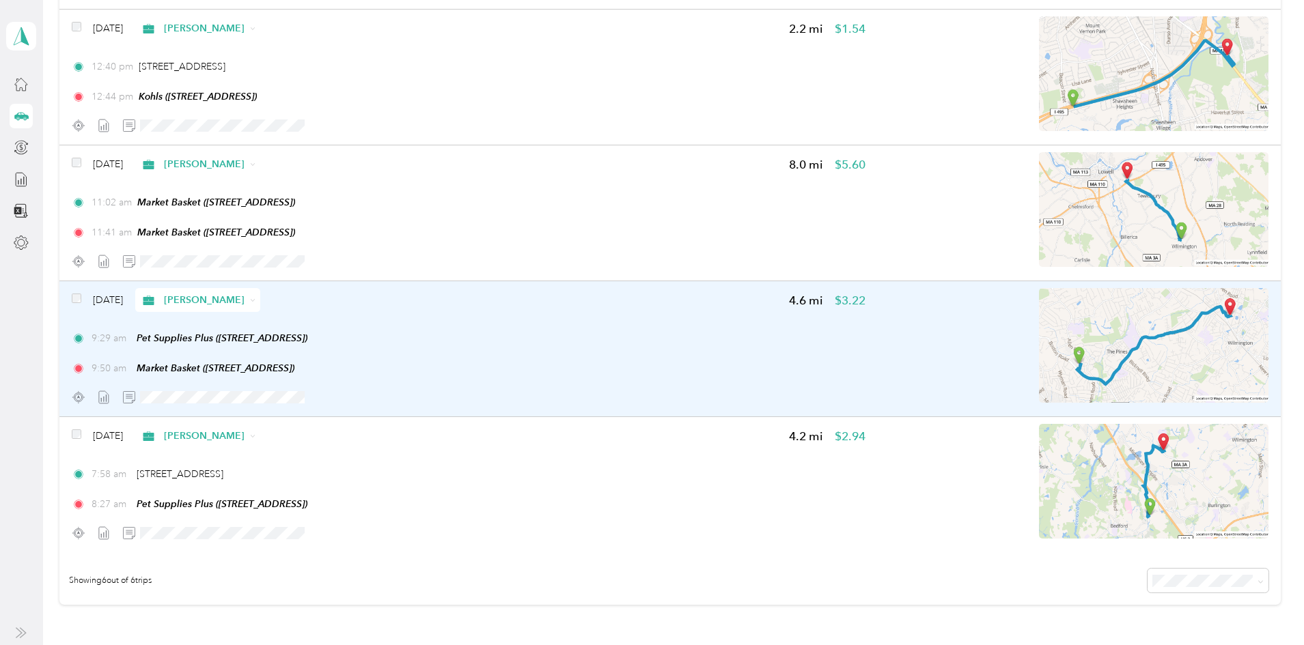
click at [633, 408] on div at bounding box center [469, 397] width 794 height 24
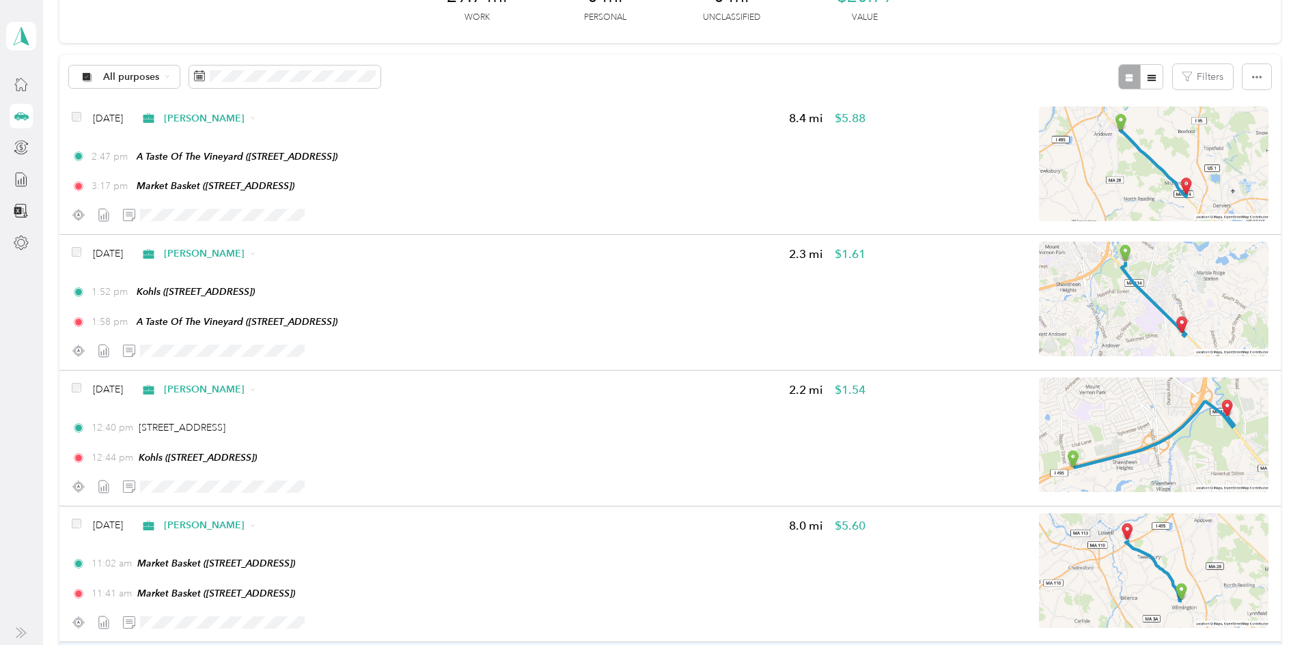
scroll to position [0, 0]
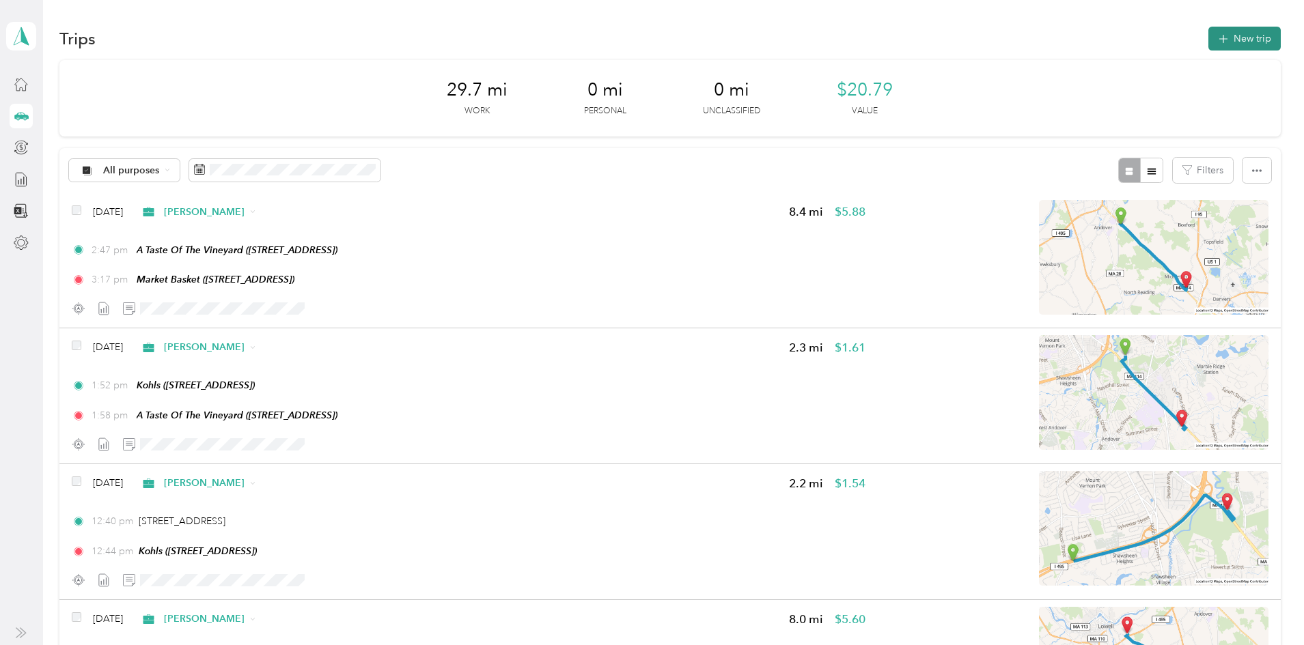
click at [1208, 33] on button "New trip" at bounding box center [1244, 39] width 72 height 24
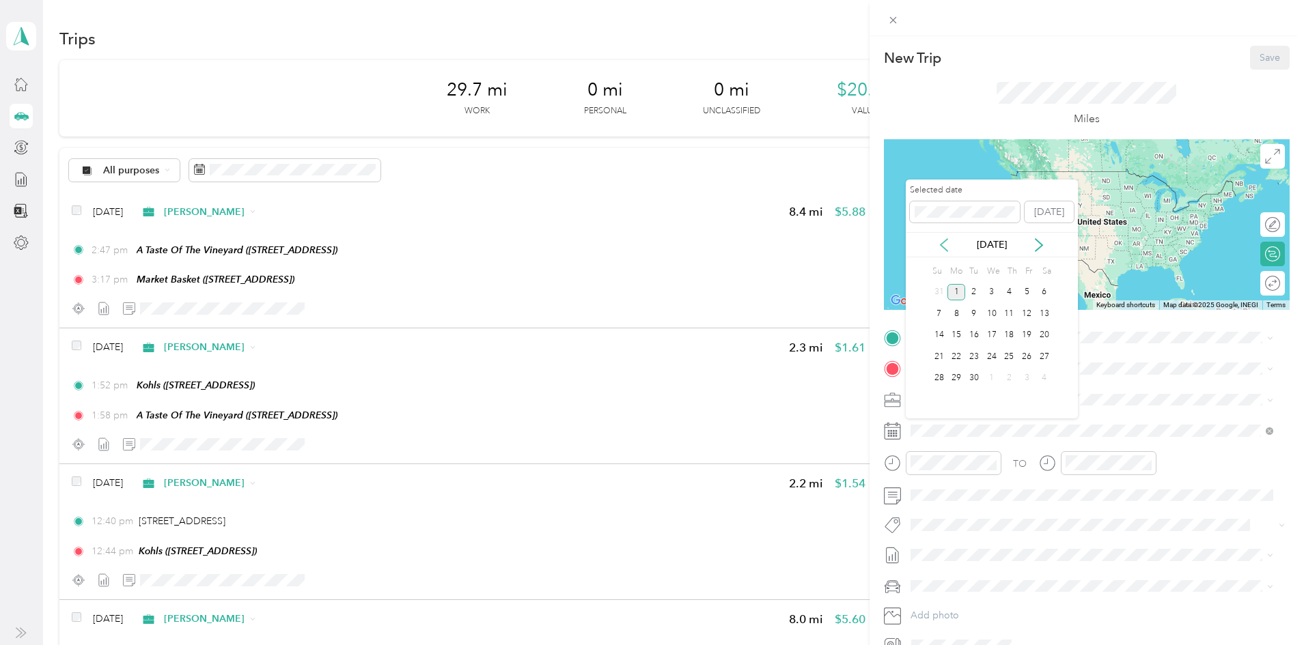
click at [946, 245] on icon at bounding box center [944, 245] width 14 height 14
click at [993, 376] on div "27" at bounding box center [992, 378] width 18 height 17
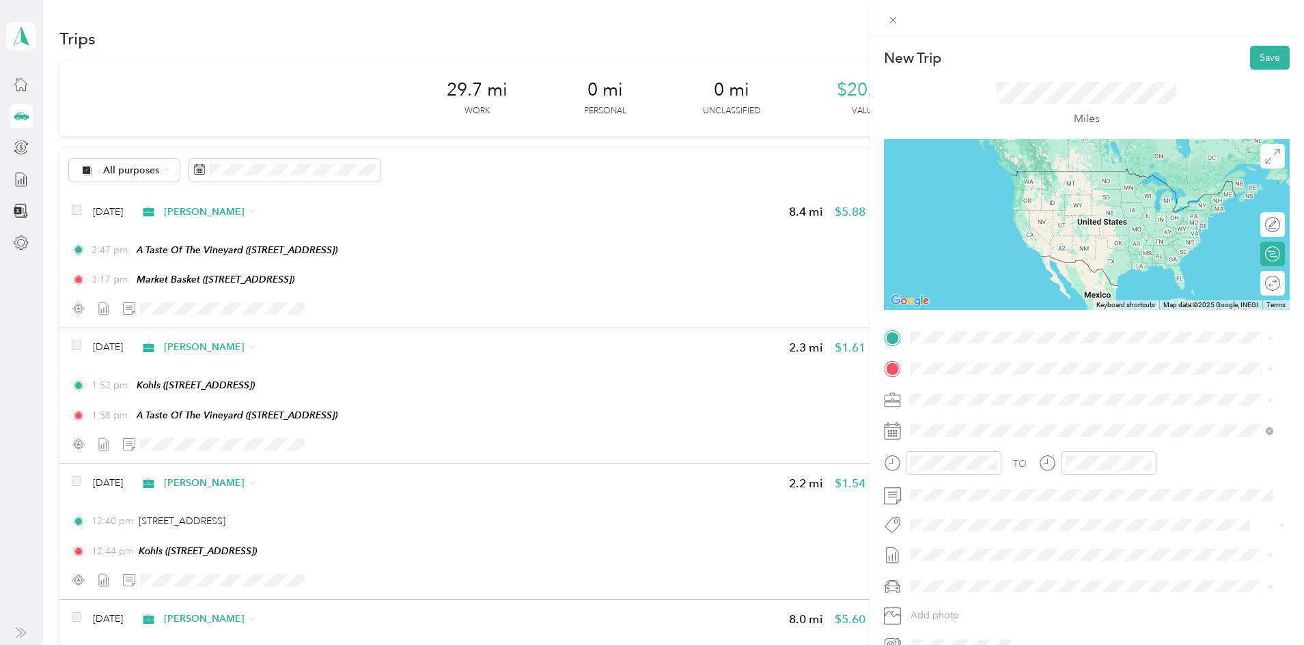
click at [993, 376] on div "27" at bounding box center [992, 370] width 18 height 17
click at [990, 405] on div "TEAM Market Basket [STREET_ADDRESS]" at bounding box center [992, 395] width 112 height 33
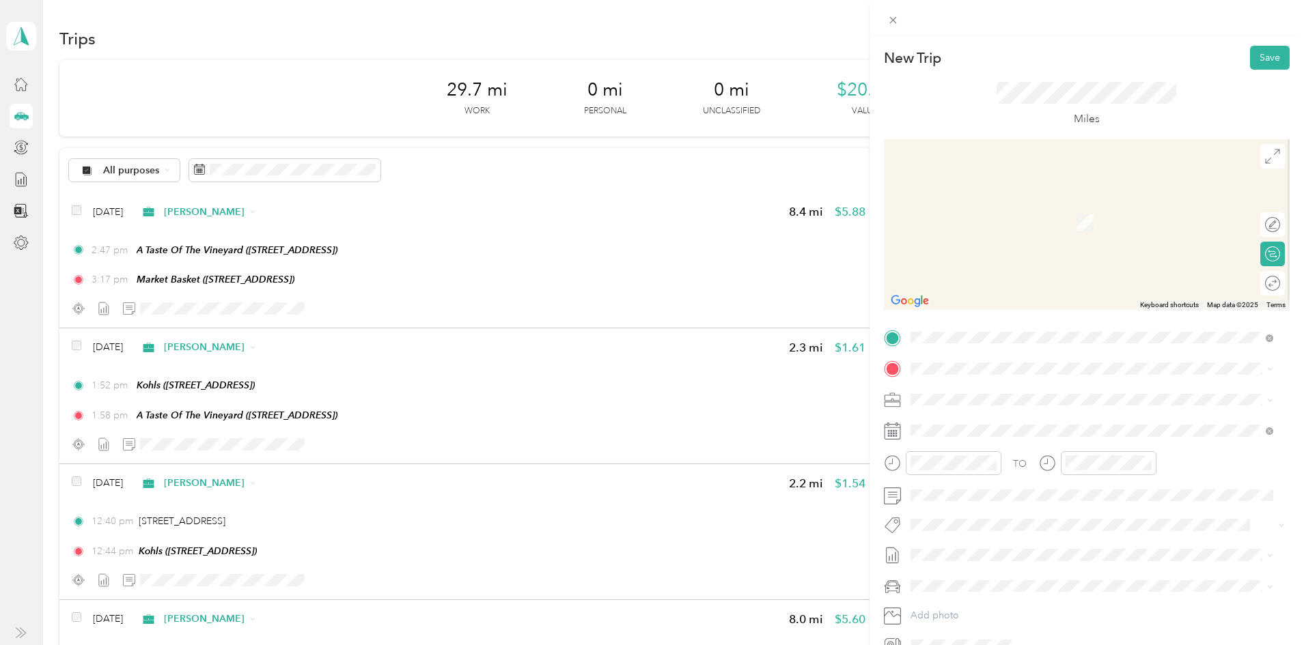
click at [992, 425] on li "[STREET_ADDRESS][US_STATE]" at bounding box center [1092, 411] width 372 height 28
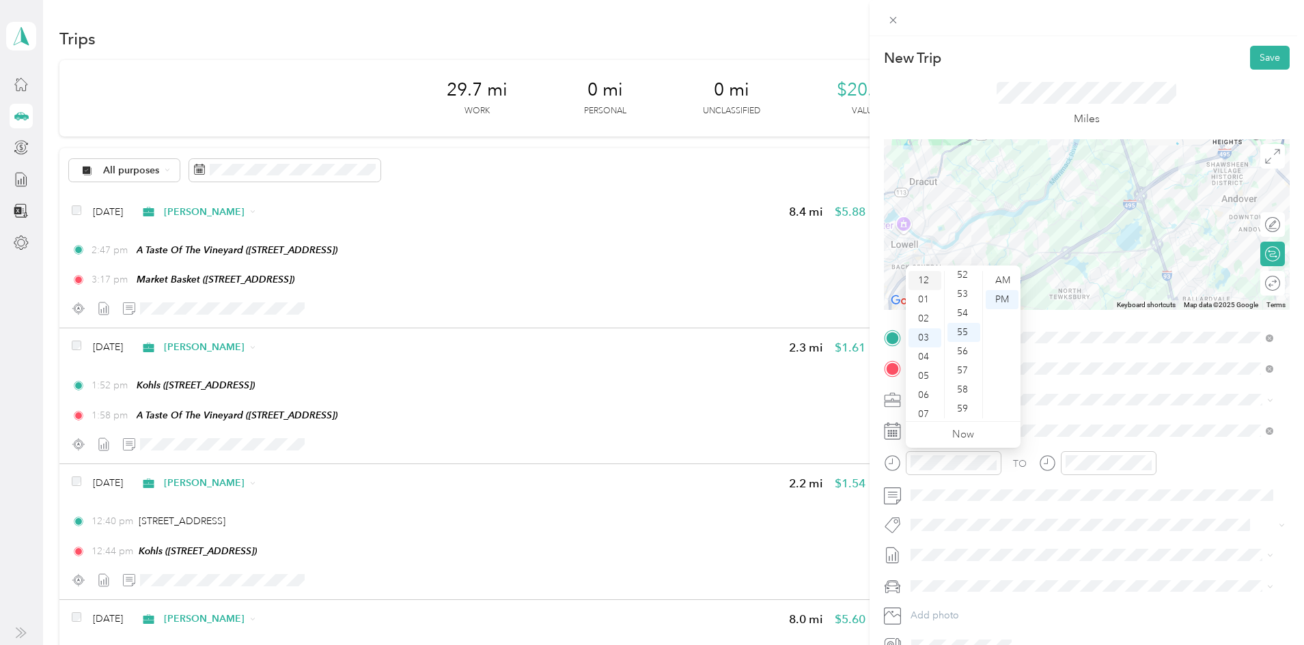
click at [923, 281] on div "12" at bounding box center [924, 280] width 33 height 19
click at [982, 275] on ul "AM PM" at bounding box center [1001, 345] width 38 height 148
click at [964, 283] on div "00" at bounding box center [963, 280] width 33 height 19
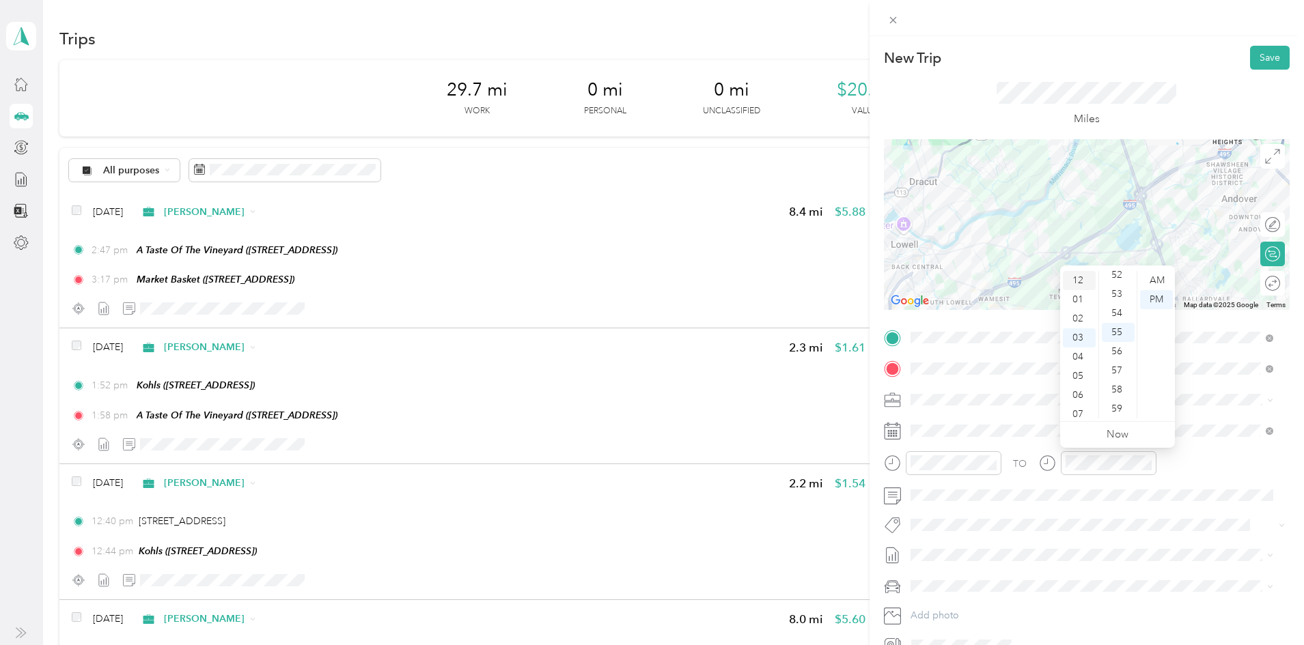
click at [1078, 277] on div "12" at bounding box center [1079, 280] width 33 height 19
click at [1128, 270] on div "12 01 02 03 04 05 06 07 08 09 10 11 00 01 02 03 04 05 06 07 08 09 10 11 12 13 1…" at bounding box center [1117, 344] width 115 height 153
click at [1128, 269] on div "12 01 02 03 04 05 06 07 08 09 10 11 00 01 02 03 04 05 06 07 08 09 10 11 12 13 1…" at bounding box center [1117, 344] width 115 height 153
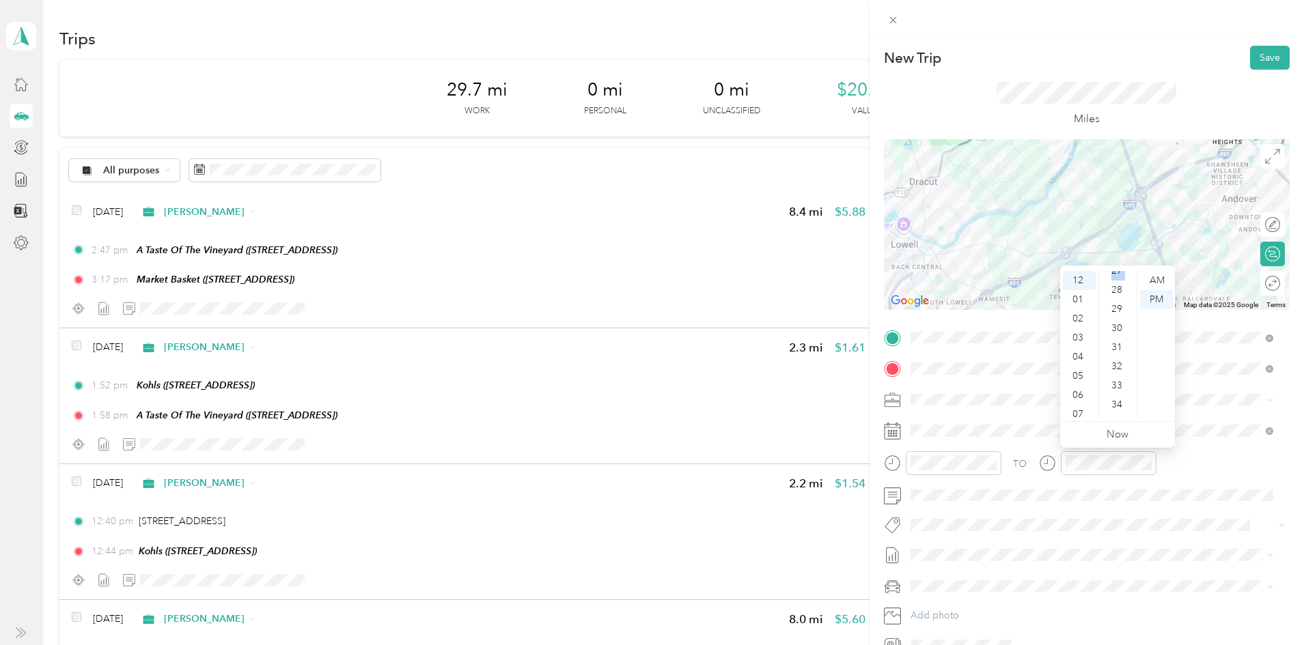
click at [1128, 269] on div "12 01 02 03 04 05 06 07 08 09 10 11 00 01 02 03 04 05 06 07 08 09 10 11 12 13 1…" at bounding box center [1117, 344] width 115 height 153
click at [1126, 272] on div "12 01 02 03 04 05 06 07 08 09 10 11 00 01 02 03 04 05 06 07 08 09 10 11 12 13 1…" at bounding box center [1117, 344] width 115 height 153
click at [1126, 272] on div "27" at bounding box center [1118, 271] width 33 height 19
click at [1131, 273] on ul "00 01 02 03 04 05 06 07 08 09 10 11 12 13 14 15 16 17 18 19 20 21 22 23 24 25 2…" at bounding box center [1117, 345] width 38 height 148
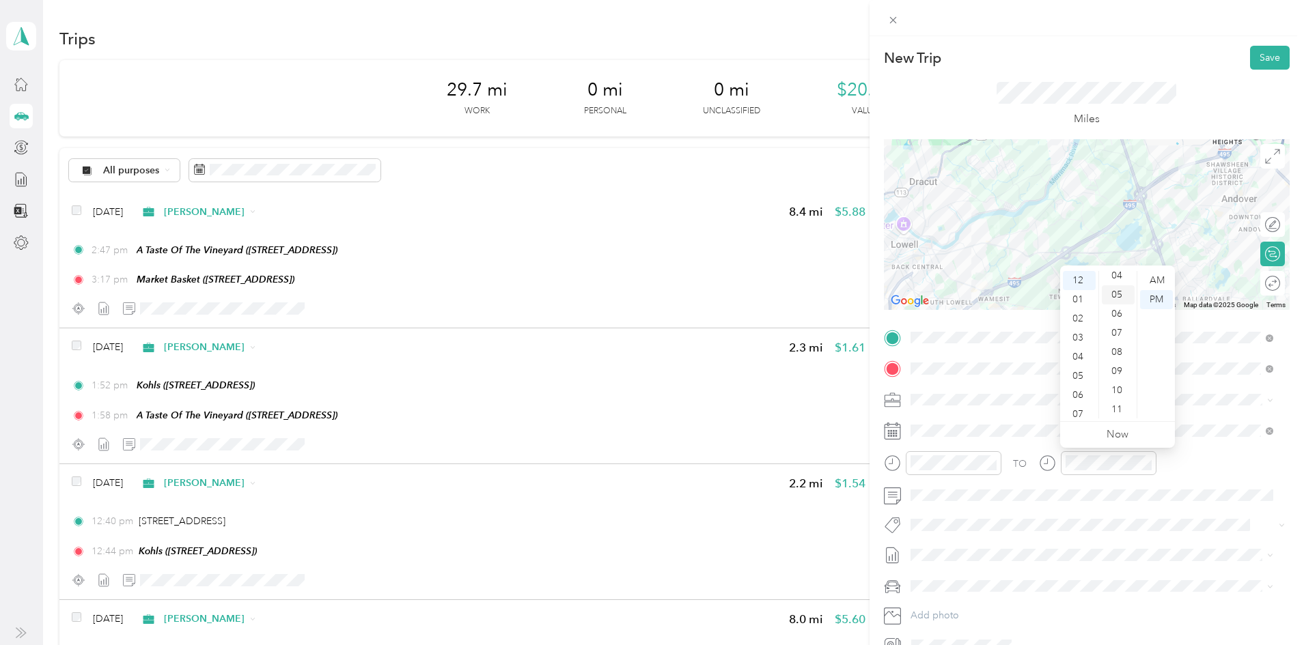
click at [1119, 298] on div "05" at bounding box center [1118, 294] width 33 height 19
click at [1250, 51] on button "Save" at bounding box center [1270, 58] width 40 height 24
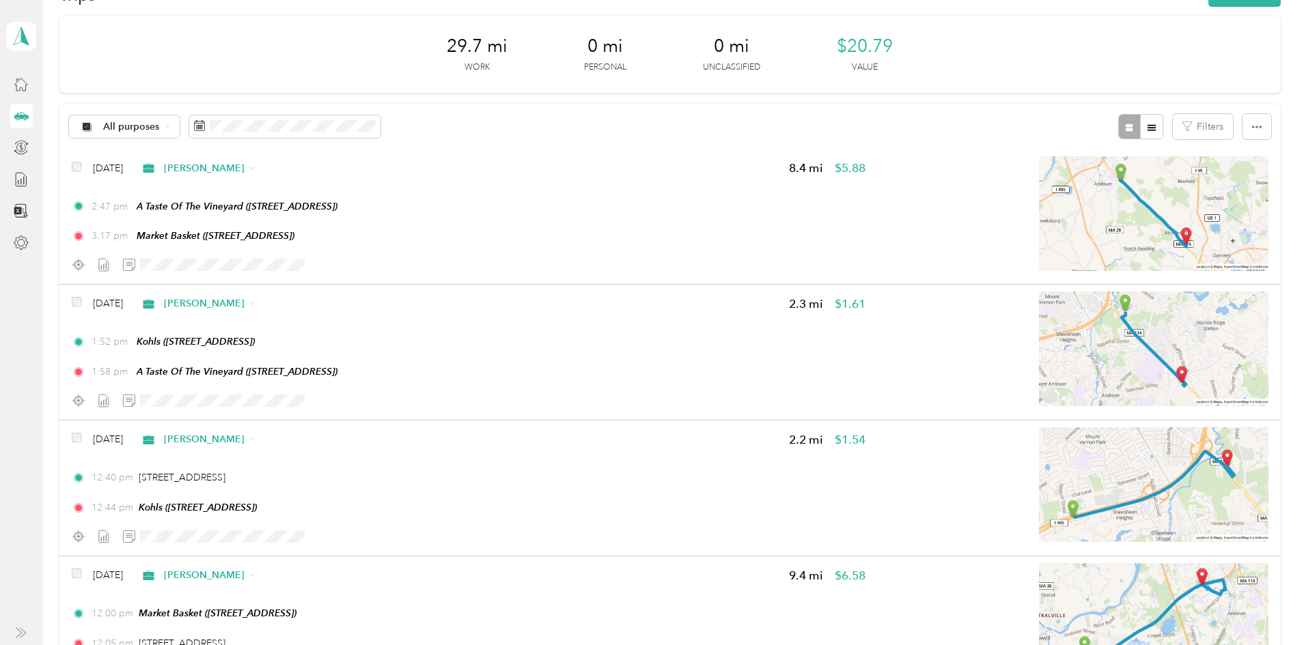
scroll to position [0, 0]
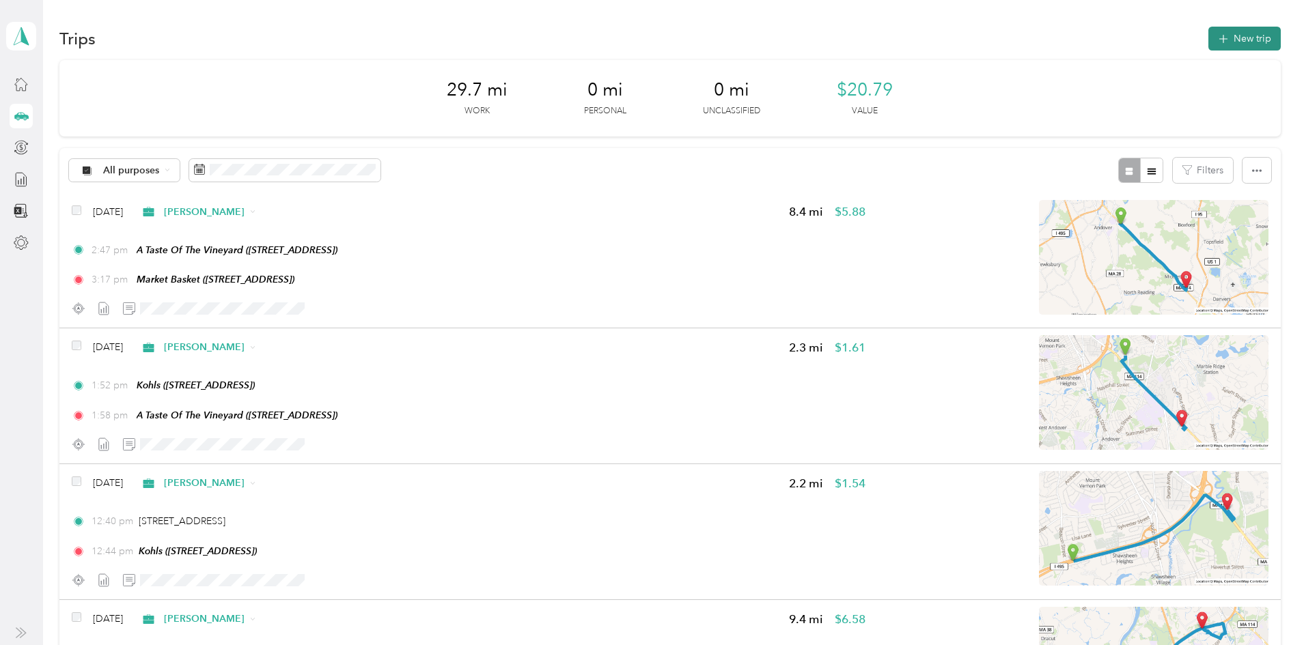
click at [1208, 27] on button "New trip" at bounding box center [1244, 39] width 72 height 24
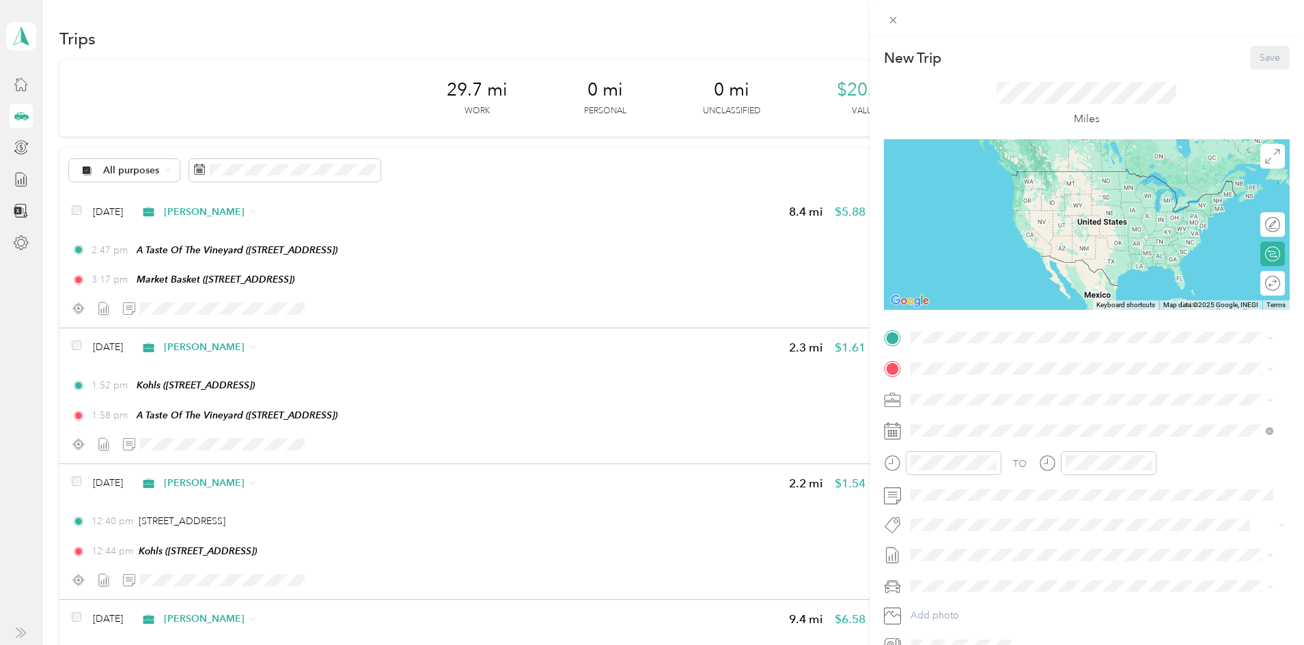
click at [1256, 55] on div "Save" at bounding box center [1270, 58] width 40 height 24
click at [962, 403] on div "TEAM Market Basket [STREET_ADDRESS]" at bounding box center [992, 396] width 112 height 33
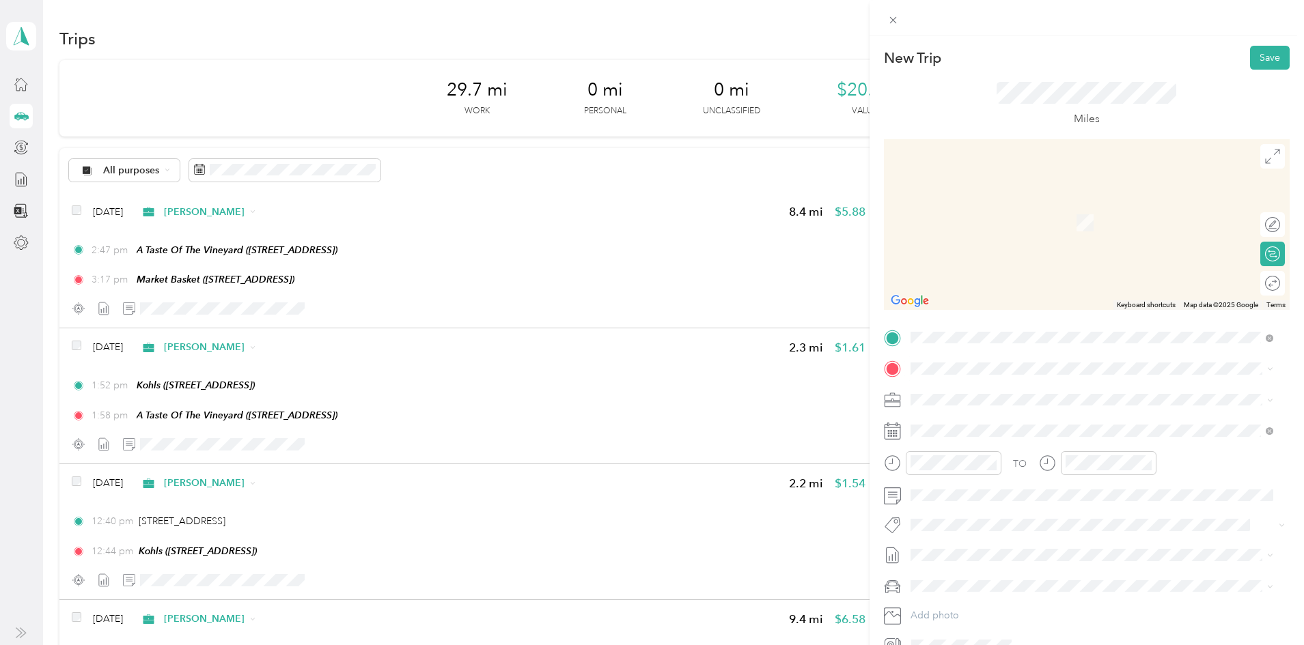
click at [943, 423] on span "[STREET_ADDRESS][US_STATE]" at bounding box center [1004, 416] width 137 height 12
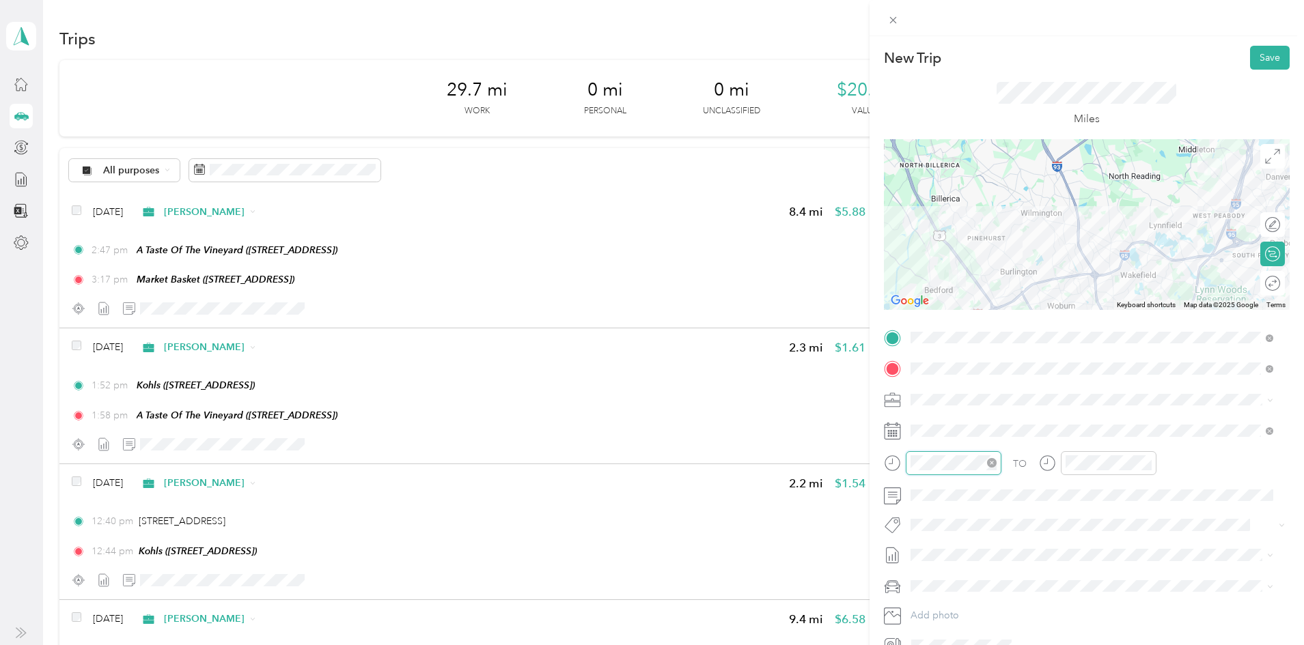
scroll to position [1000, 0]
click at [927, 317] on div "05" at bounding box center [924, 320] width 33 height 19
click at [965, 272] on div "22" at bounding box center [963, 275] width 33 height 19
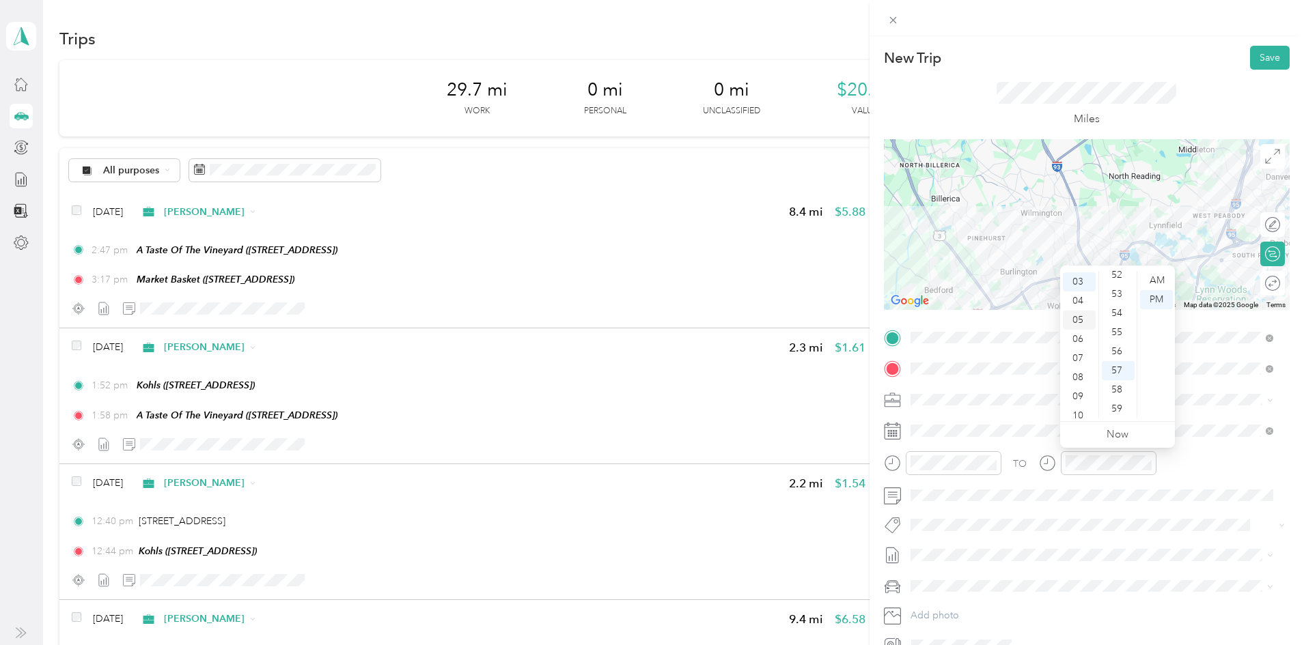
click at [1080, 320] on div "05" at bounding box center [1079, 320] width 33 height 19
click at [1115, 288] on div "41" at bounding box center [1118, 283] width 33 height 19
click at [1260, 168] on span at bounding box center [1272, 156] width 25 height 25
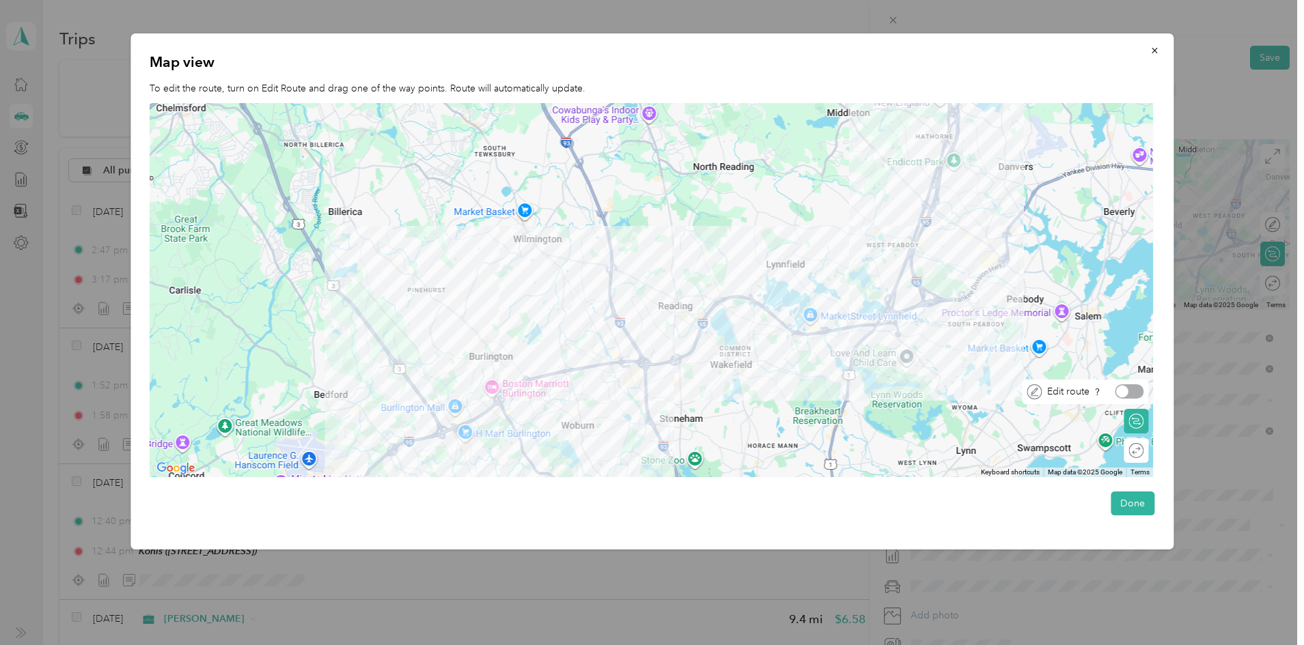
click at [1140, 384] on div at bounding box center [1129, 391] width 29 height 14
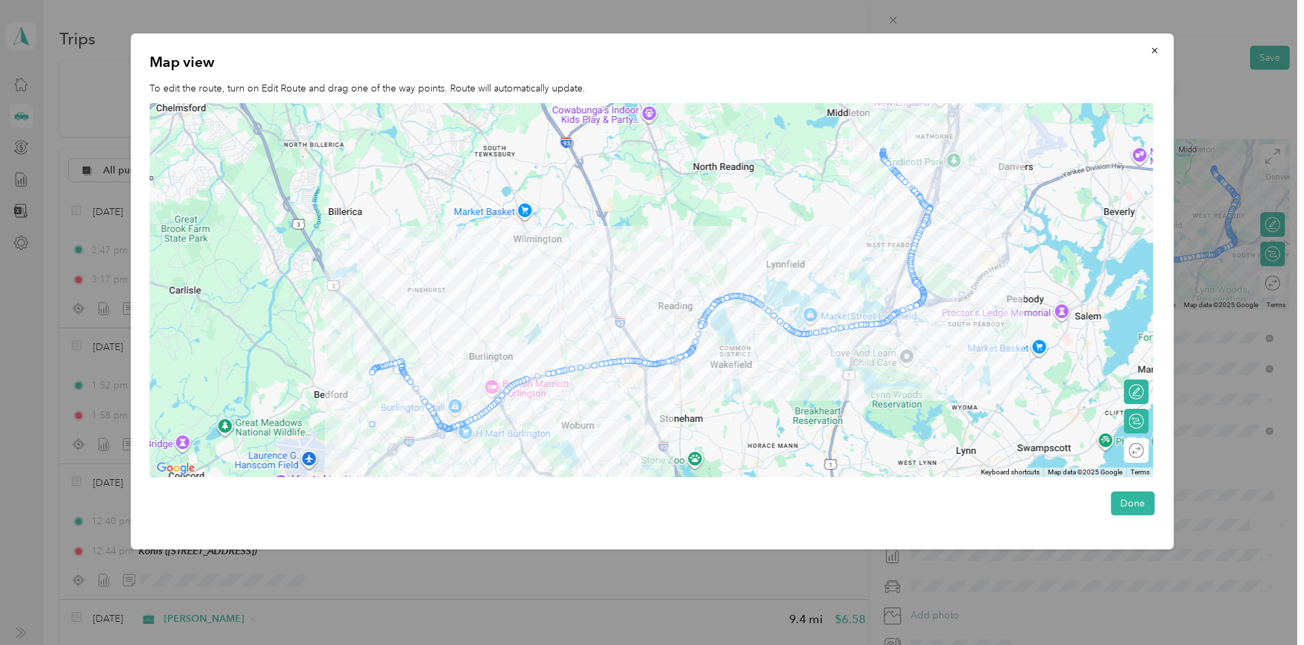
drag, startPoint x: 421, startPoint y: 393, endPoint x: 372, endPoint y: 423, distance: 57.6
click at [1137, 502] on button "Done" at bounding box center [1132, 504] width 44 height 24
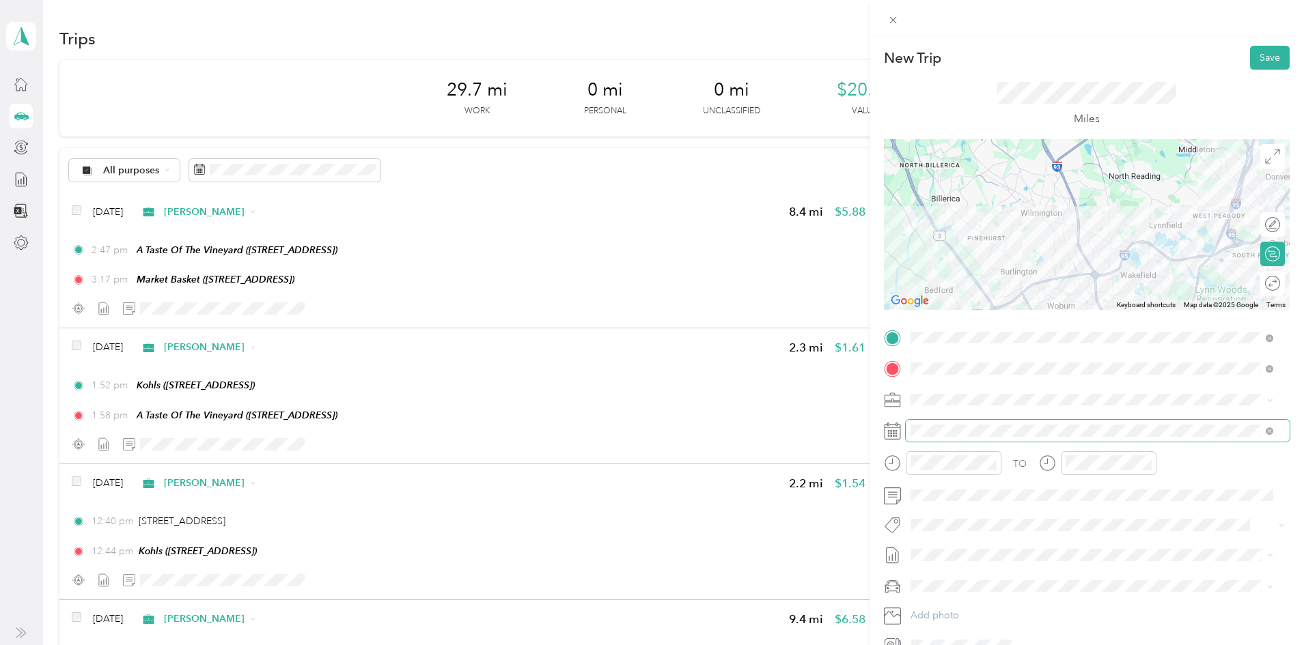
click at [979, 423] on span at bounding box center [1098, 431] width 384 height 22
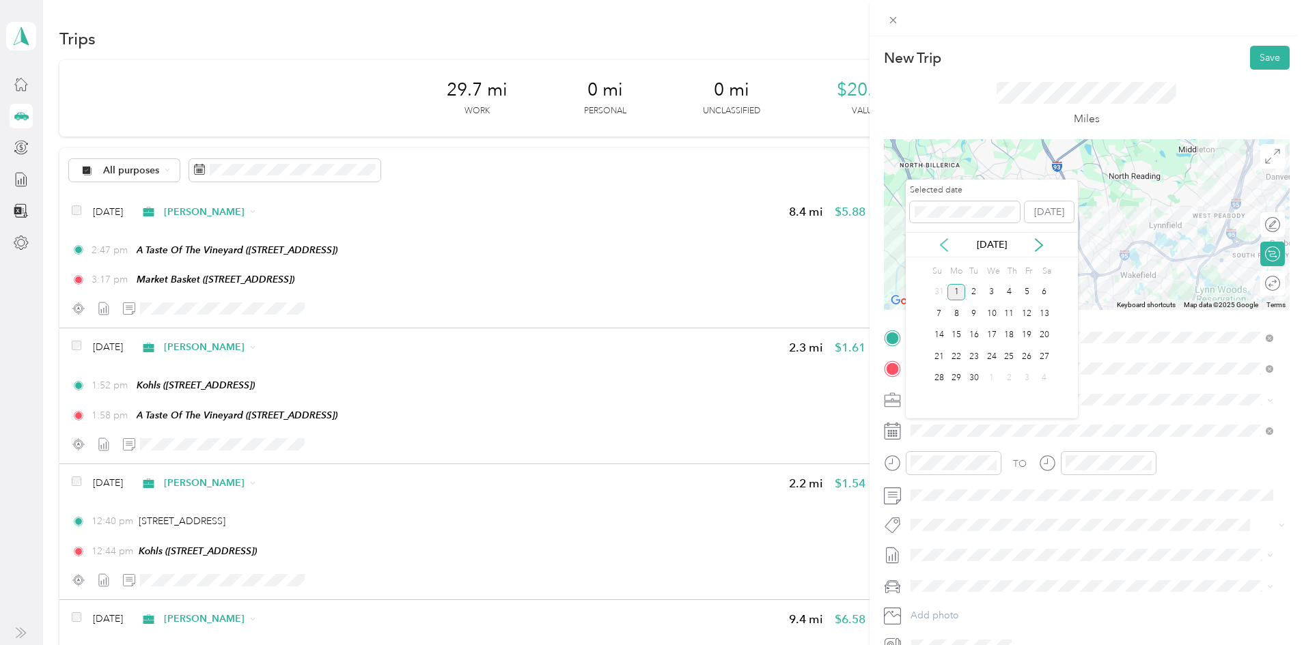
click at [940, 244] on icon at bounding box center [943, 245] width 7 height 12
click at [988, 382] on div "27" at bounding box center [992, 378] width 18 height 17
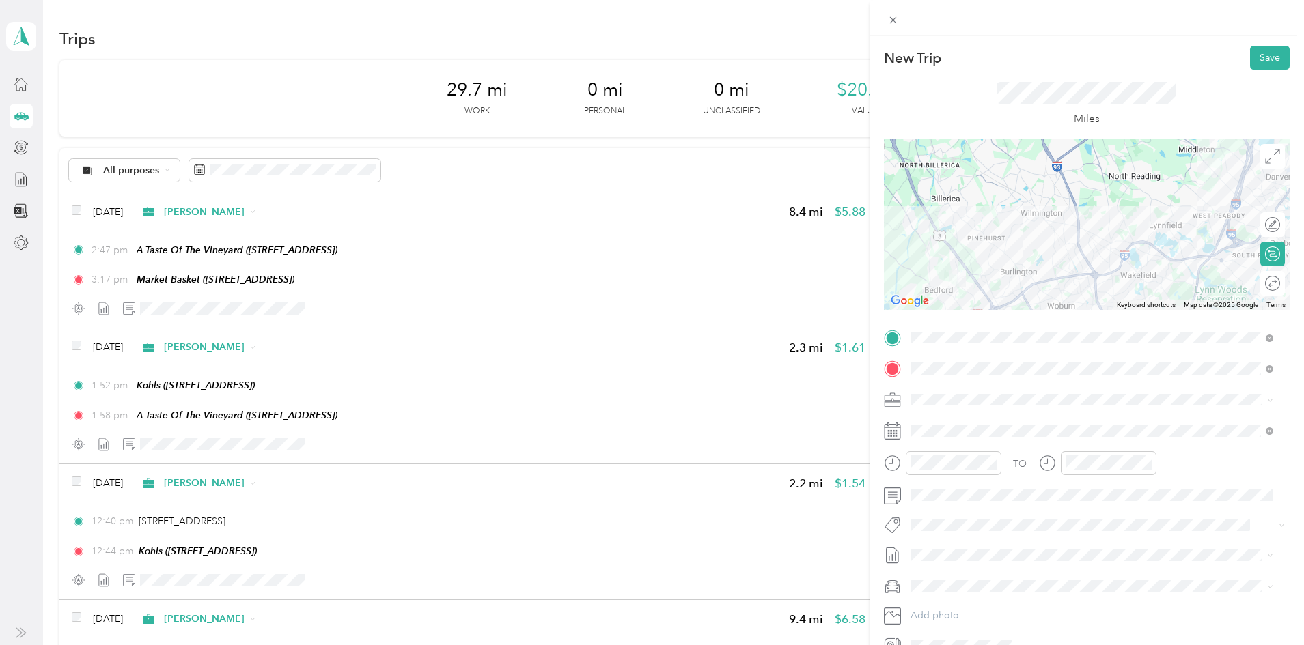
click at [988, 382] on div "Su Mo Tu We Th Fr Sa 27 28 29 30 31 1 2 3 4 5 6 7 8 9 10 11 12 13 14 15 16 17 1…" at bounding box center [991, 329] width 123 height 148
click at [1250, 58] on button "Save" at bounding box center [1270, 58] width 40 height 24
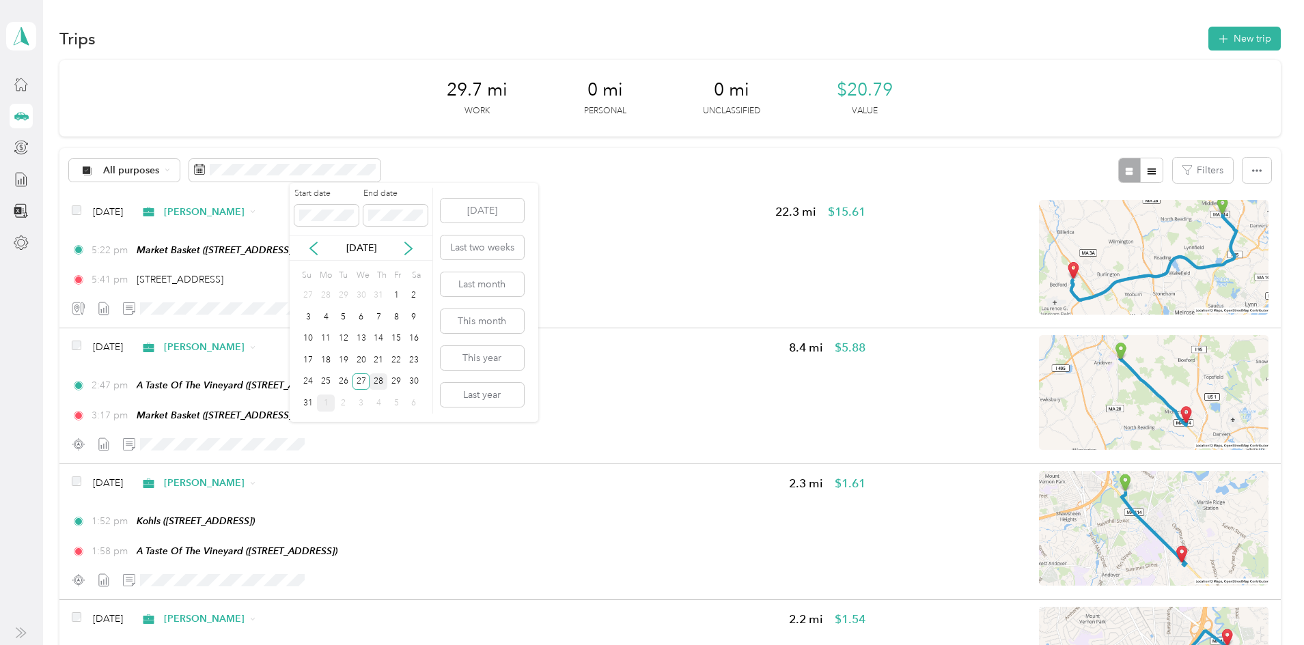
click at [378, 384] on div "28" at bounding box center [378, 382] width 18 height 17
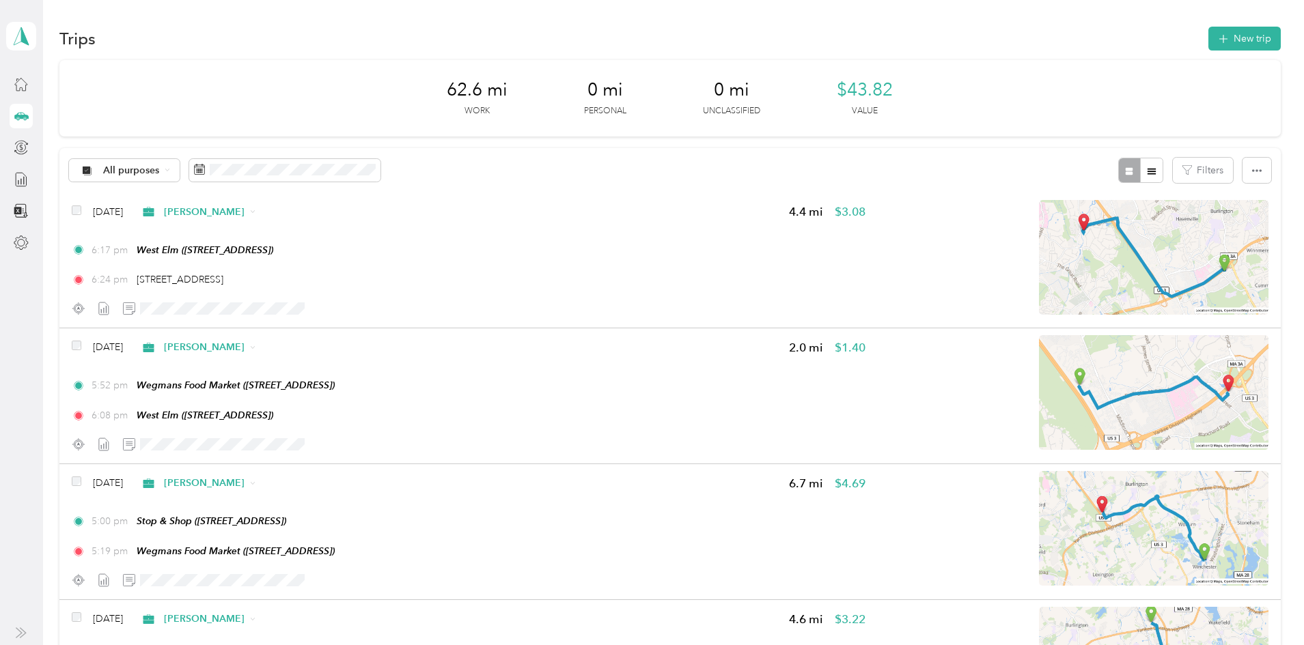
click at [1208, 39] on button "New trip" at bounding box center [1244, 39] width 72 height 24
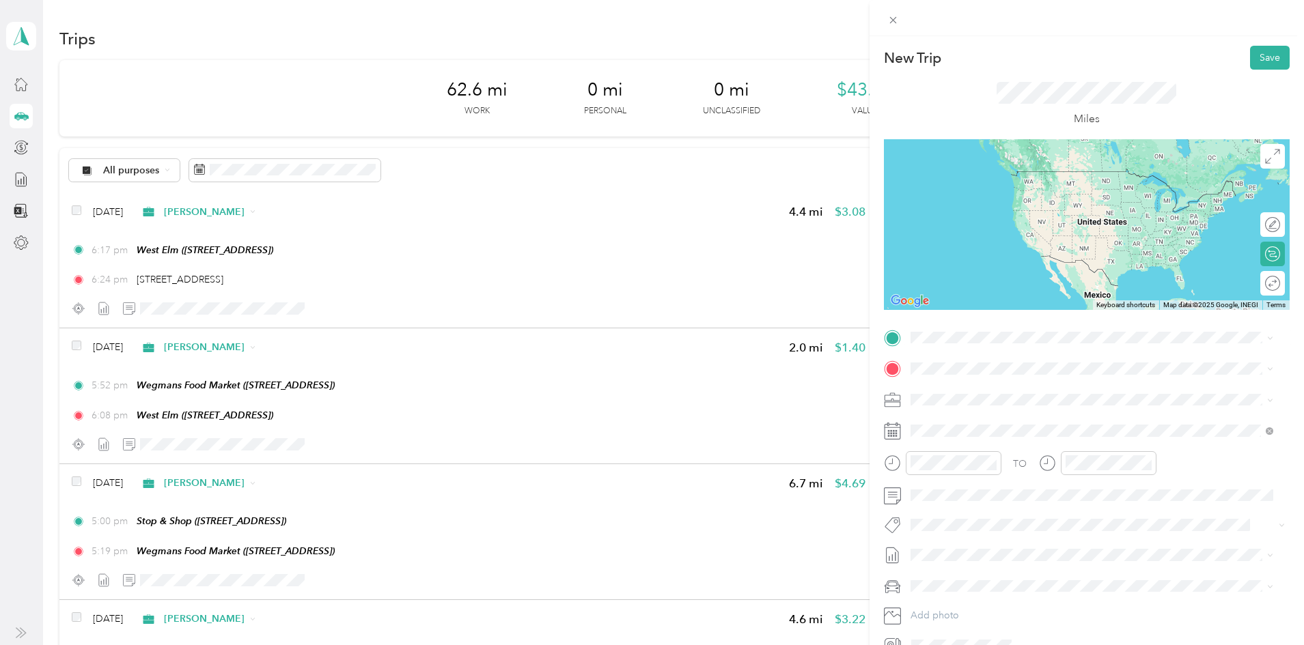
click at [988, 387] on span "[STREET_ADDRESS][US_STATE]" at bounding box center [1004, 385] width 137 height 12
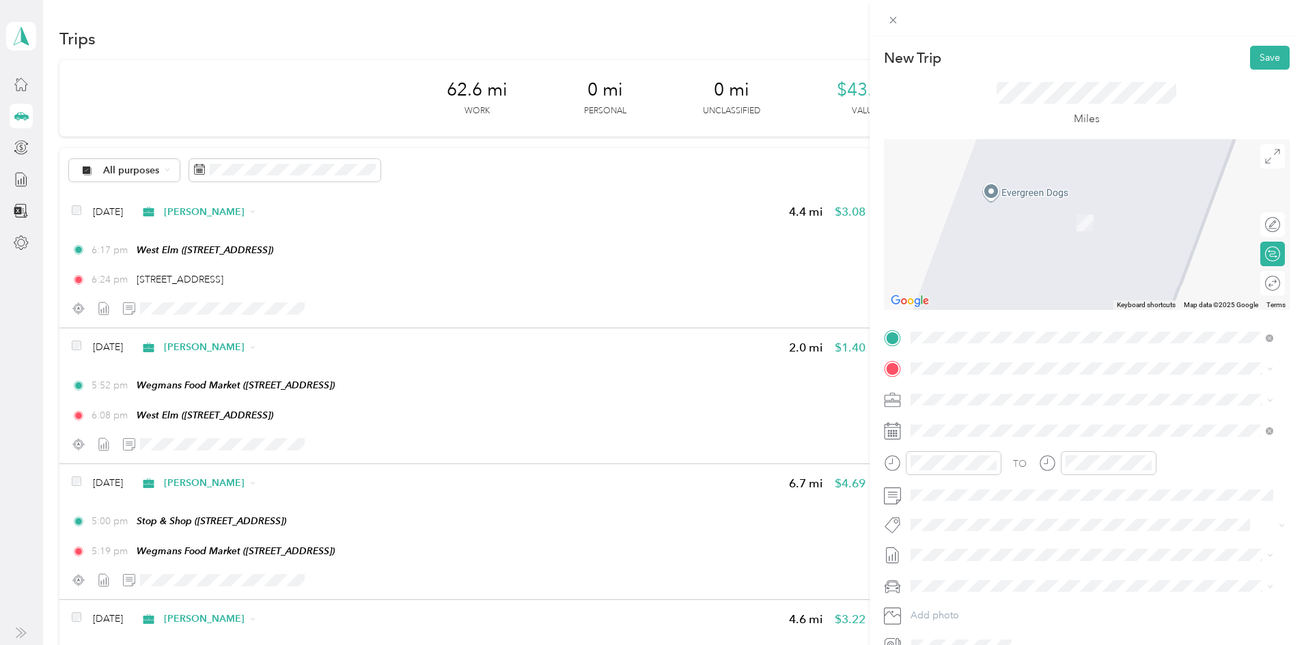
click at [952, 432] on div "TEAM Wegmans Food Market [STREET_ADDRESS]" at bounding box center [1012, 425] width 152 height 33
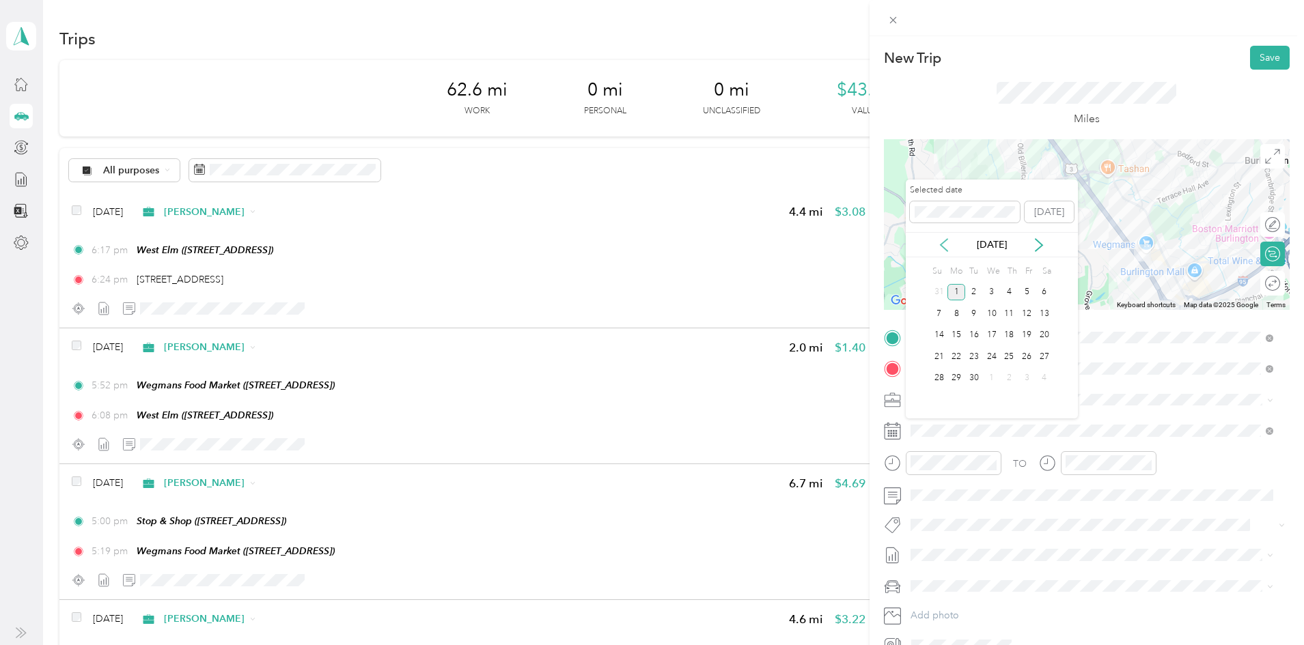
click at [941, 240] on icon at bounding box center [944, 245] width 14 height 14
click at [1008, 374] on div "28" at bounding box center [1009, 378] width 18 height 17
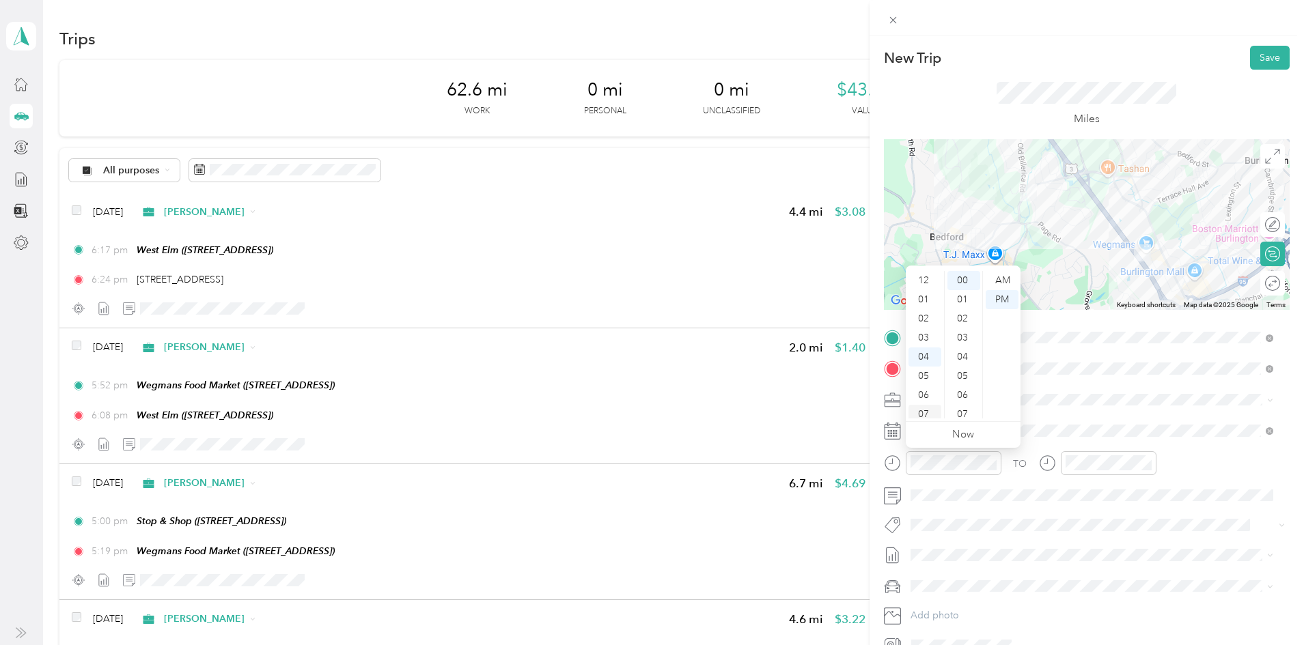
click at [927, 411] on div "07" at bounding box center [924, 414] width 33 height 19
click at [1002, 287] on div "AM" at bounding box center [1001, 280] width 33 height 19
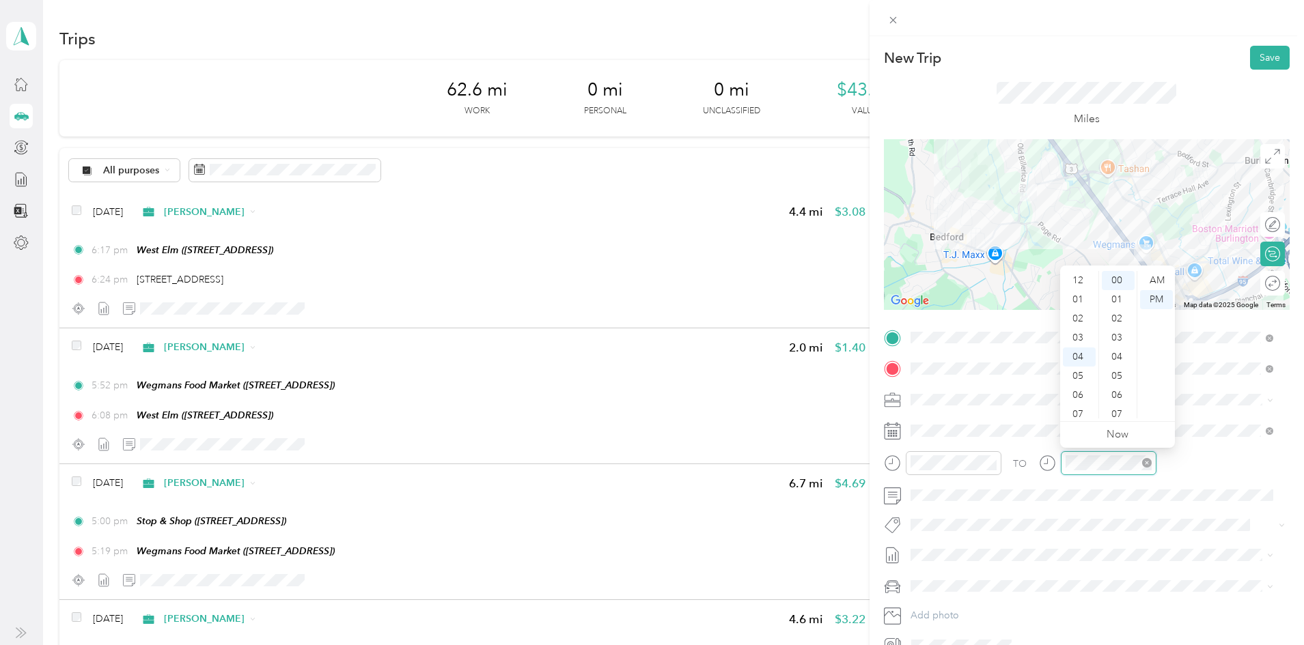
scroll to position [75, 0]
click at [1083, 341] on div "07" at bounding box center [1079, 339] width 33 height 19
click at [1121, 277] on div "10" at bounding box center [1118, 280] width 33 height 19
click at [1253, 55] on button "Save" at bounding box center [1270, 58] width 40 height 24
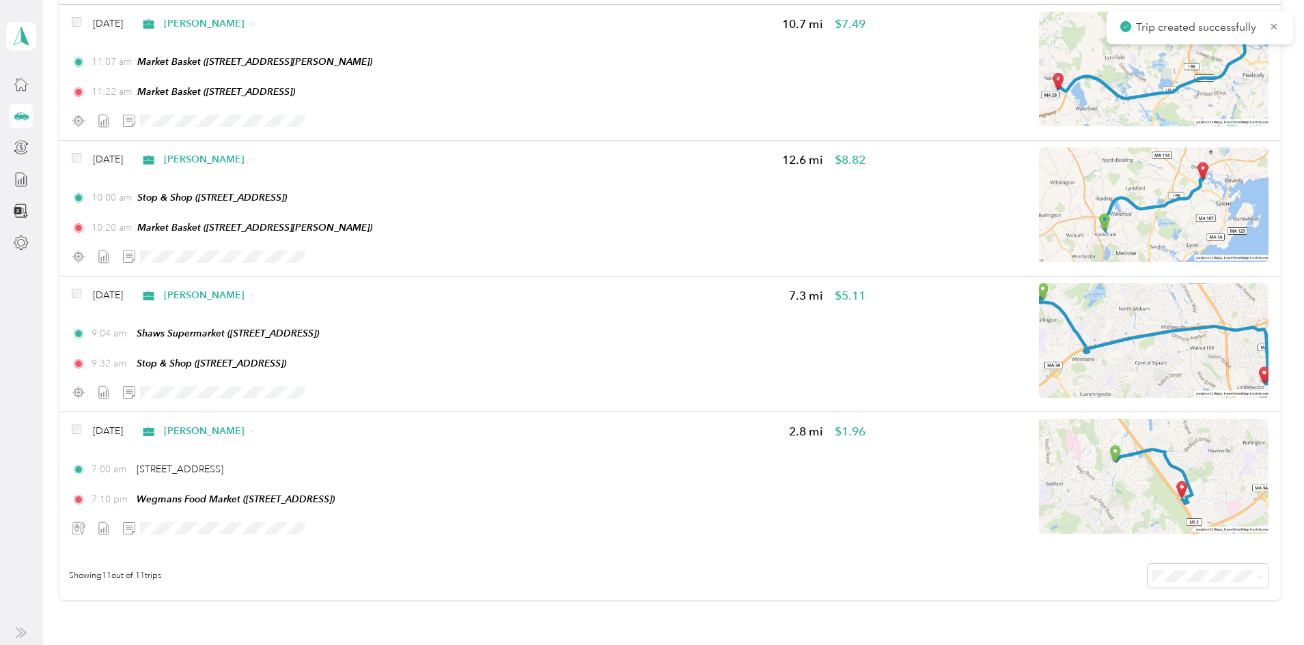
scroll to position [1283, 0]
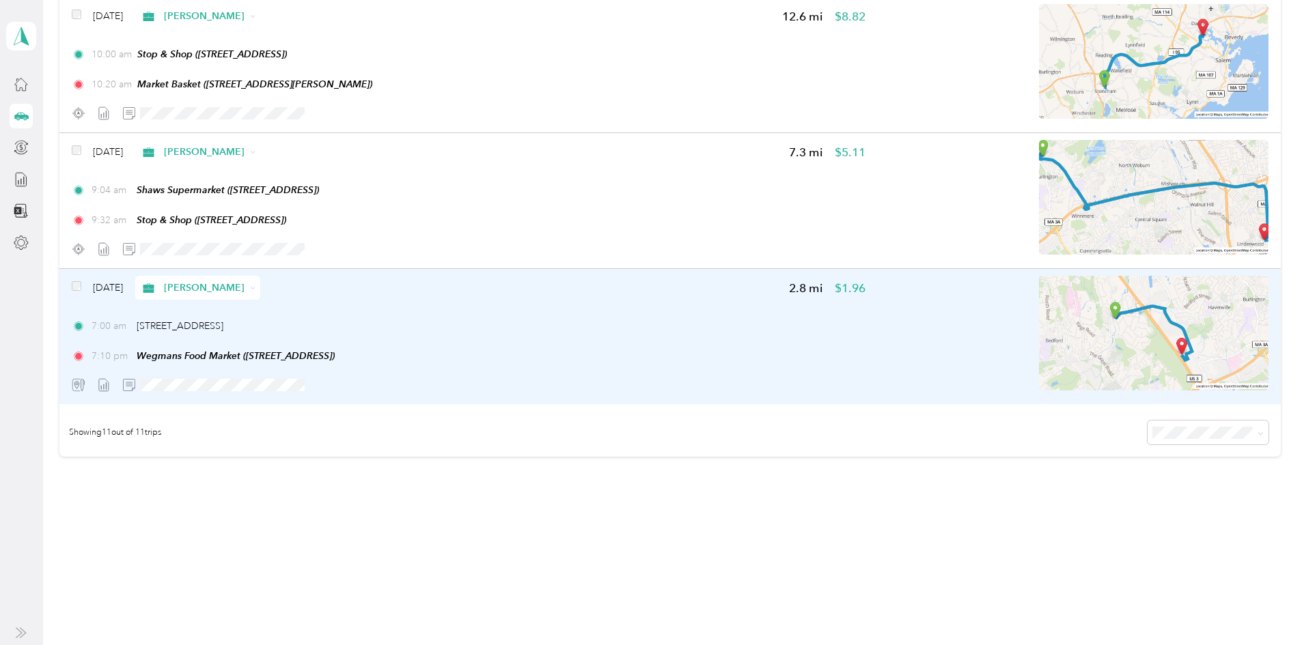
click at [888, 325] on div at bounding box center [1073, 336] width 391 height 121
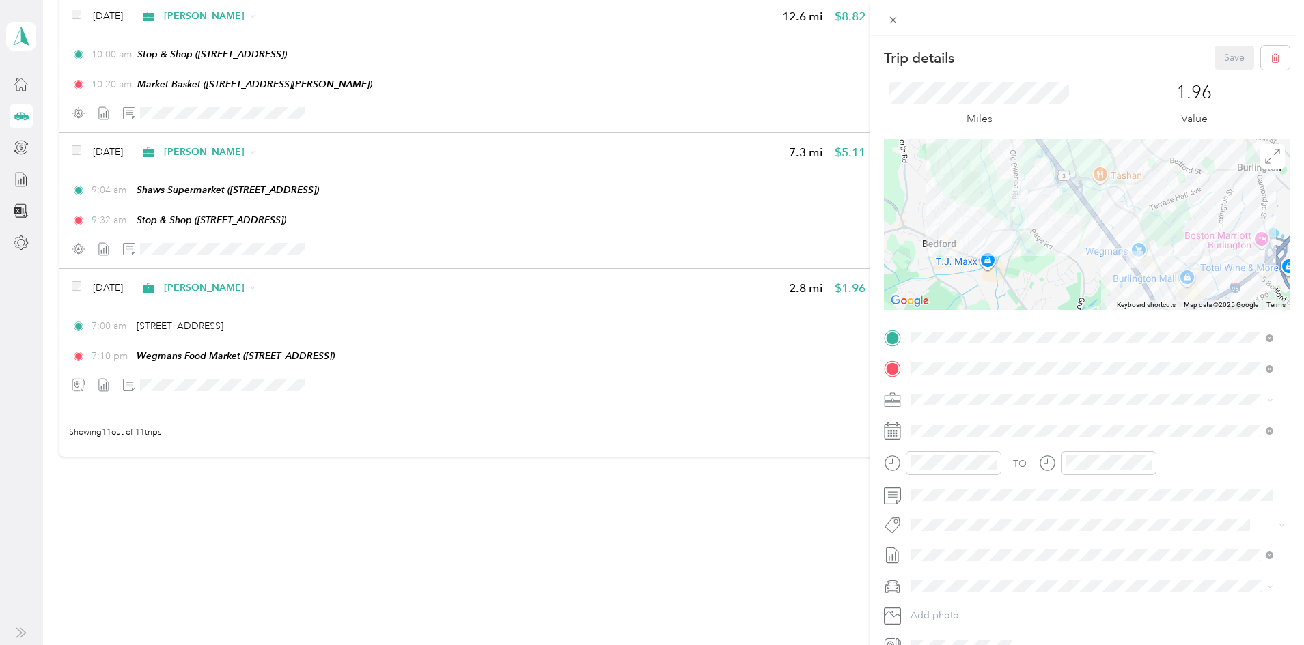
click at [1175, 208] on div at bounding box center [1087, 224] width 406 height 171
click at [1263, 51] on button "button" at bounding box center [1275, 58] width 29 height 24
click at [1213, 76] on button "Yes" at bounding box center [1223, 75] width 27 height 22
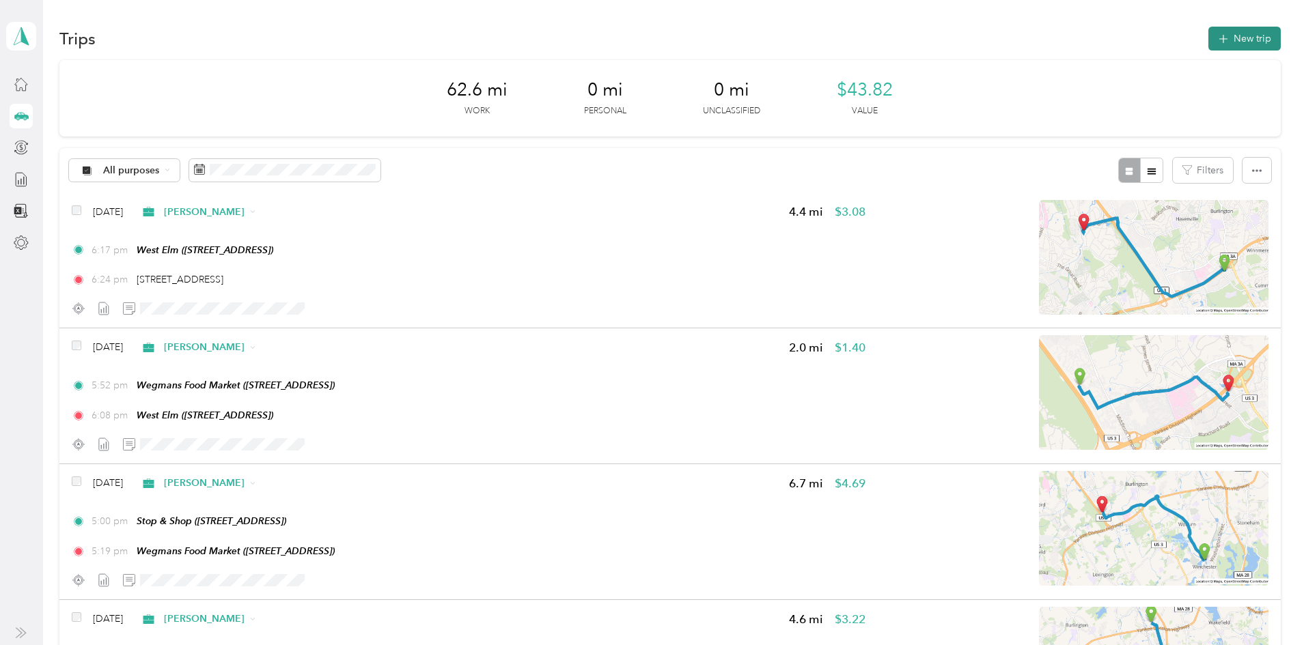
click at [1208, 47] on button "New trip" at bounding box center [1244, 39] width 72 height 24
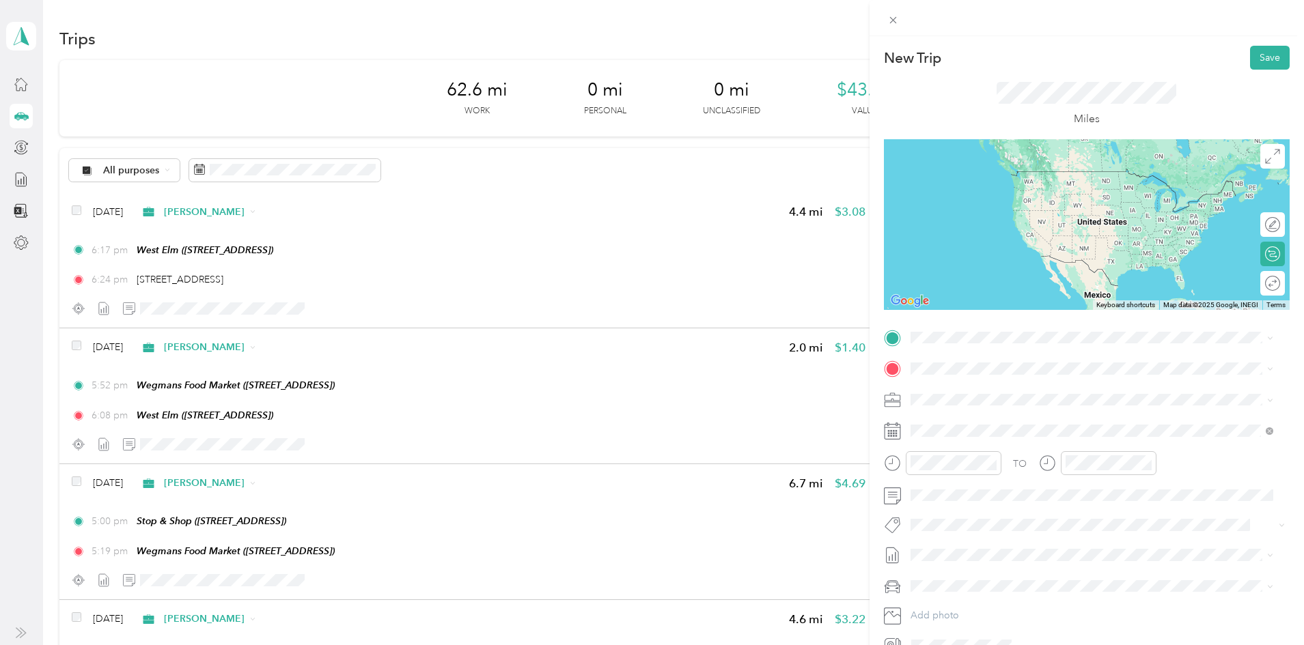
click at [1016, 389] on span "[STREET_ADDRESS][US_STATE]" at bounding box center [1004, 384] width 137 height 12
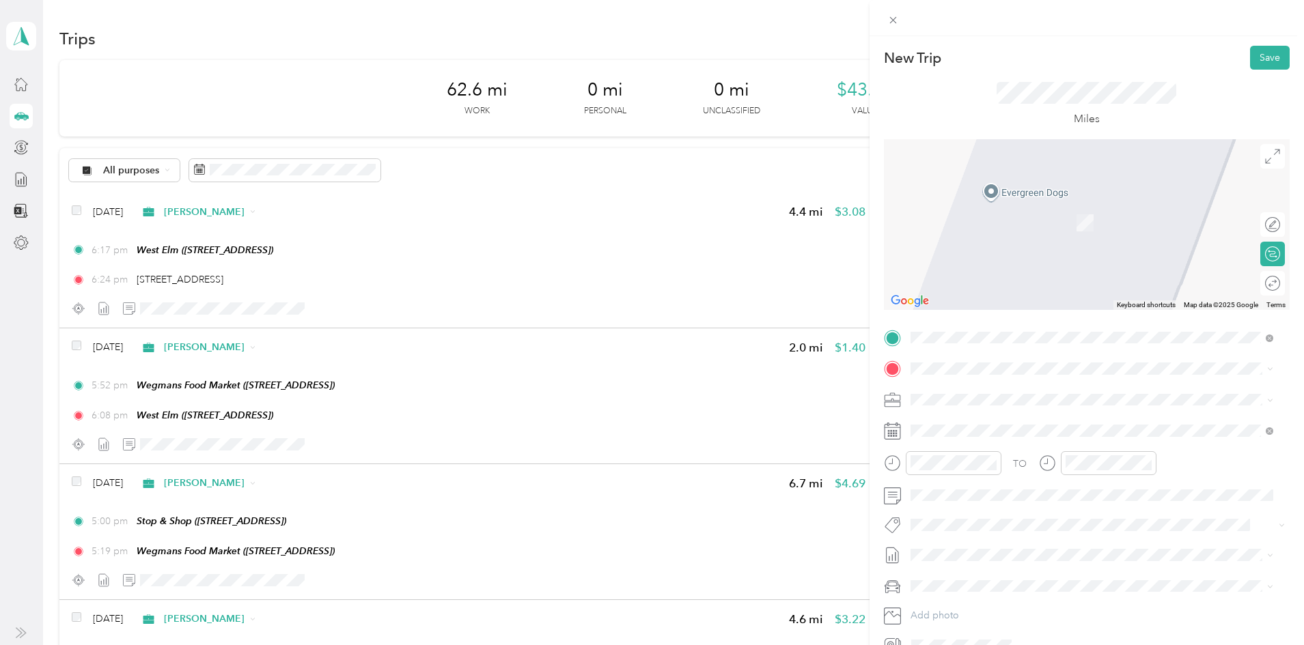
click at [994, 433] on div "TEAM Wegmans Food Market [STREET_ADDRESS]" at bounding box center [1012, 425] width 152 height 33
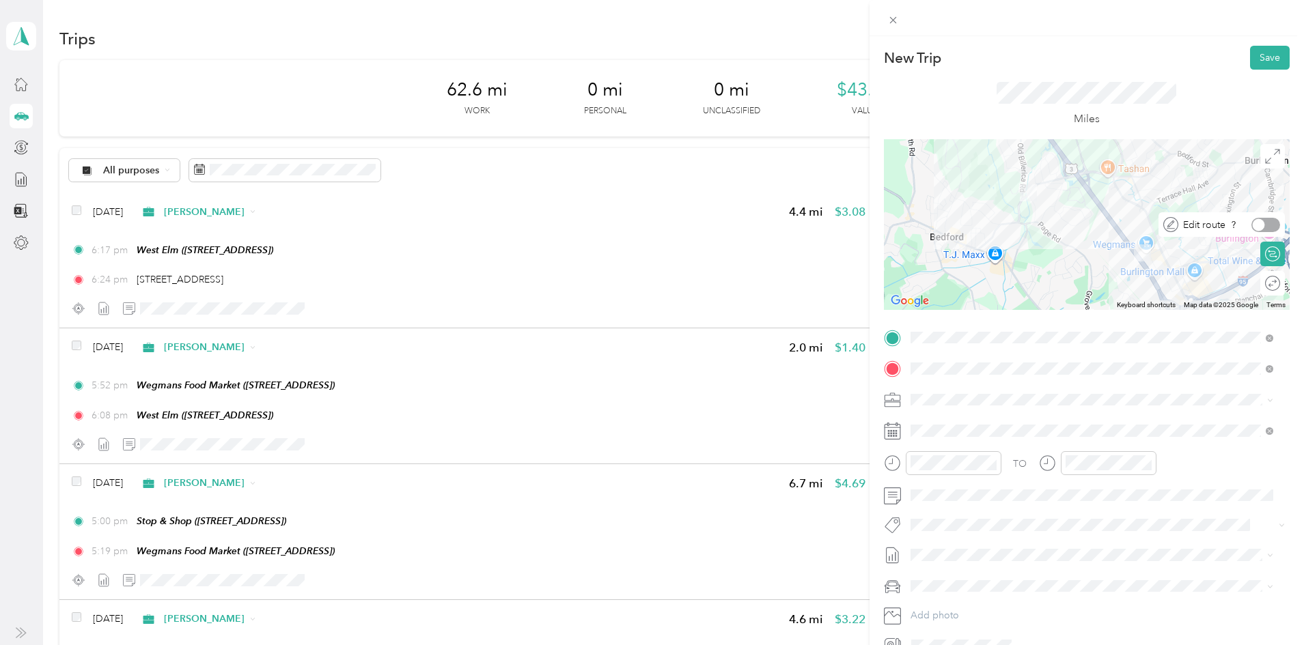
click at [1263, 234] on div "Edit route" at bounding box center [1221, 224] width 126 height 25
click at [1260, 225] on div at bounding box center [1265, 225] width 29 height 14
drag, startPoint x: 1112, startPoint y: 188, endPoint x: 1126, endPoint y: 178, distance: 18.0
click at [1265, 158] on icon at bounding box center [1272, 156] width 15 height 15
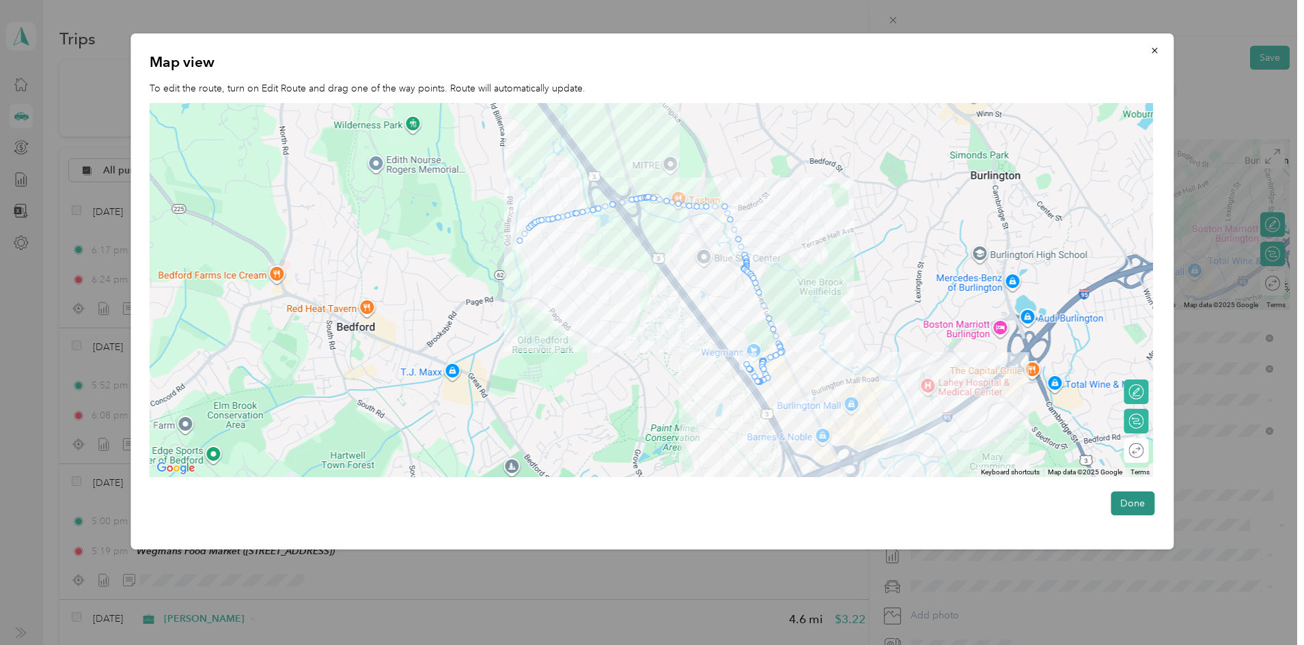
click at [1144, 499] on button "Done" at bounding box center [1132, 504] width 44 height 24
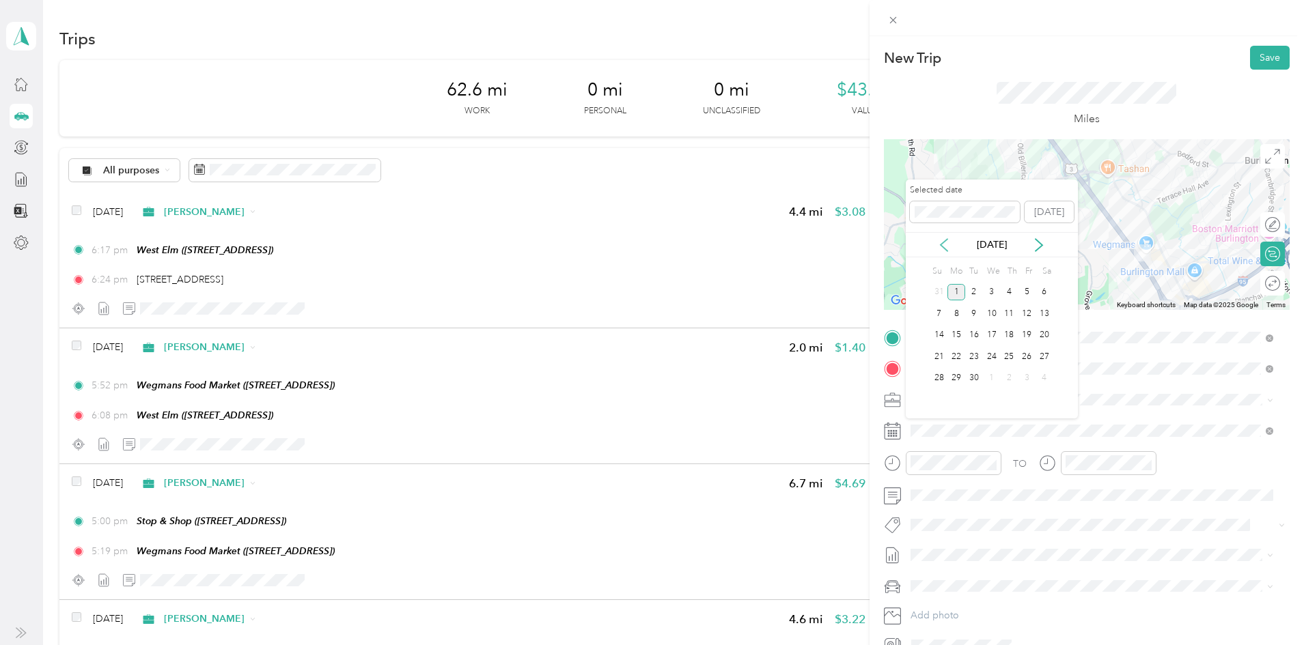
click at [944, 244] on icon at bounding box center [944, 245] width 14 height 14
click at [1005, 379] on div "28" at bounding box center [1009, 378] width 18 height 17
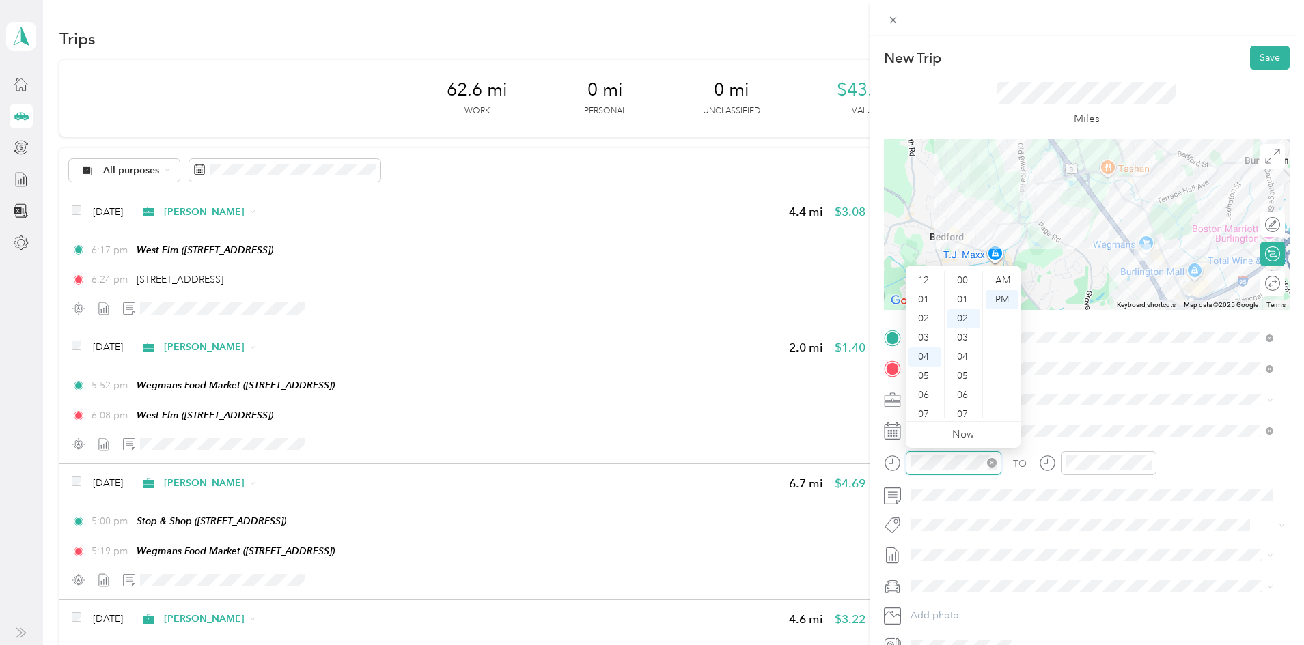
scroll to position [37, 0]
click at [929, 339] on div "07" at bounding box center [924, 339] width 33 height 19
click at [967, 277] on div "00" at bounding box center [963, 280] width 33 height 19
click at [996, 281] on div "AM" at bounding box center [1001, 280] width 33 height 19
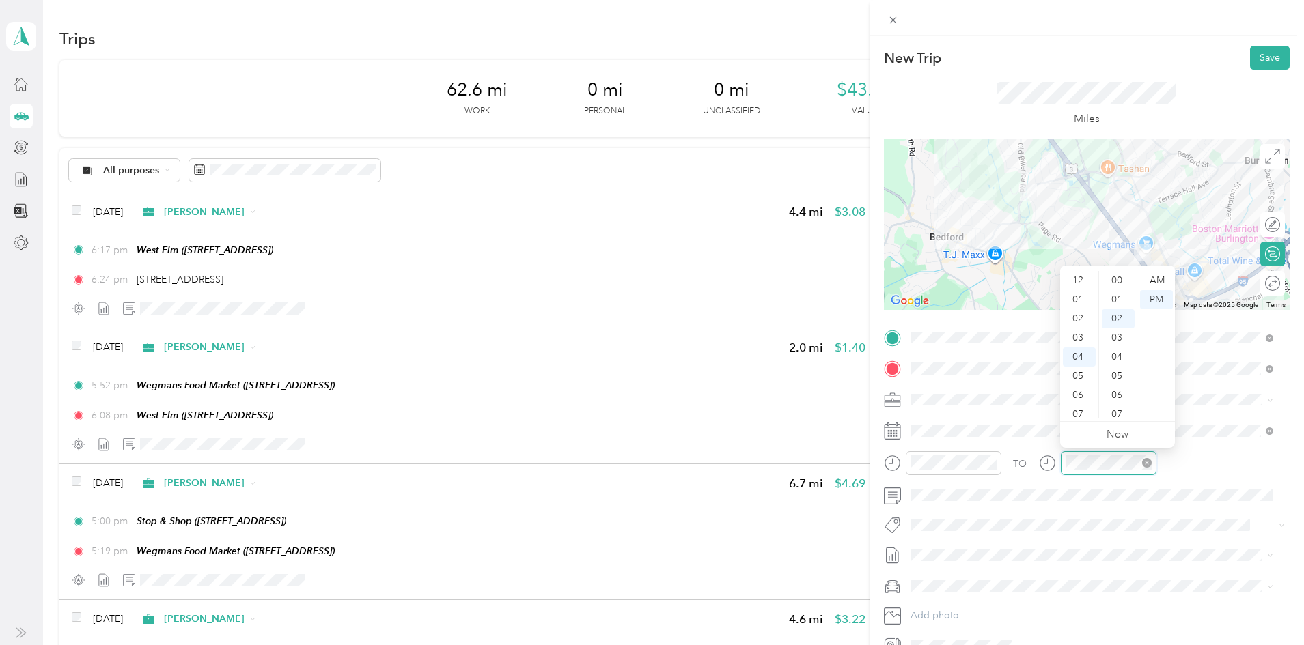
scroll to position [37, 0]
click at [1078, 343] on div "07" at bounding box center [1079, 339] width 33 height 19
click at [1118, 337] on div "05" at bounding box center [1118, 339] width 33 height 19
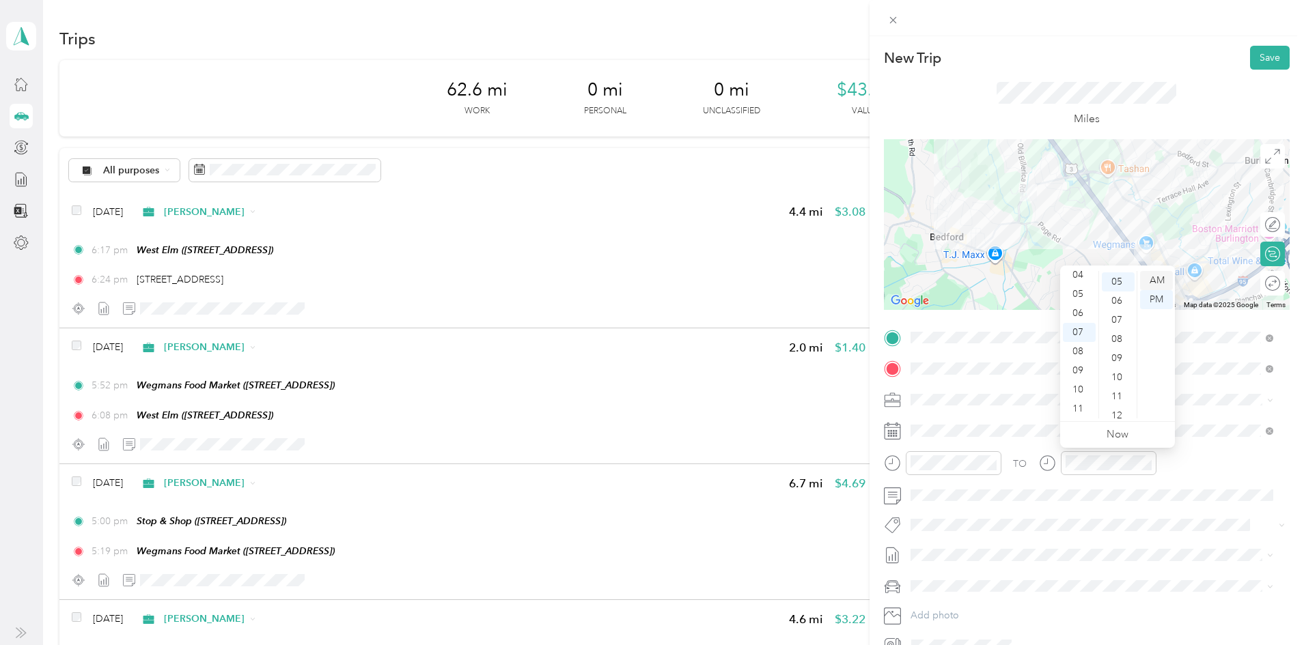
click at [1161, 280] on div "AM" at bounding box center [1156, 280] width 33 height 19
click at [1258, 53] on button "Save" at bounding box center [1270, 58] width 40 height 24
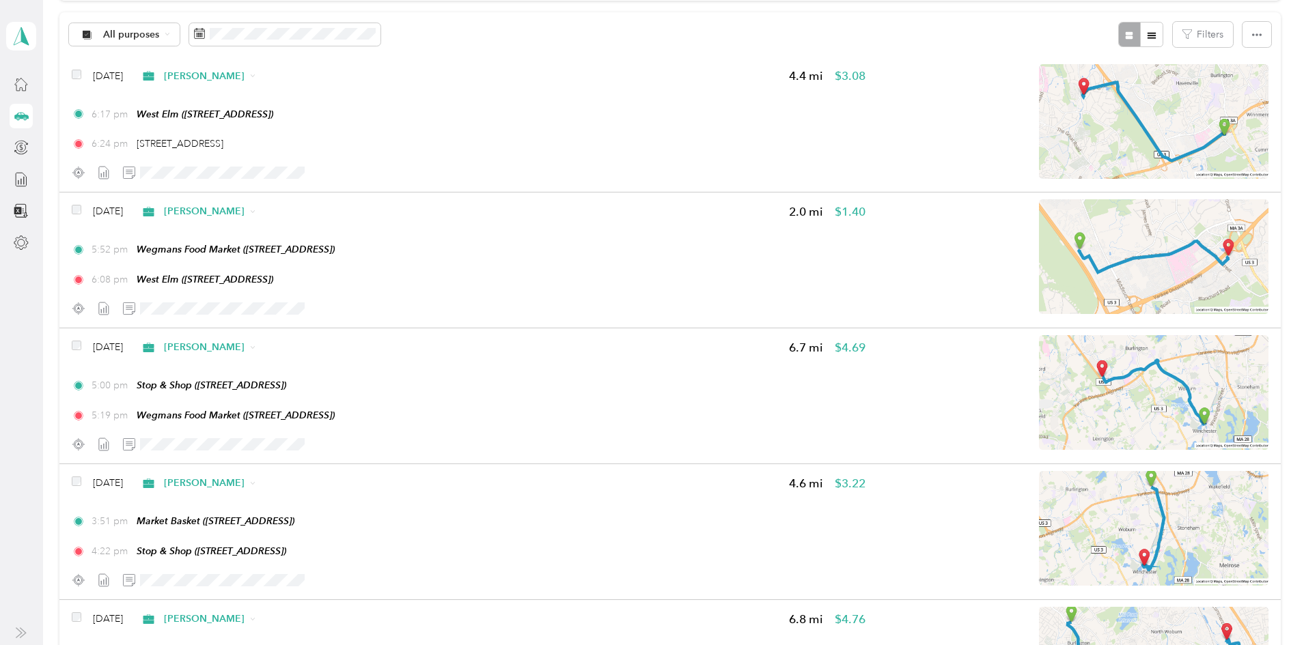
scroll to position [0, 0]
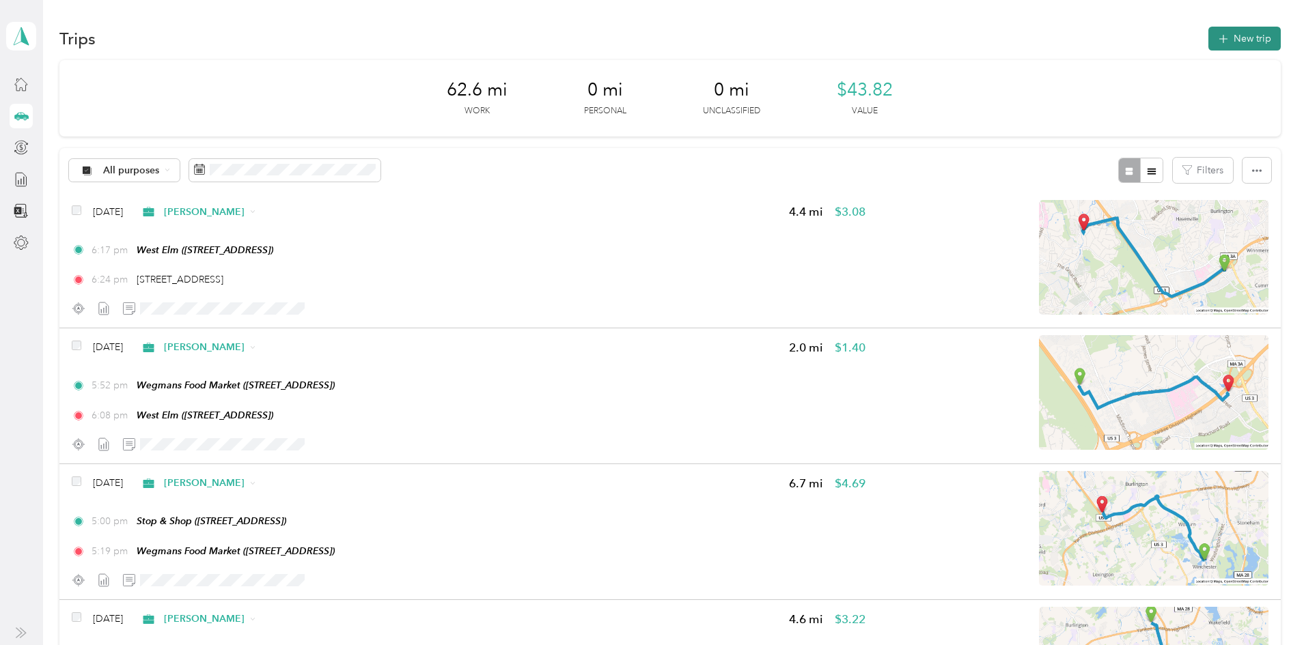
click at [1208, 44] on button "New trip" at bounding box center [1244, 39] width 72 height 24
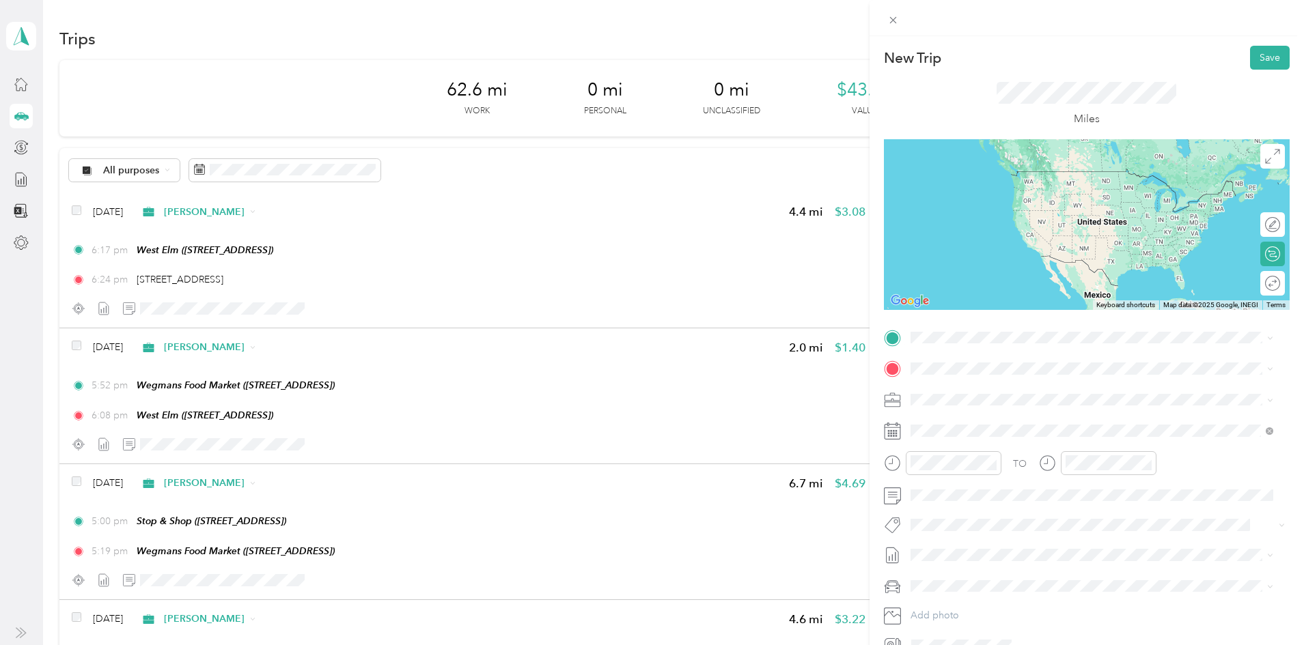
click at [1038, 391] on strong "Wegmans Food Market" at bounding box center [1035, 393] width 104 height 12
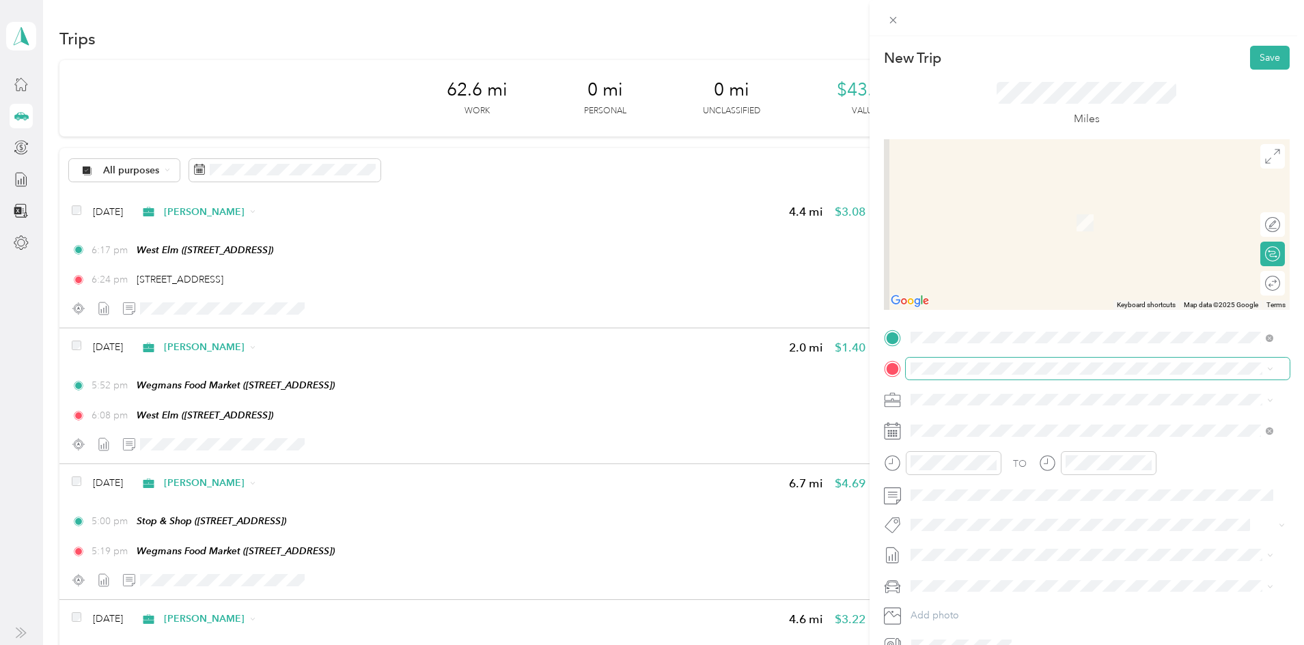
click at [1039, 360] on span at bounding box center [1098, 369] width 384 height 22
click at [1038, 362] on span at bounding box center [1098, 369] width 384 height 22
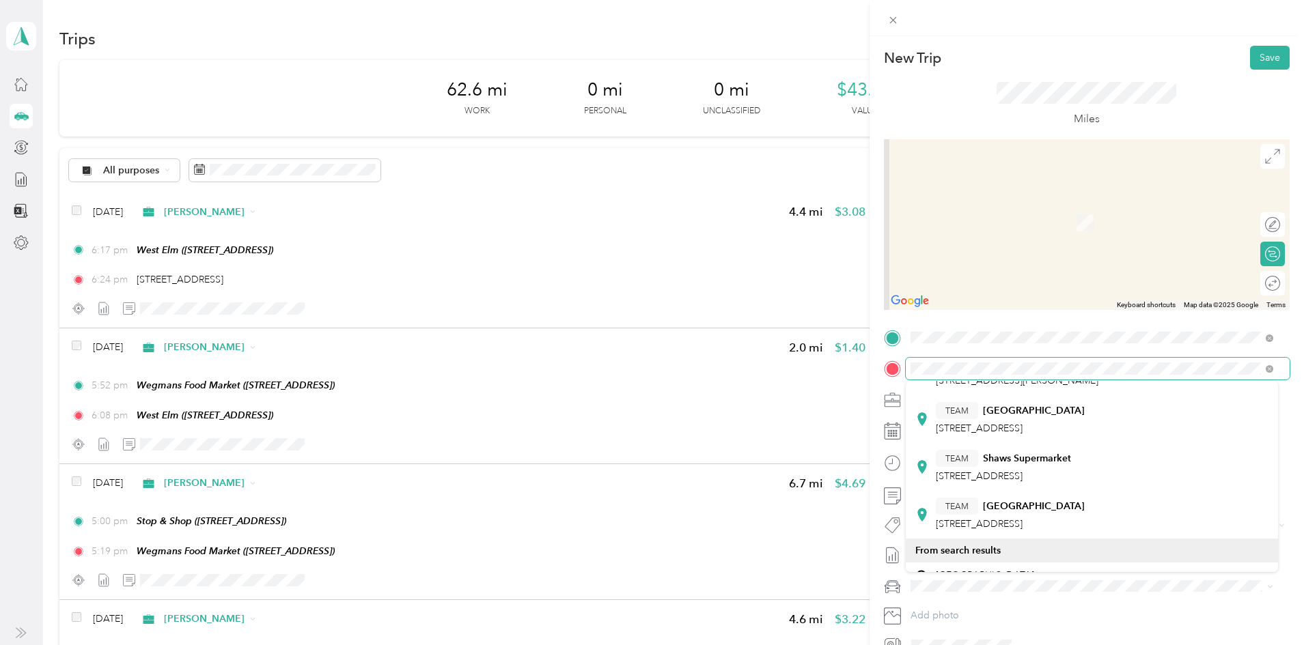
scroll to position [204, 0]
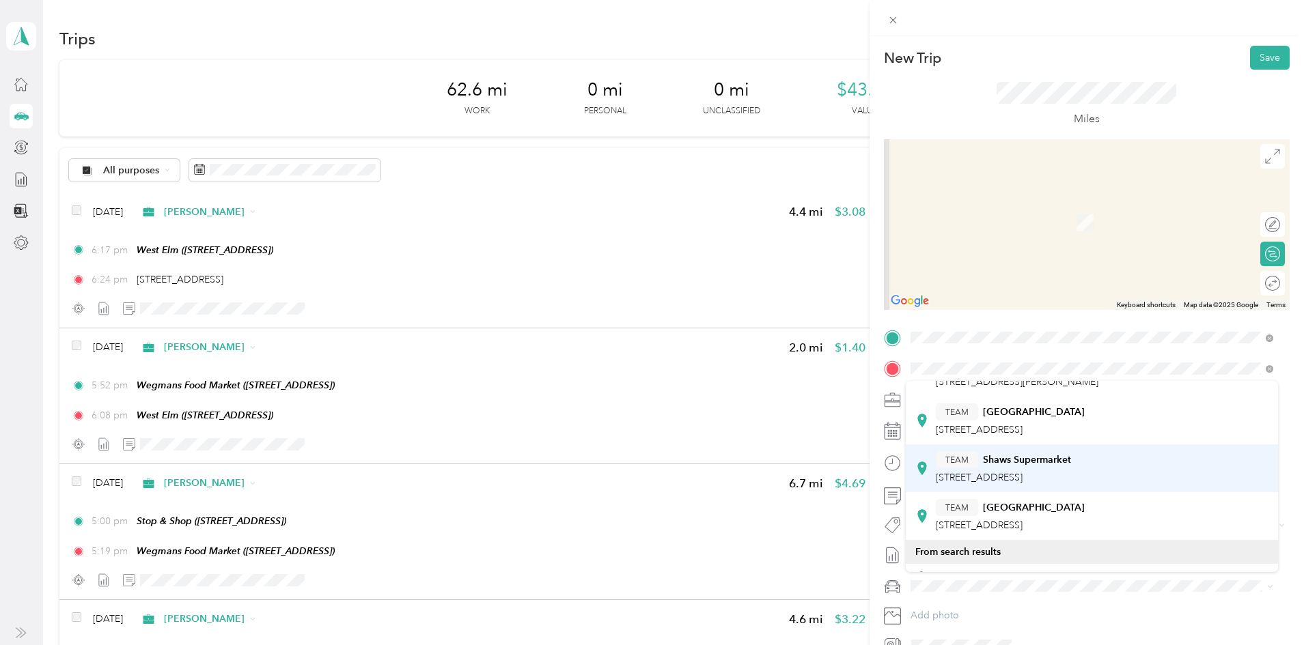
click at [1022, 482] on span "[STREET_ADDRESS]" at bounding box center [979, 478] width 87 height 12
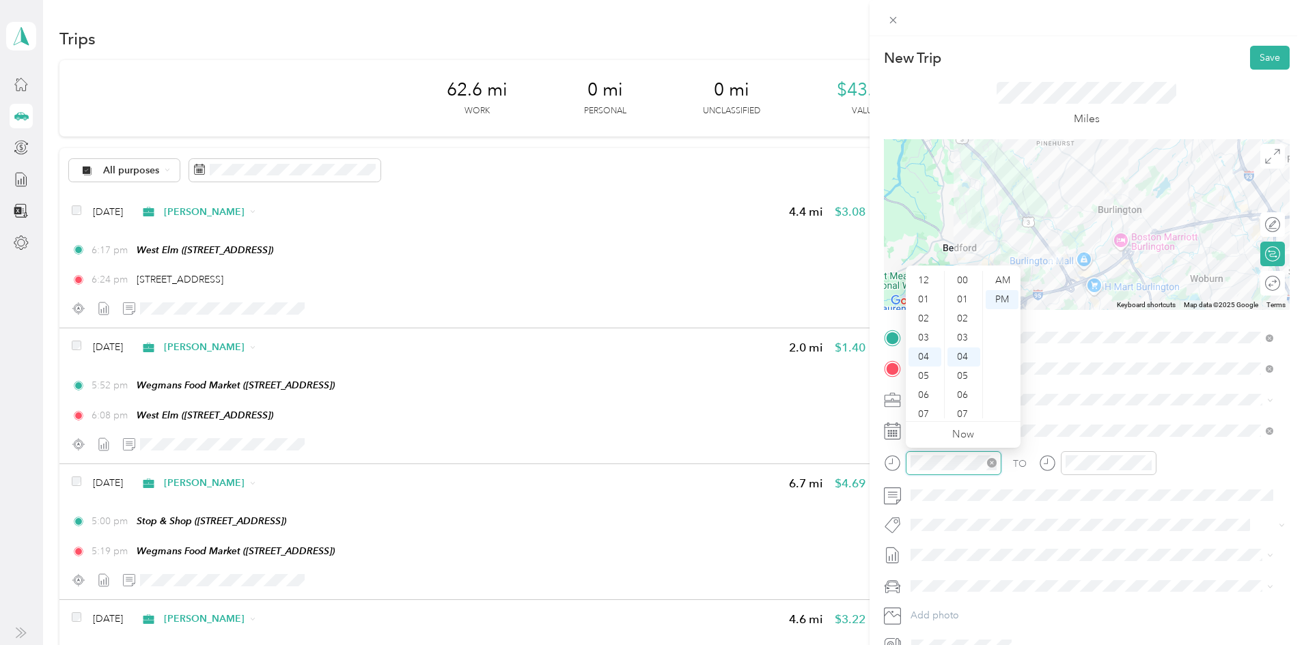
scroll to position [75, 0]
click at [928, 346] on div "07" at bounding box center [924, 339] width 33 height 19
click at [963, 397] on div "40" at bounding box center [963, 396] width 33 height 19
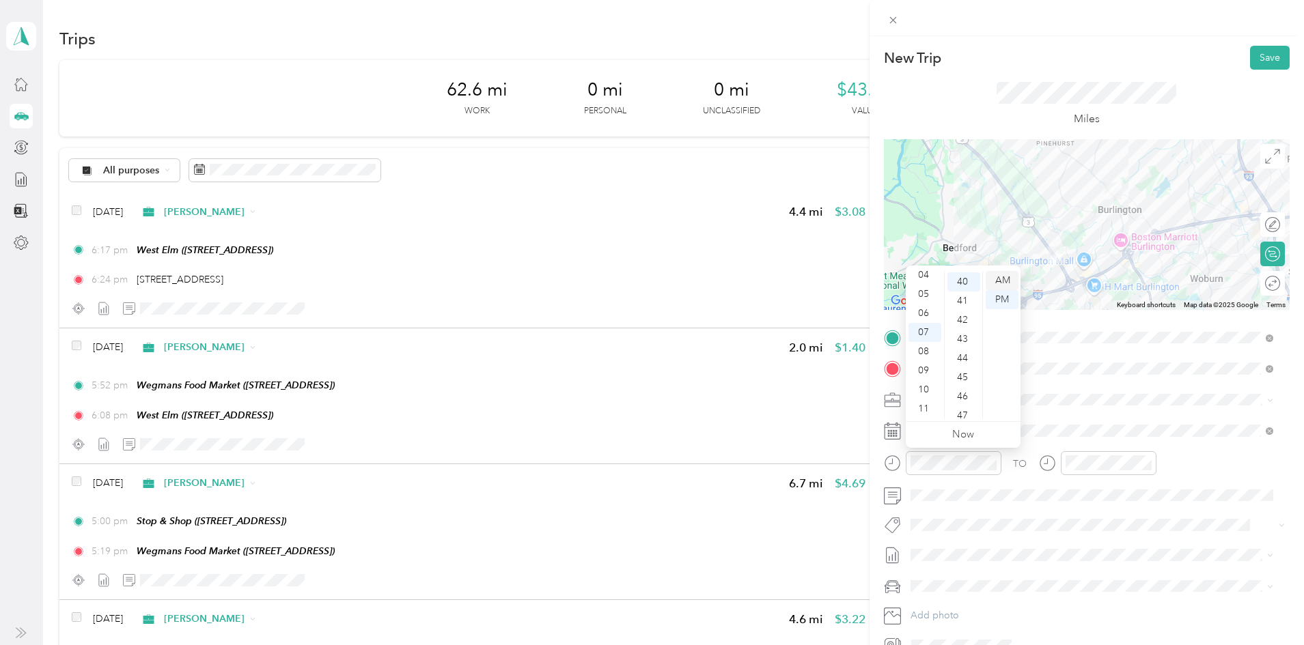
click at [997, 281] on div "AM" at bounding box center [1001, 280] width 33 height 19
click at [1077, 336] on div "07" at bounding box center [1079, 339] width 33 height 19
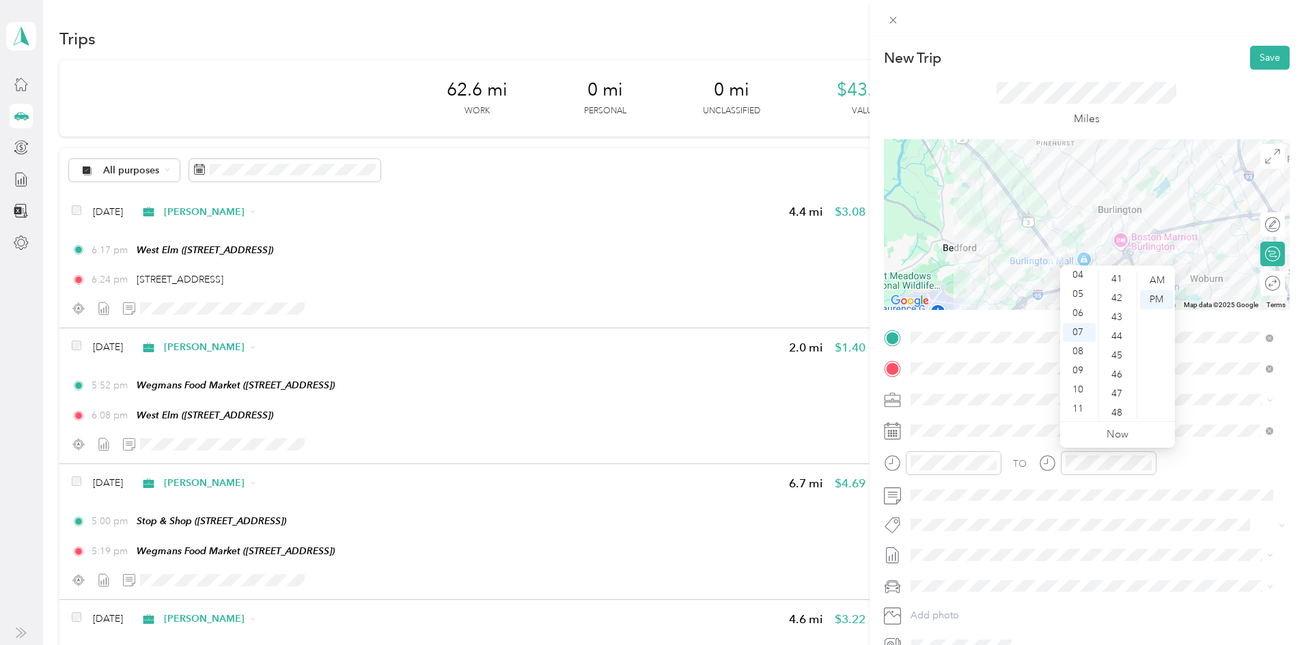
scroll to position [813, 0]
click at [1112, 328] on div "45" at bounding box center [1118, 328] width 33 height 19
click at [1157, 278] on div "AM" at bounding box center [1156, 280] width 33 height 19
click at [957, 100] on div "Miles" at bounding box center [1087, 105] width 406 height 70
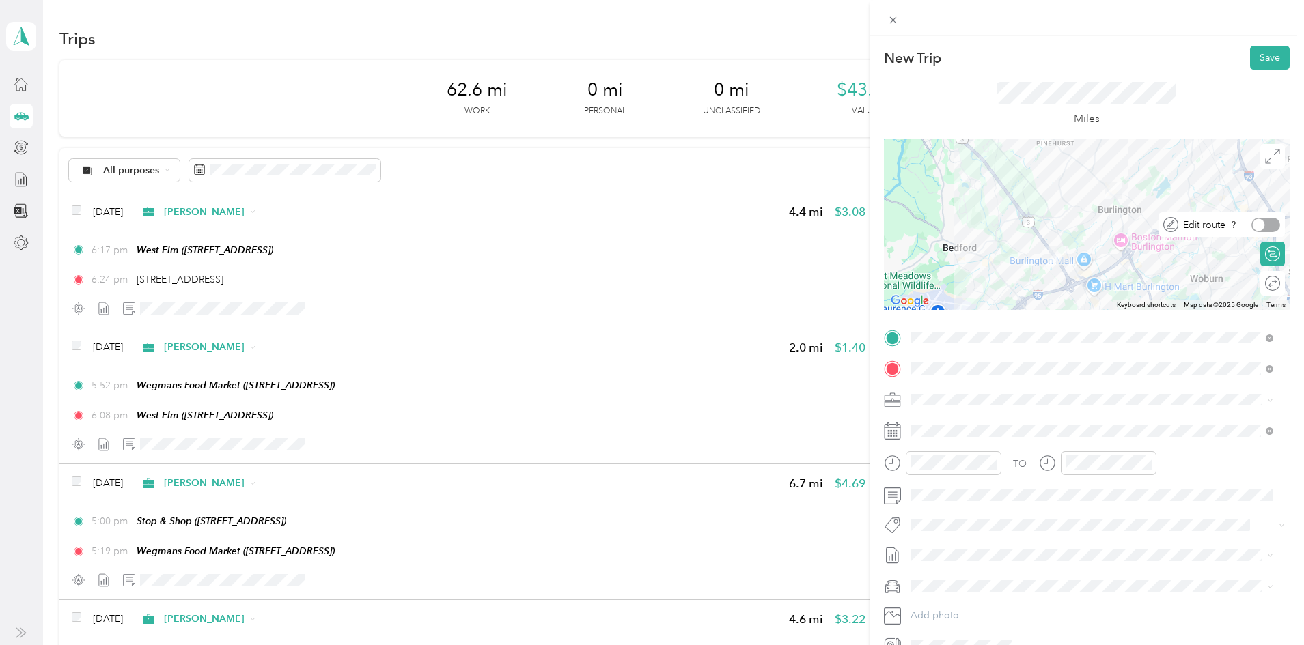
click at [1259, 221] on div at bounding box center [1265, 225] width 29 height 14
click at [1265, 159] on icon at bounding box center [1272, 156] width 15 height 15
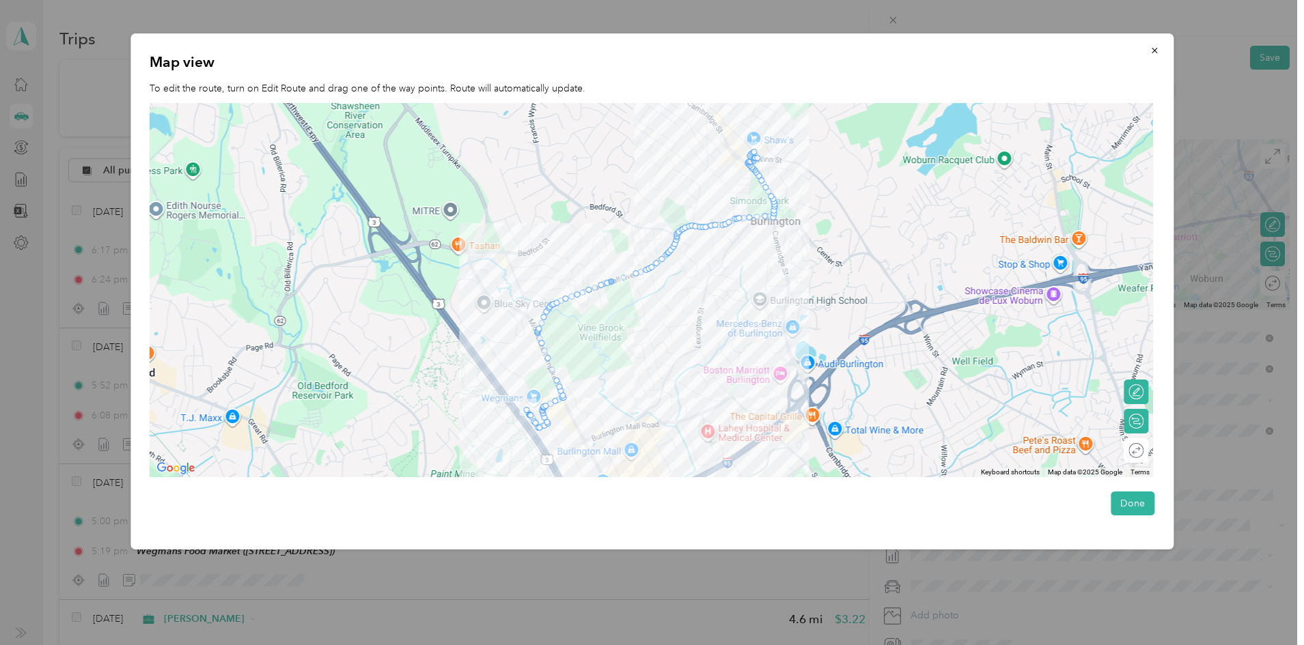
click at [615, 275] on div at bounding box center [612, 282] width 20 height 20
click at [1158, 56] on button "button" at bounding box center [1154, 50] width 29 height 24
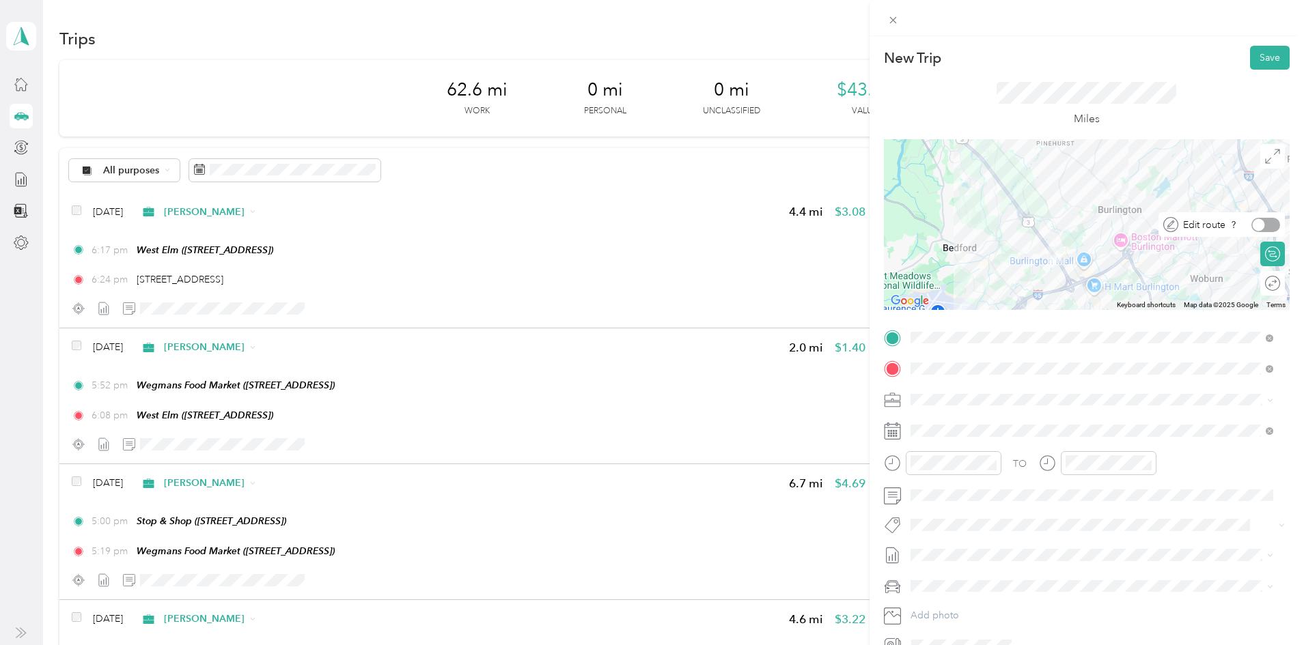
click at [1258, 221] on div at bounding box center [1265, 225] width 29 height 14
click at [1268, 148] on span at bounding box center [1272, 156] width 25 height 25
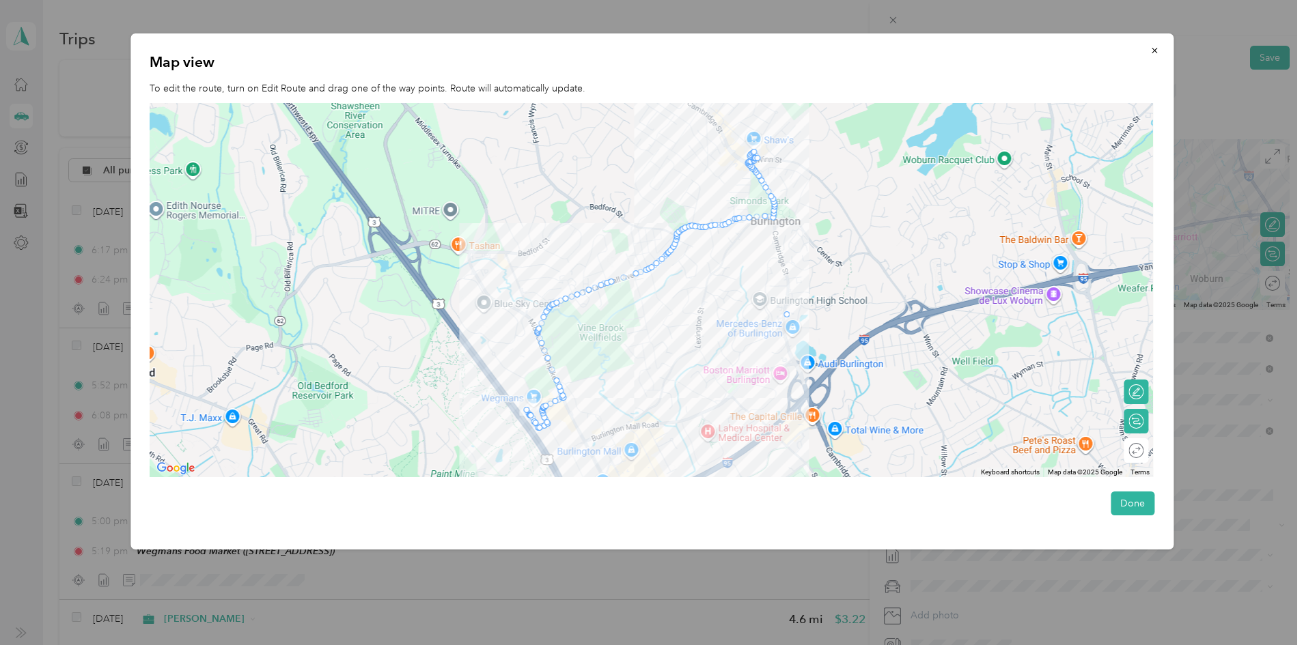
drag, startPoint x: 674, startPoint y: 243, endPoint x: 784, endPoint y: 324, distance: 136.7
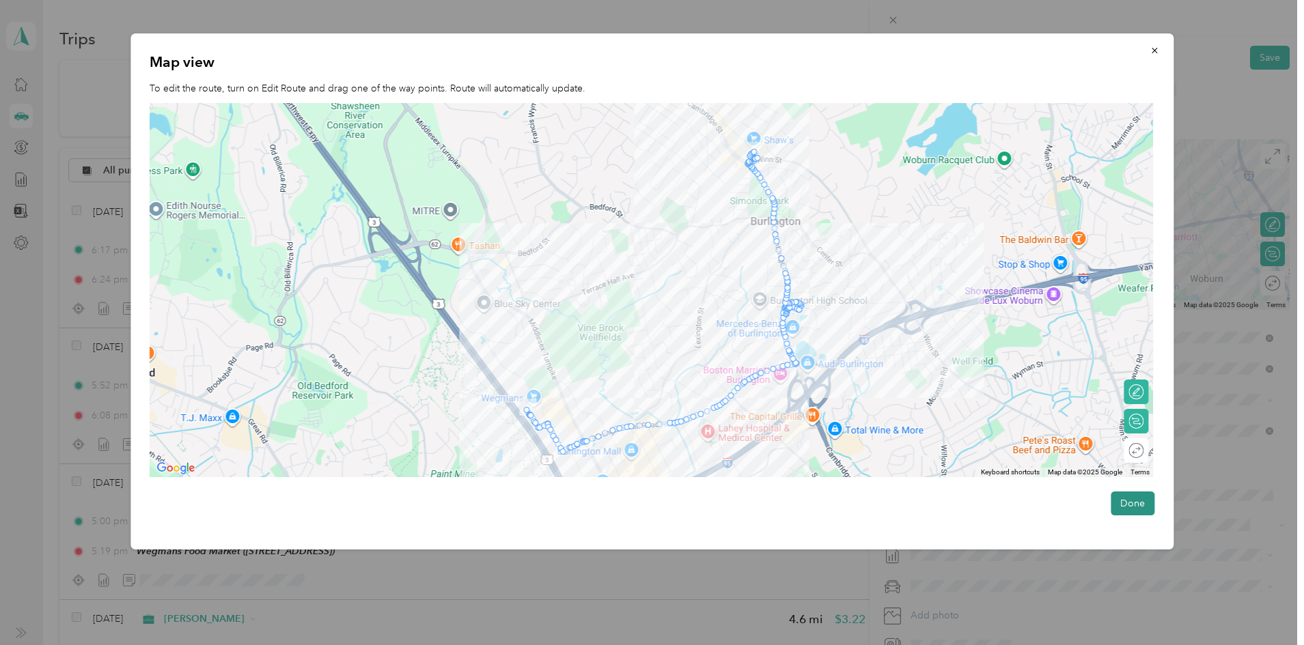
click at [1128, 507] on button "Done" at bounding box center [1132, 504] width 44 height 24
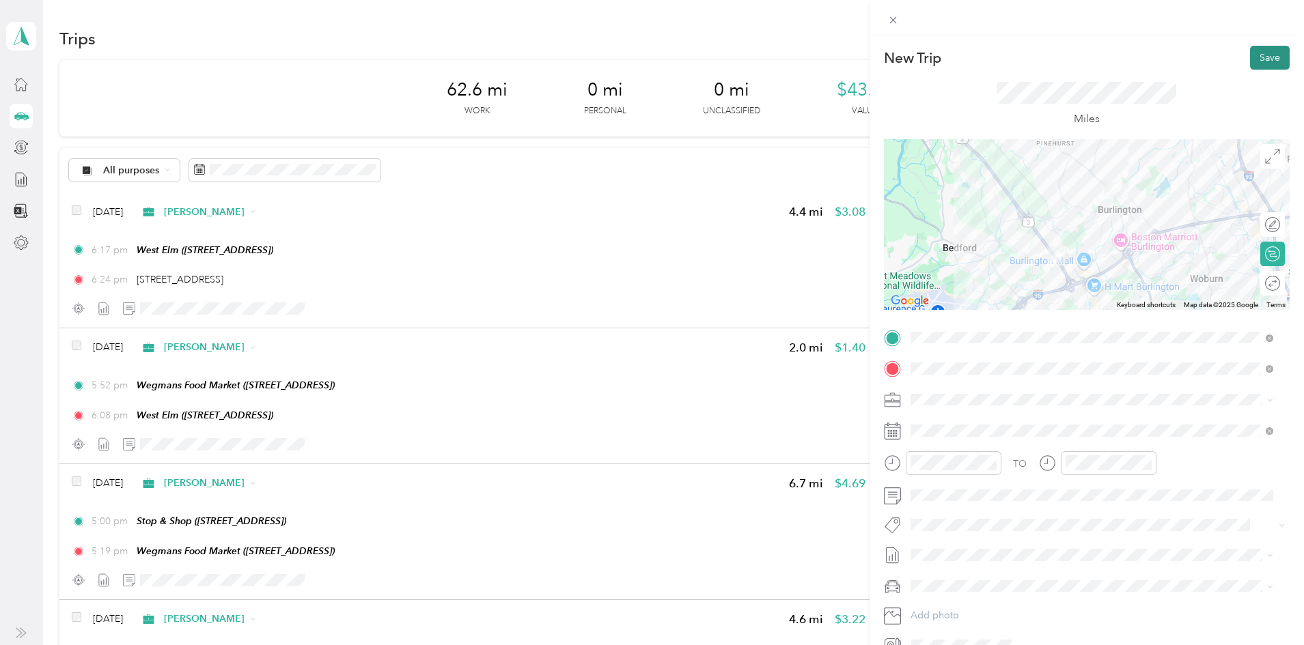
click at [1250, 54] on button "Save" at bounding box center [1270, 58] width 40 height 24
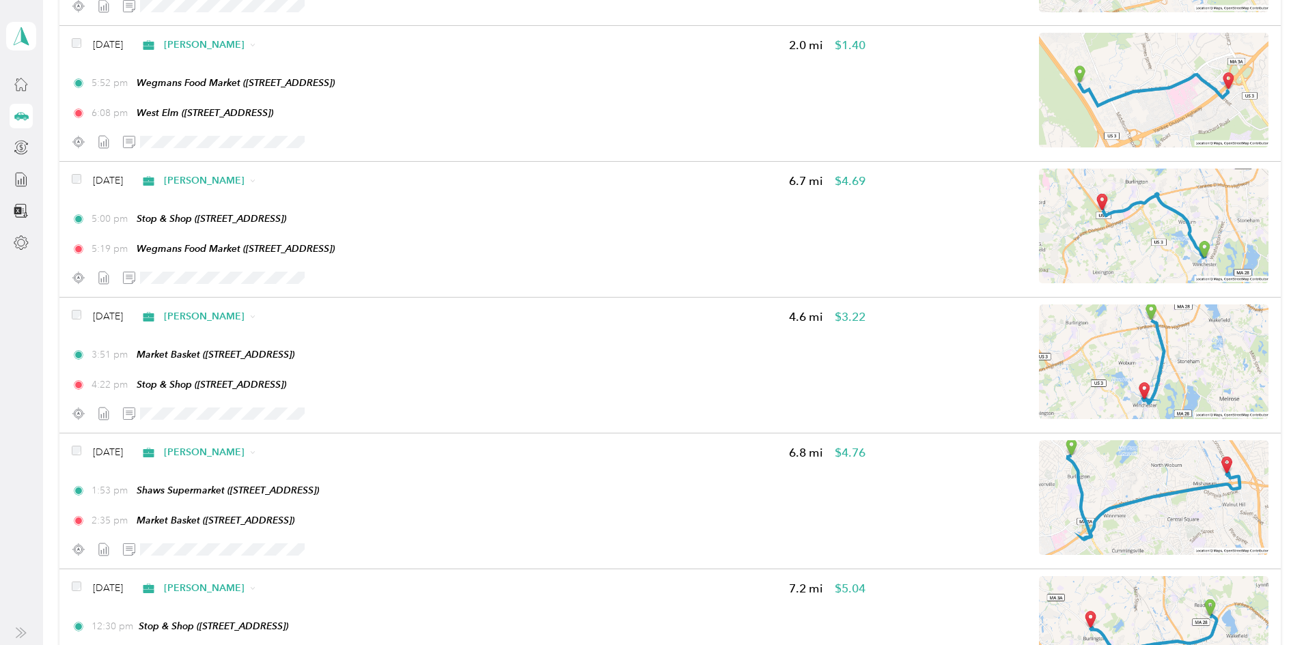
scroll to position [0, 0]
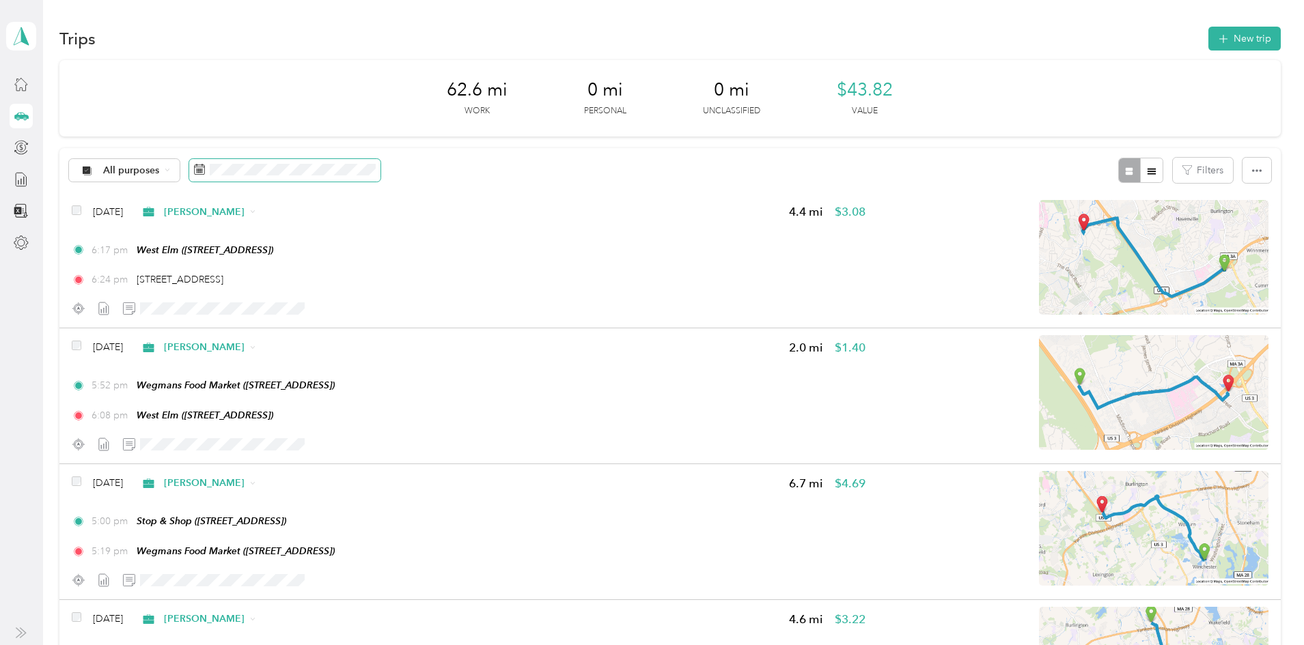
click at [380, 162] on span at bounding box center [284, 170] width 191 height 23
click at [474, 209] on button "[DATE]" at bounding box center [481, 211] width 83 height 24
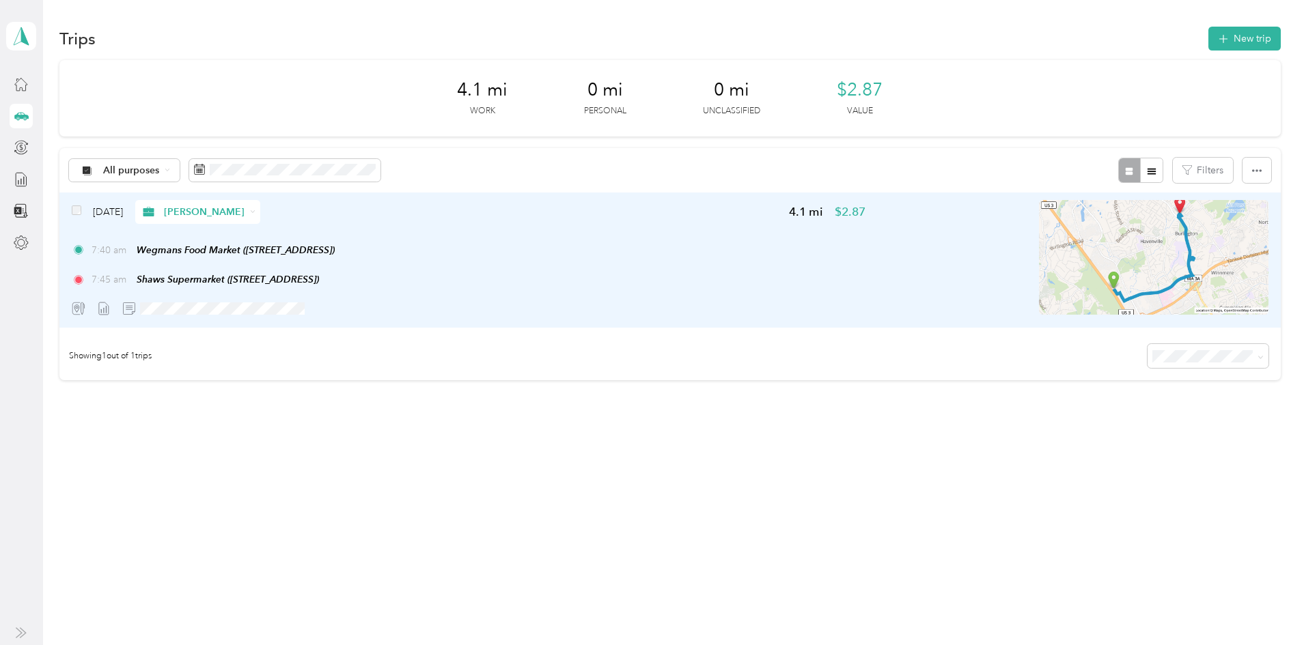
click at [826, 241] on div "[DATE] [PERSON_NAME] 4.1 mi $2.87 7:40 am Wegmans Food Market ([STREET_ADDRESS]…" at bounding box center [469, 260] width 794 height 121
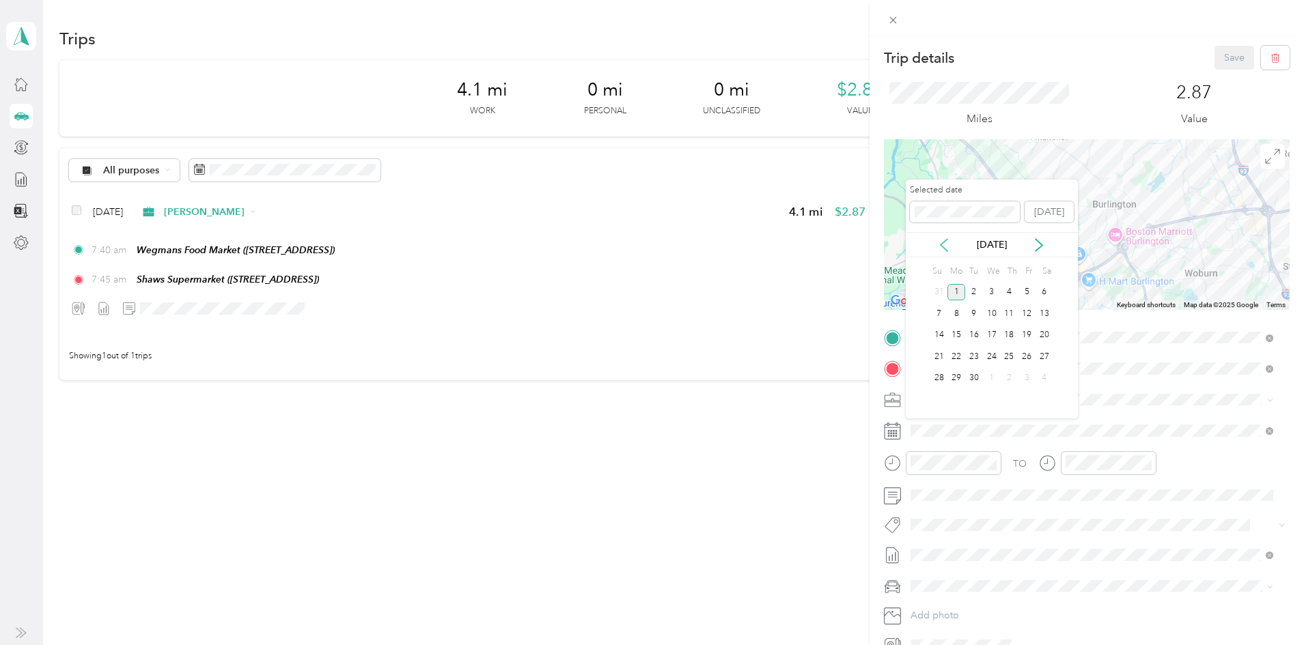
click at [940, 244] on icon at bounding box center [943, 245] width 7 height 12
click at [1009, 383] on div "28" at bounding box center [1009, 378] width 18 height 17
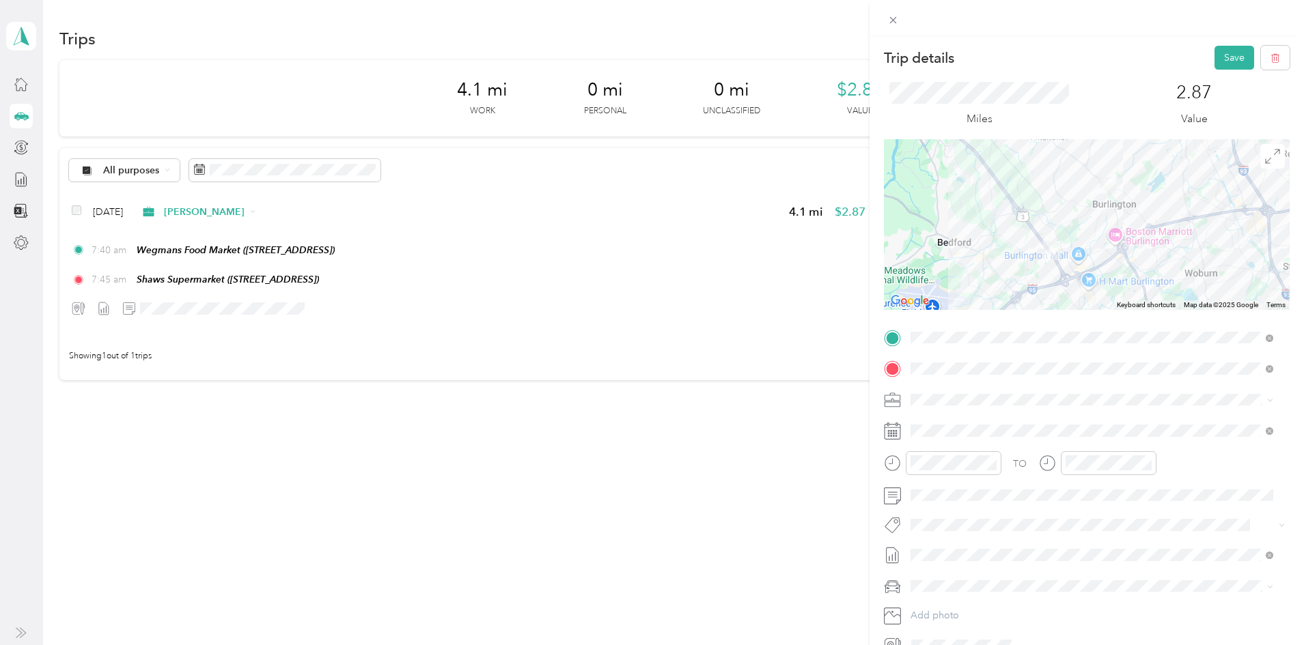
click at [1009, 383] on div "Su Mo Tu We Th Fr Sa 27 28 29 30 31 1 2 3 4 5 6 7 8 9 10 11 12 13 14 15 16 17 1…" at bounding box center [991, 329] width 123 height 148
click at [1225, 51] on button "Save" at bounding box center [1234, 58] width 40 height 24
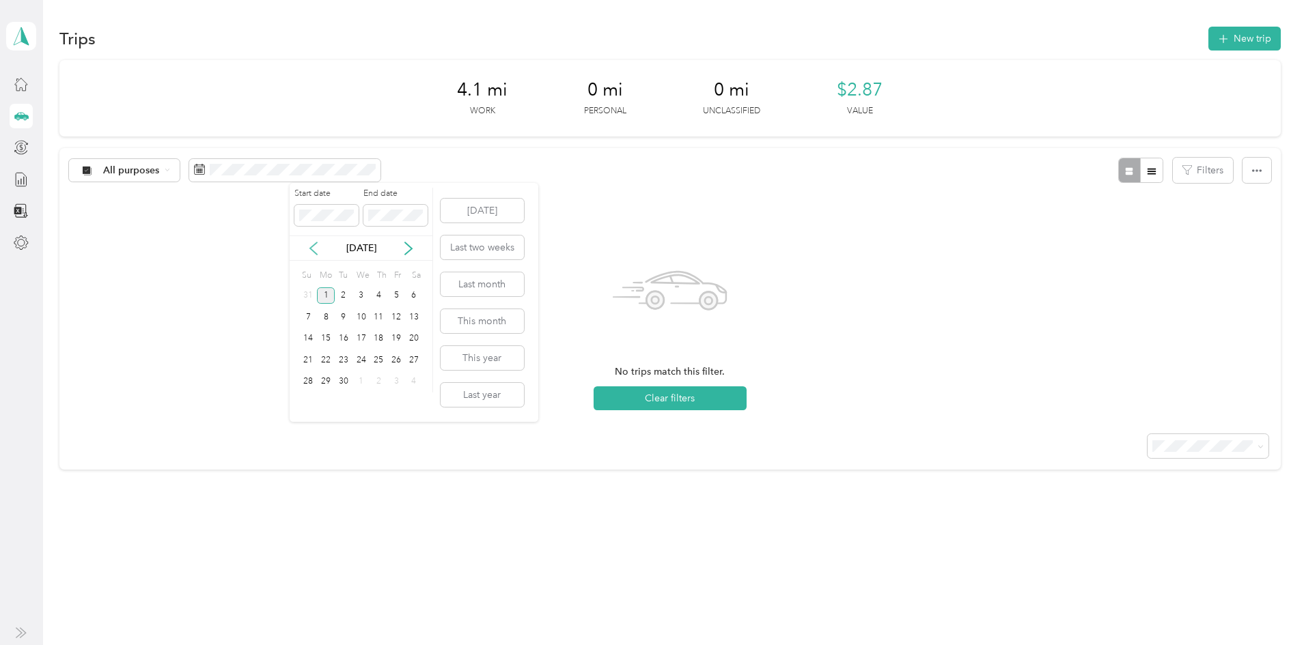
click at [315, 248] on icon at bounding box center [314, 249] width 14 height 14
click at [380, 377] on div "28" at bounding box center [378, 382] width 18 height 17
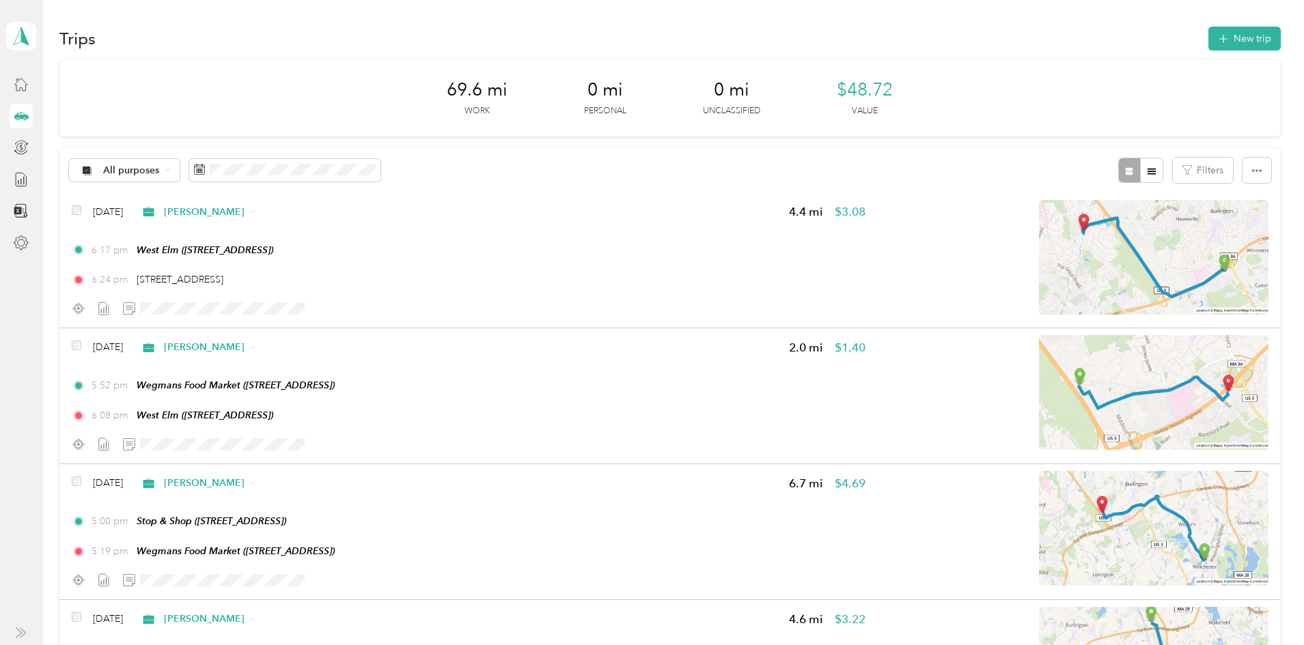
click at [396, 382] on div "29" at bounding box center [396, 382] width 18 height 17
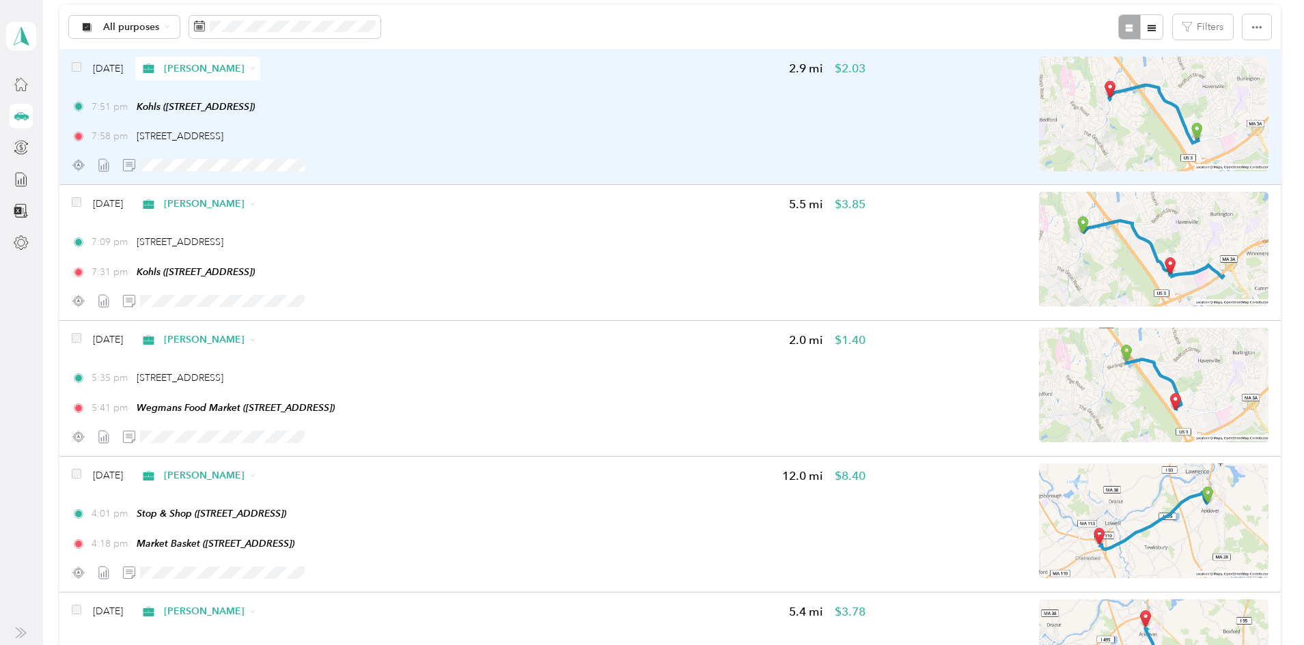
scroll to position [157, 0]
